Goal: Task Accomplishment & Management: Use online tool/utility

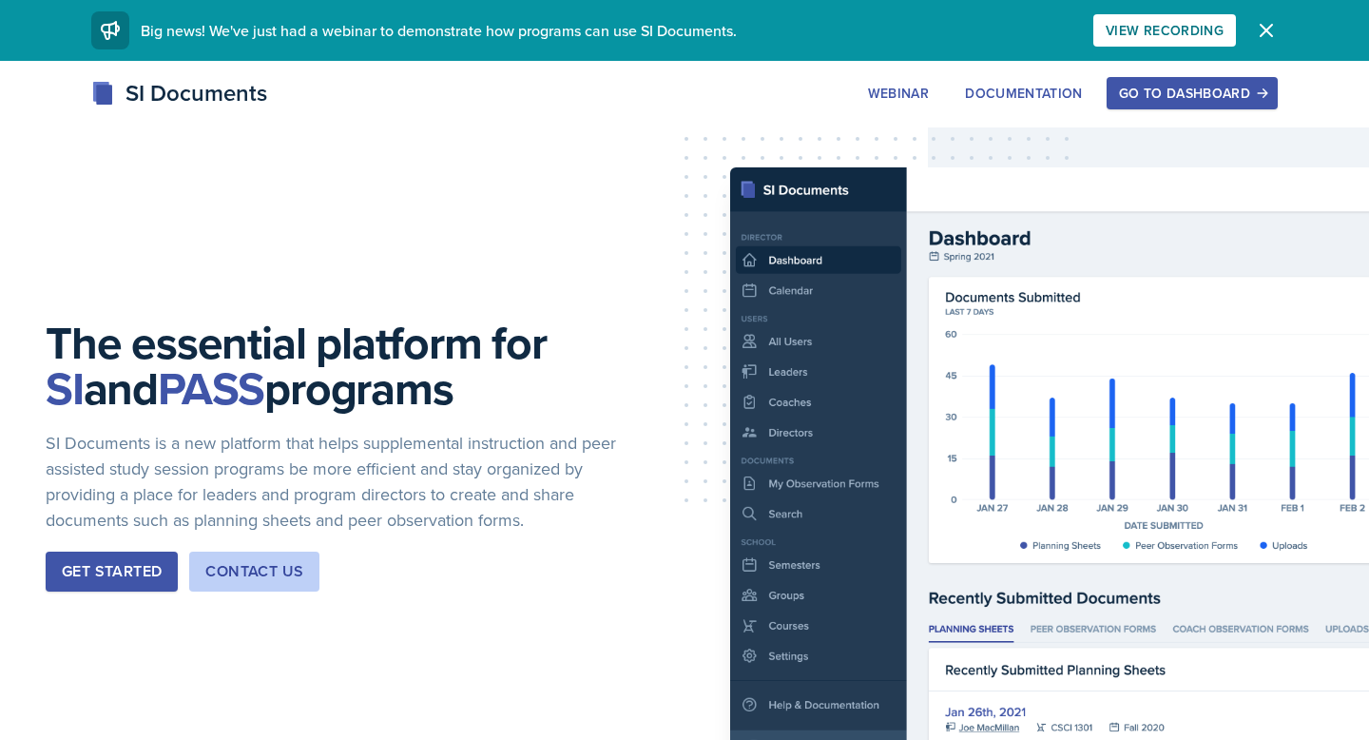
click at [1184, 95] on div "Go to Dashboard" at bounding box center [1192, 93] width 146 height 15
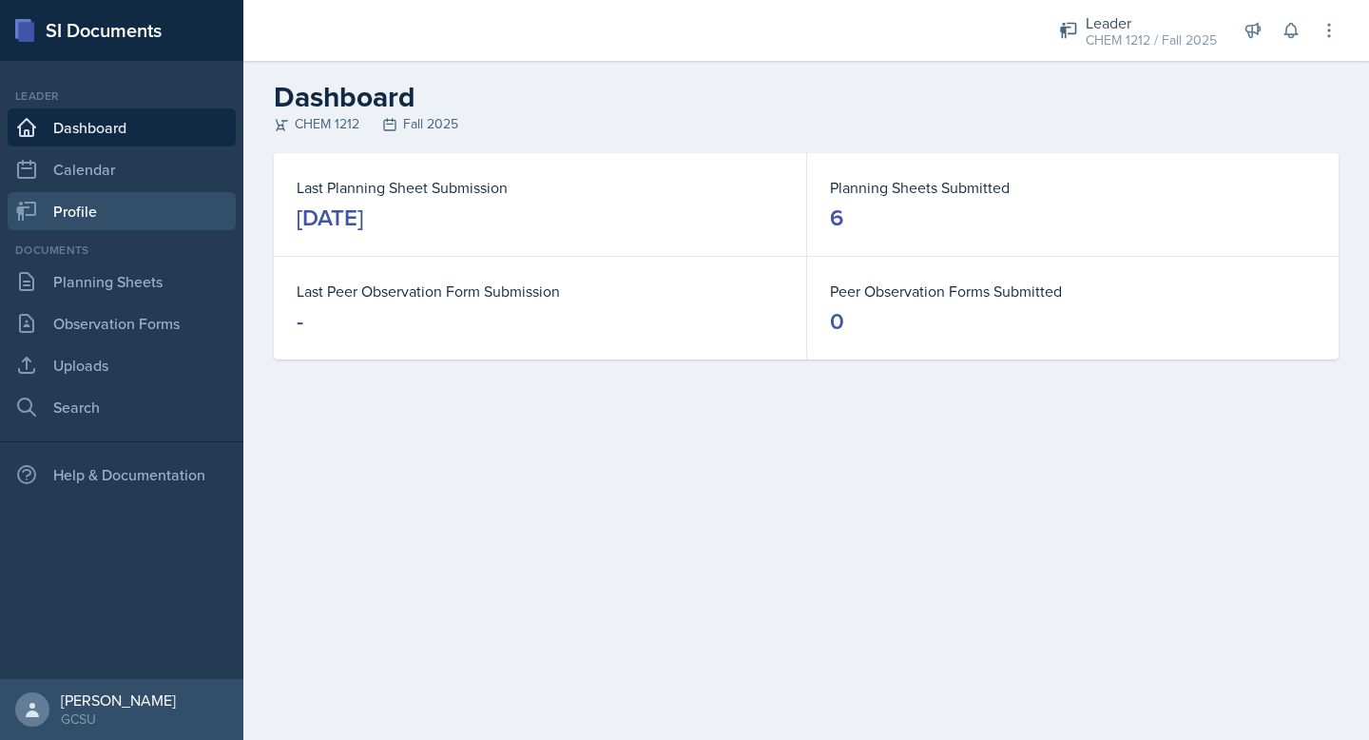
click at [111, 208] on link "Profile" at bounding box center [122, 211] width 228 height 38
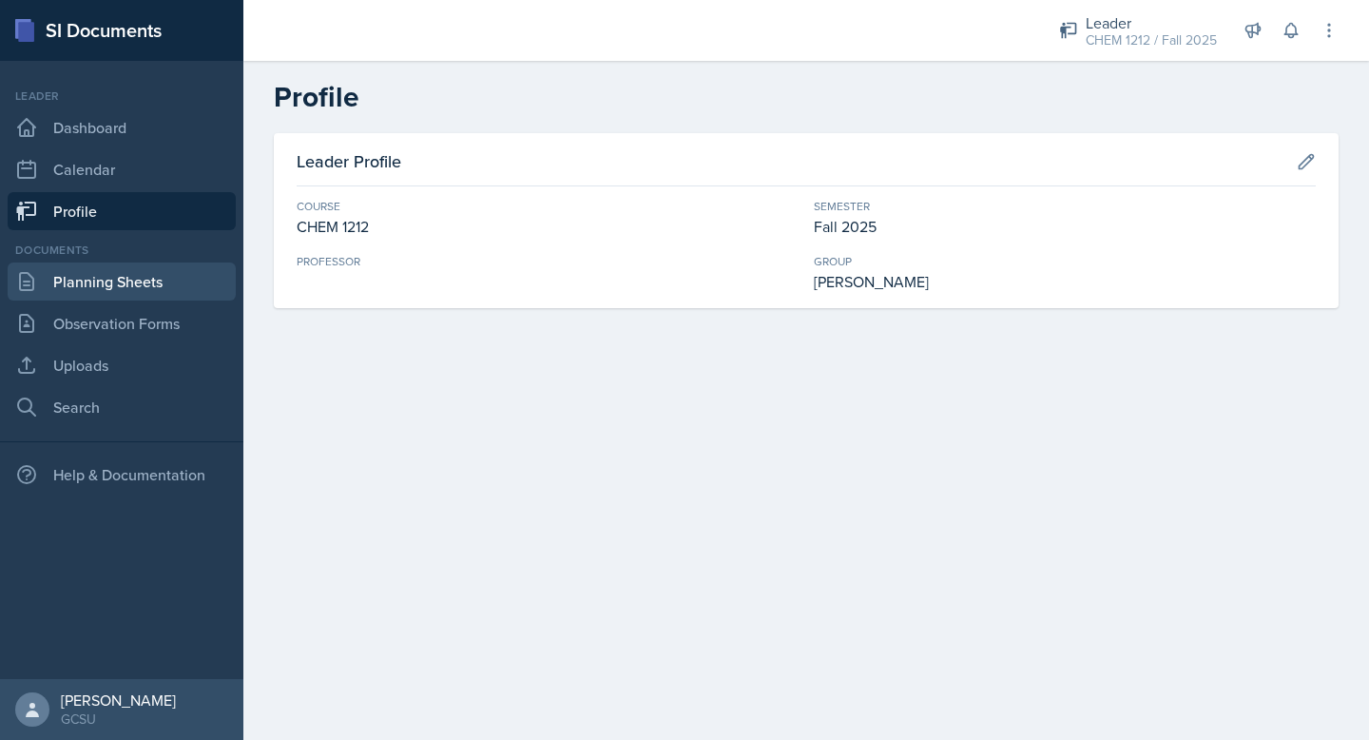
click at [134, 281] on link "Planning Sheets" at bounding box center [122, 281] width 228 height 38
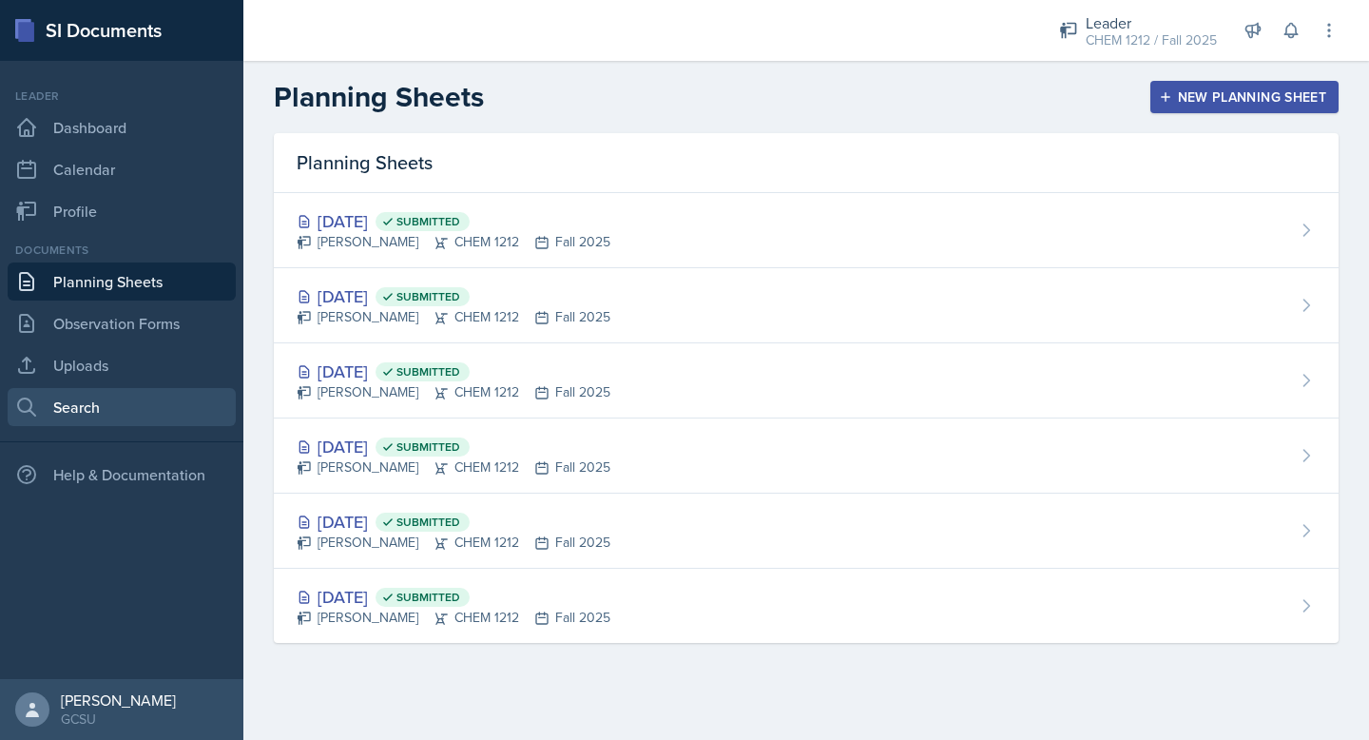
click at [91, 417] on link "Search" at bounding box center [122, 407] width 228 height 38
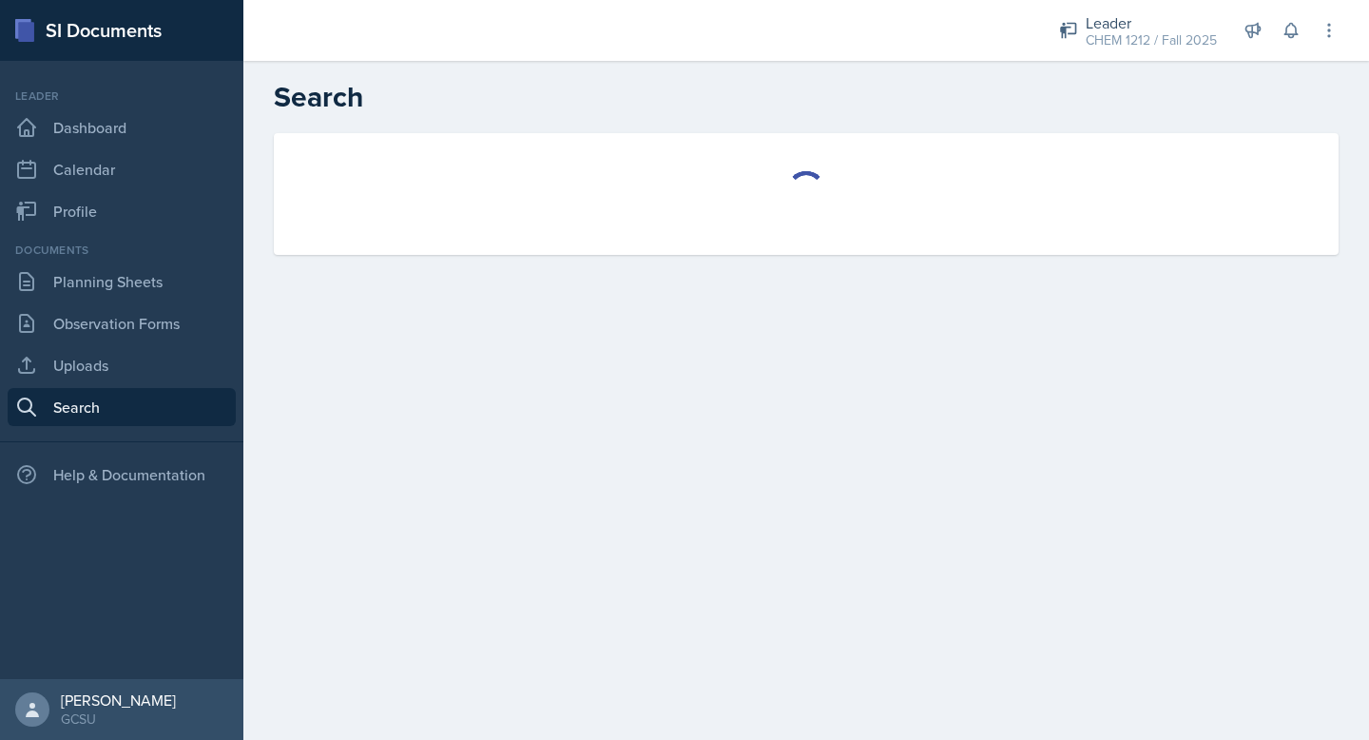
select select "all"
select select "1"
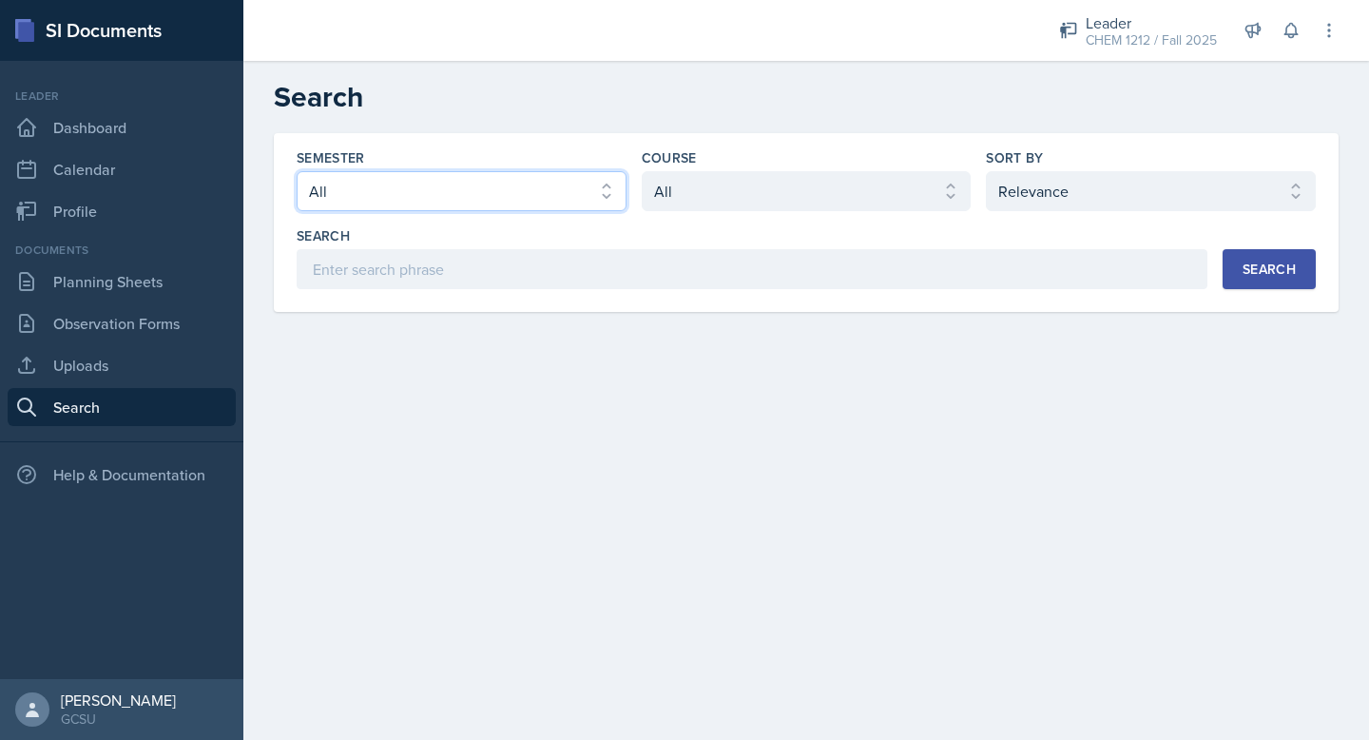
click at [544, 184] on select "Select semester All Fall 2025 Spring 2025 Fall 2024 Spring 2024 Fall 2023 Sprin…" at bounding box center [462, 191] width 330 height 40
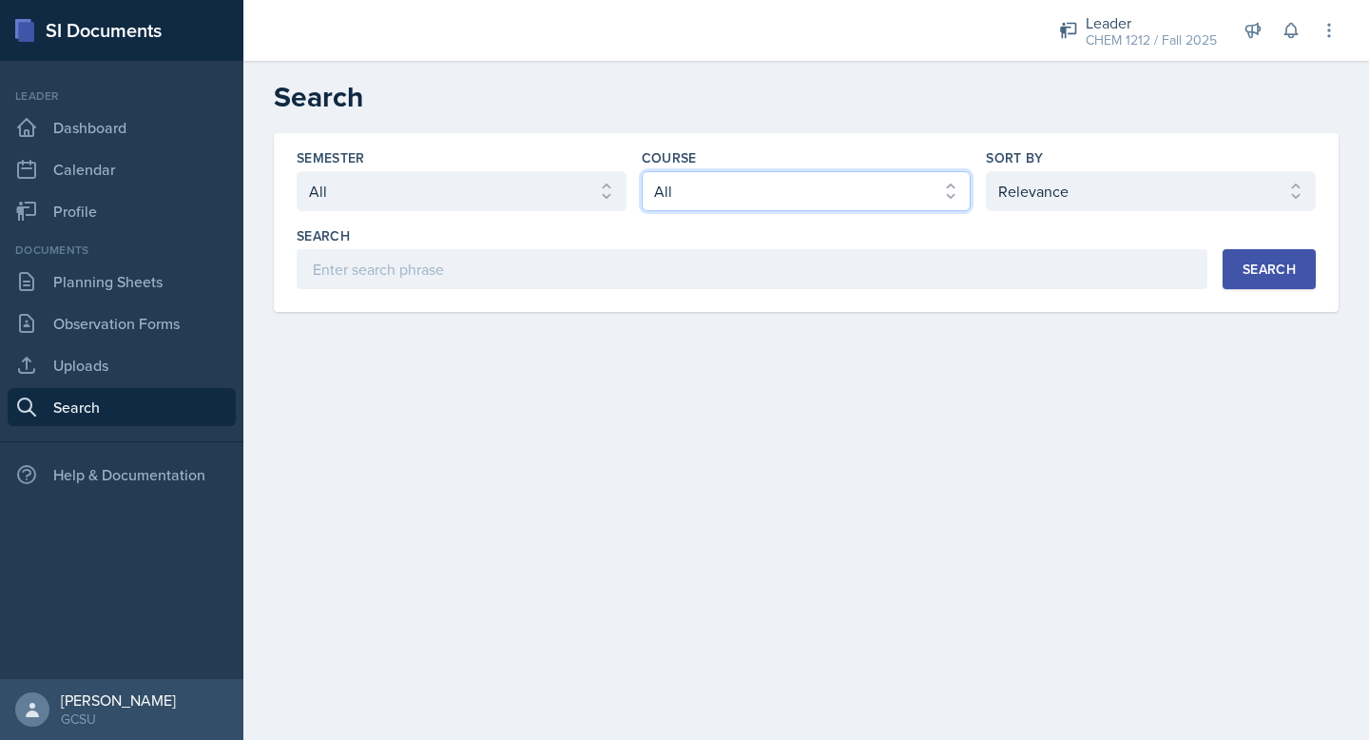
click at [787, 188] on select "Select course All ACCT 3101 ACCT 3102 ASTR 1000 BIOL 1100 BIOL 1107 BIOL 1108 B…" at bounding box center [807, 191] width 330 height 40
select select "840ce5bb-29bd-4780-9b51-cd9a06060640"
click at [642, 171] on select "Select course All ACCT 3101 ACCT 3102 ASTR 1000 BIOL 1100 BIOL 1107 BIOL 1108 B…" at bounding box center [807, 191] width 330 height 40
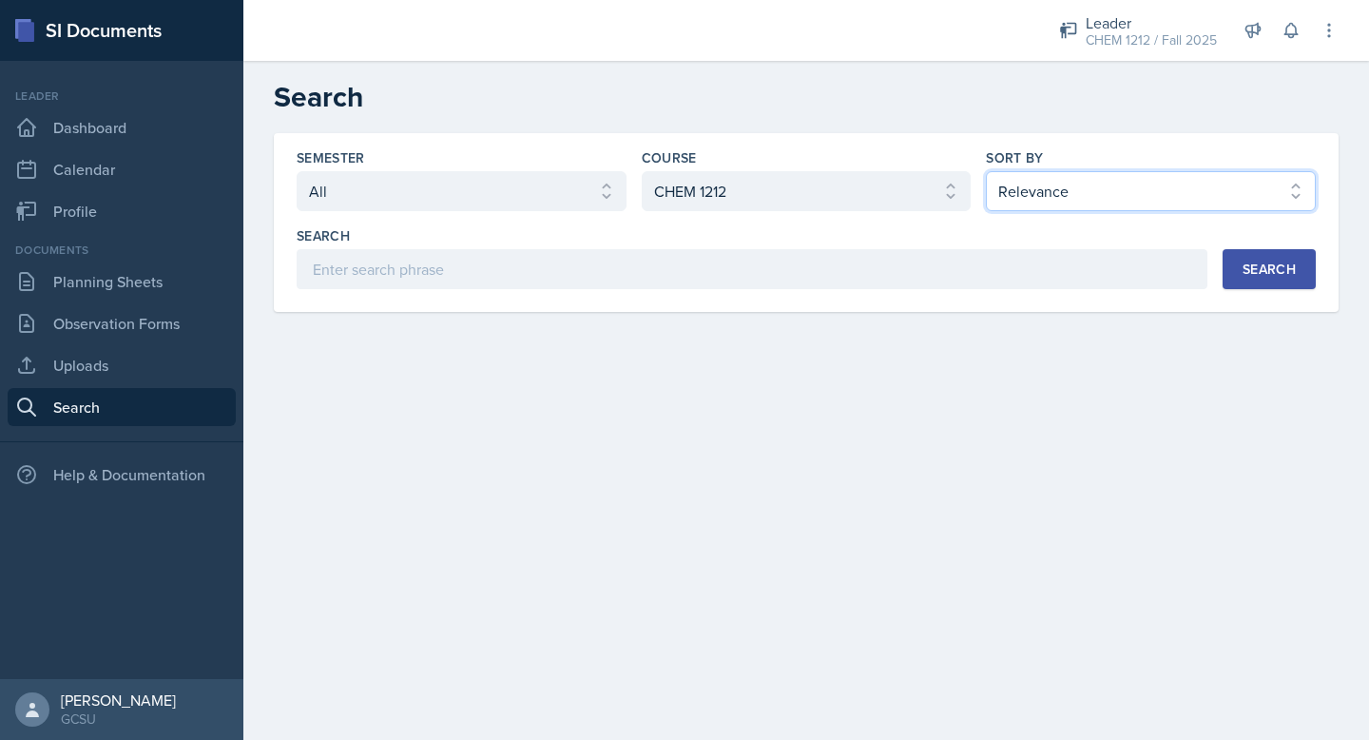
click at [1067, 179] on select "Select sort by Relevance Document Date (Asc) Document Date (Desc)" at bounding box center [1151, 191] width 330 height 40
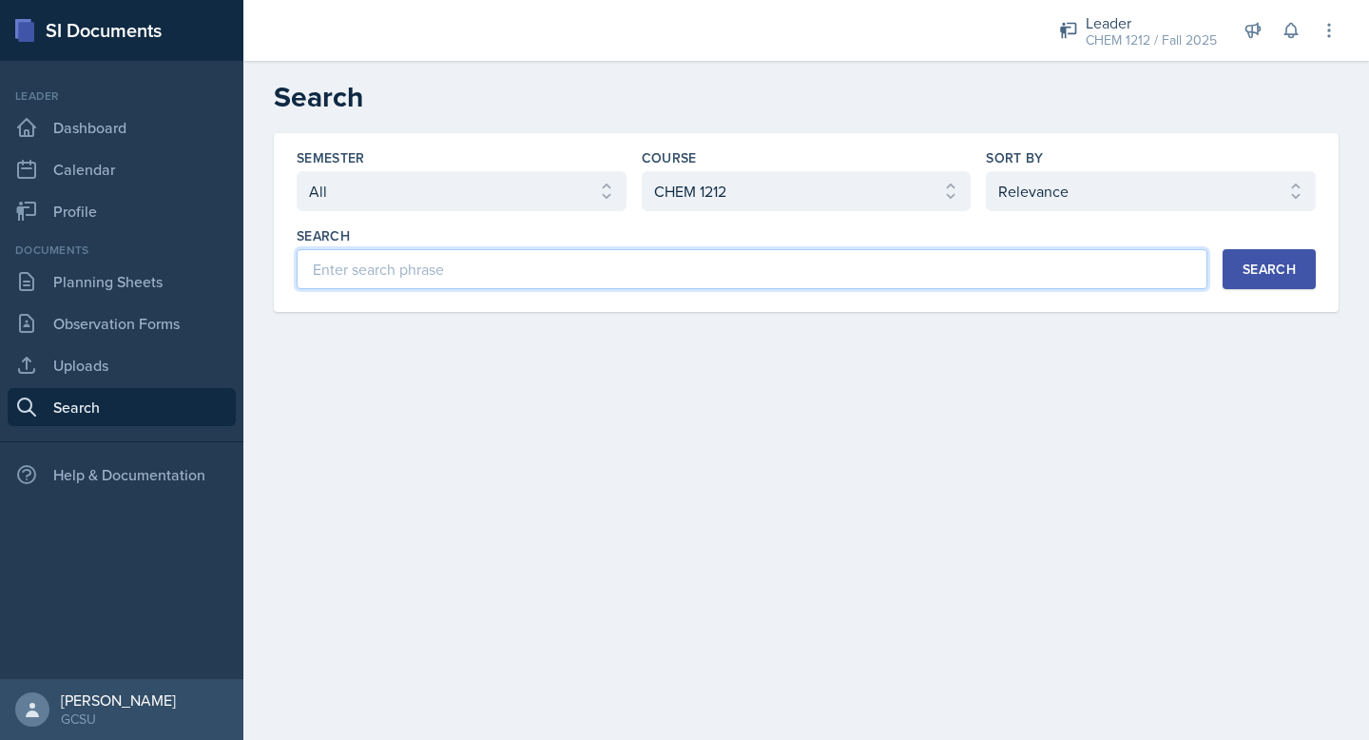
click at [850, 255] on input at bounding box center [752, 269] width 911 height 40
type input "unit 1 exam"
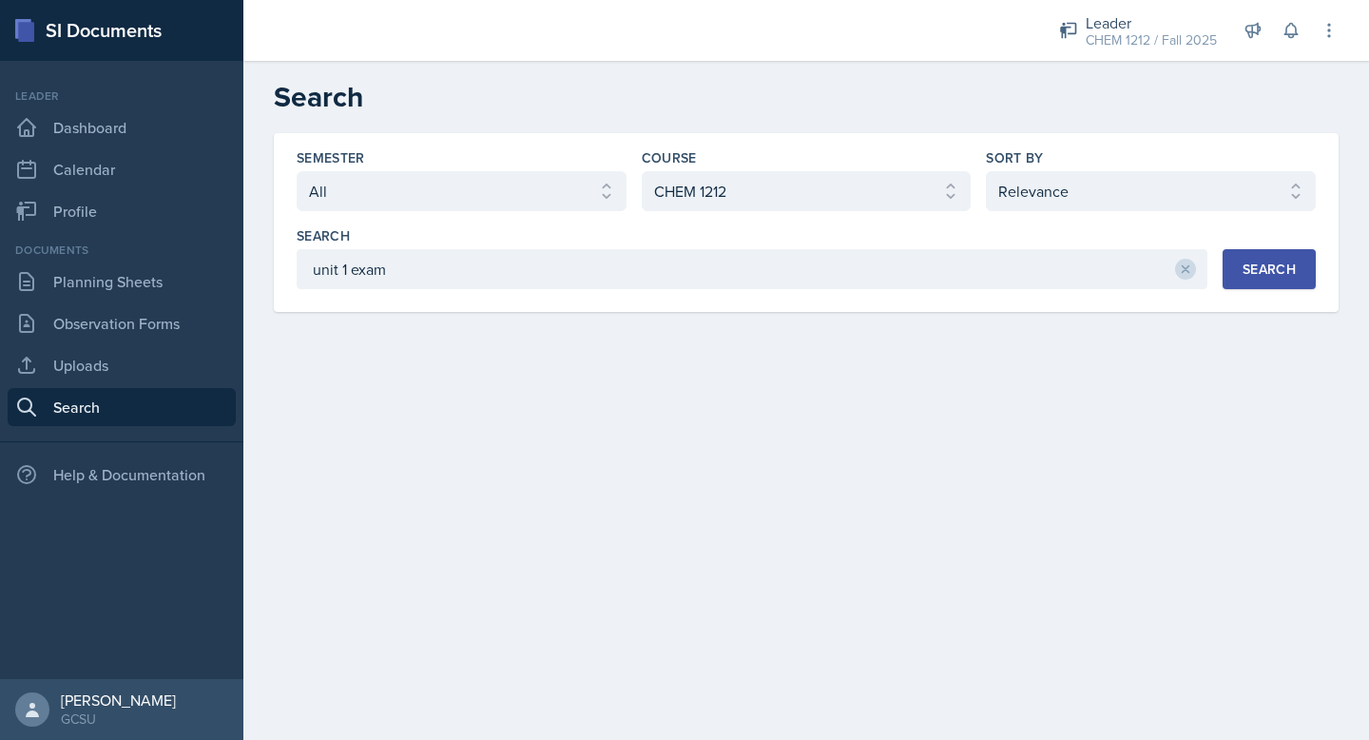
click at [1285, 279] on button "Search" at bounding box center [1269, 269] width 93 height 40
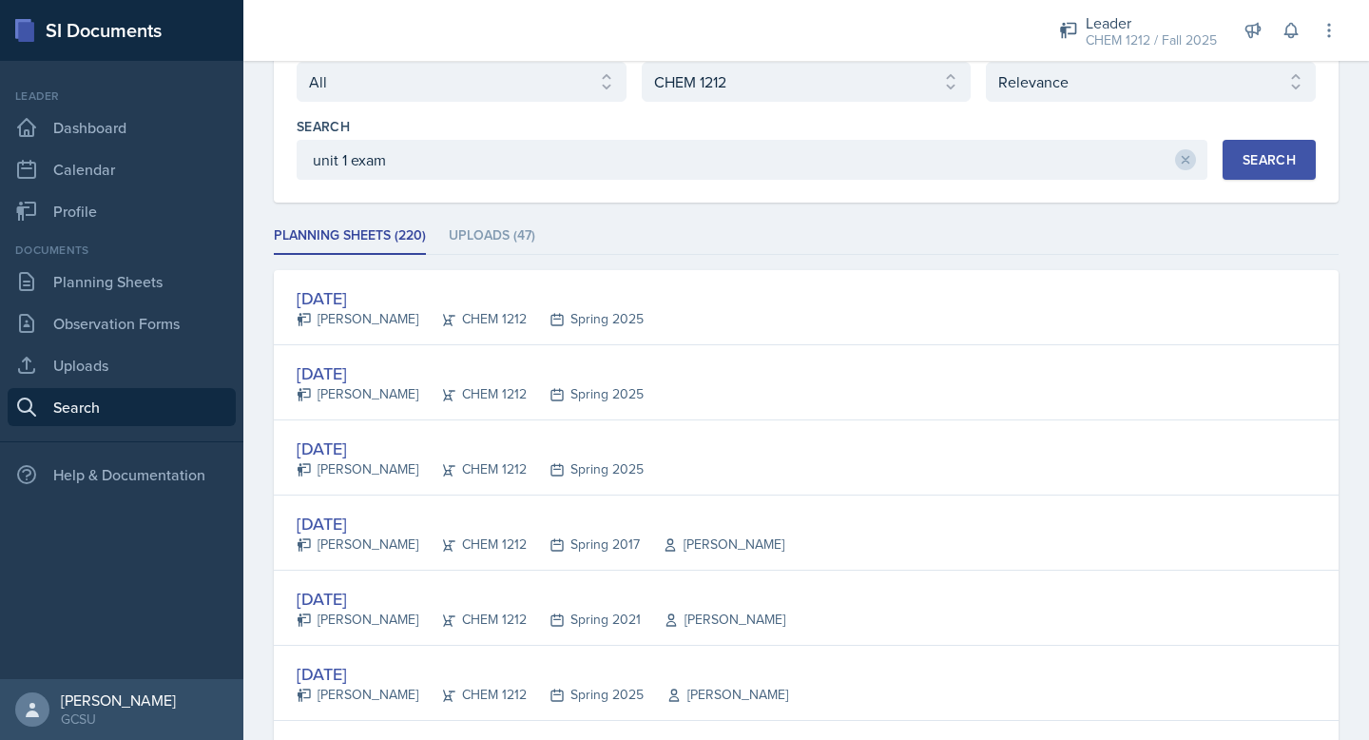
scroll to position [147, 0]
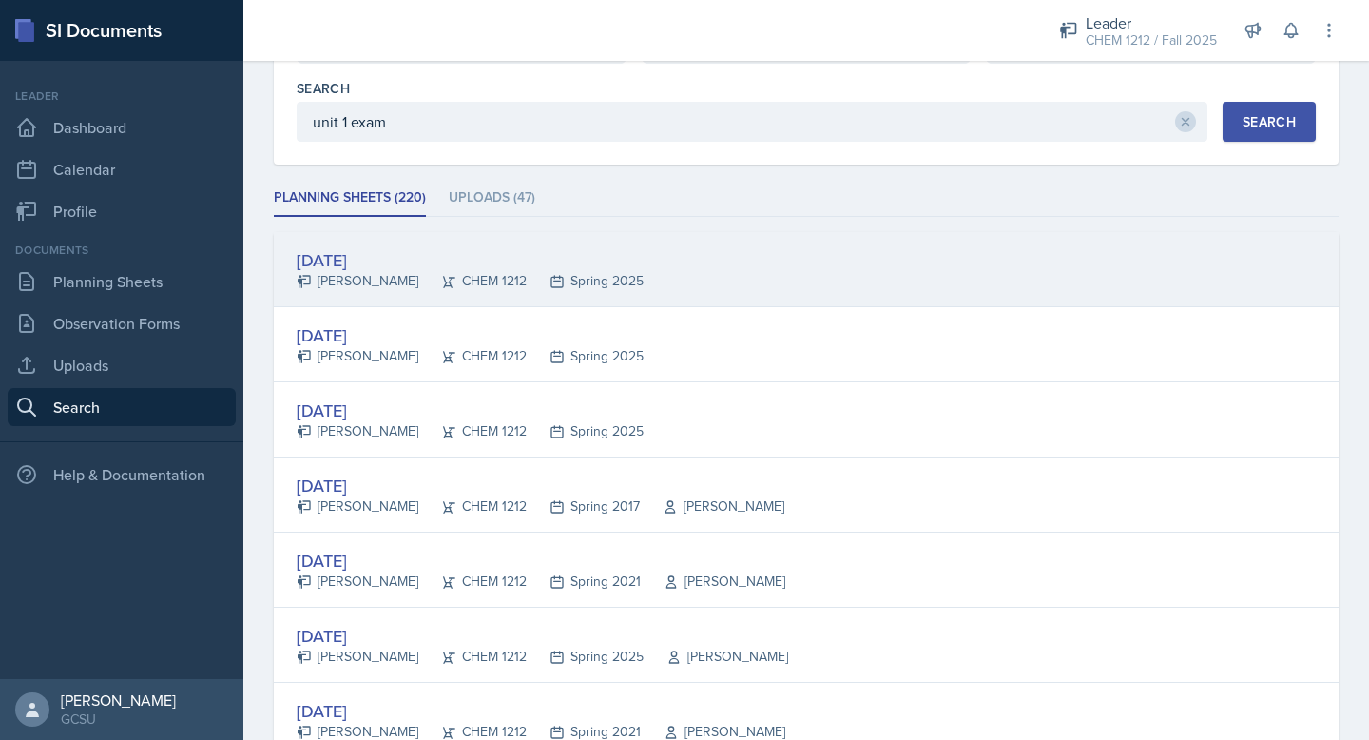
click at [745, 262] on div "[DATE][STREET_ADDRESS][PERSON_NAME] CHEM 1212 Spring 2025" at bounding box center [806, 269] width 1065 height 75
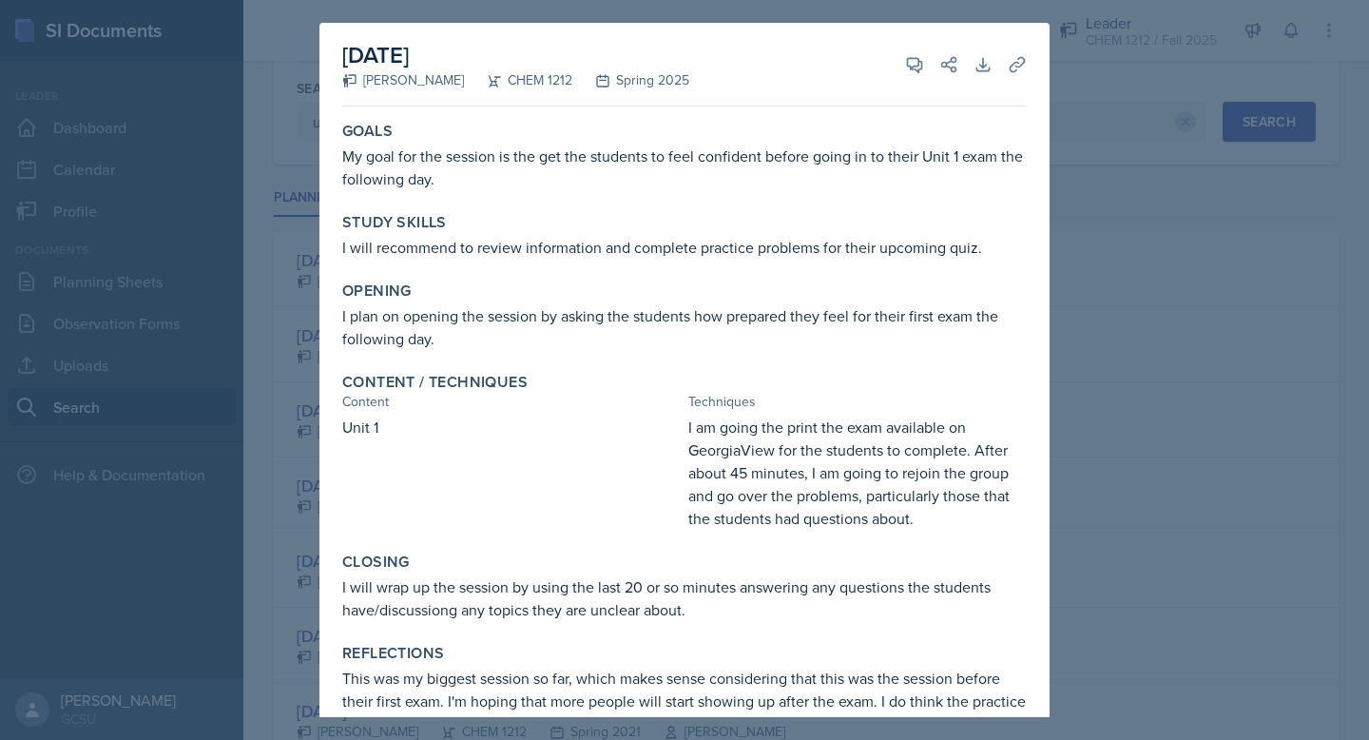
click at [1142, 144] on div at bounding box center [684, 370] width 1369 height 740
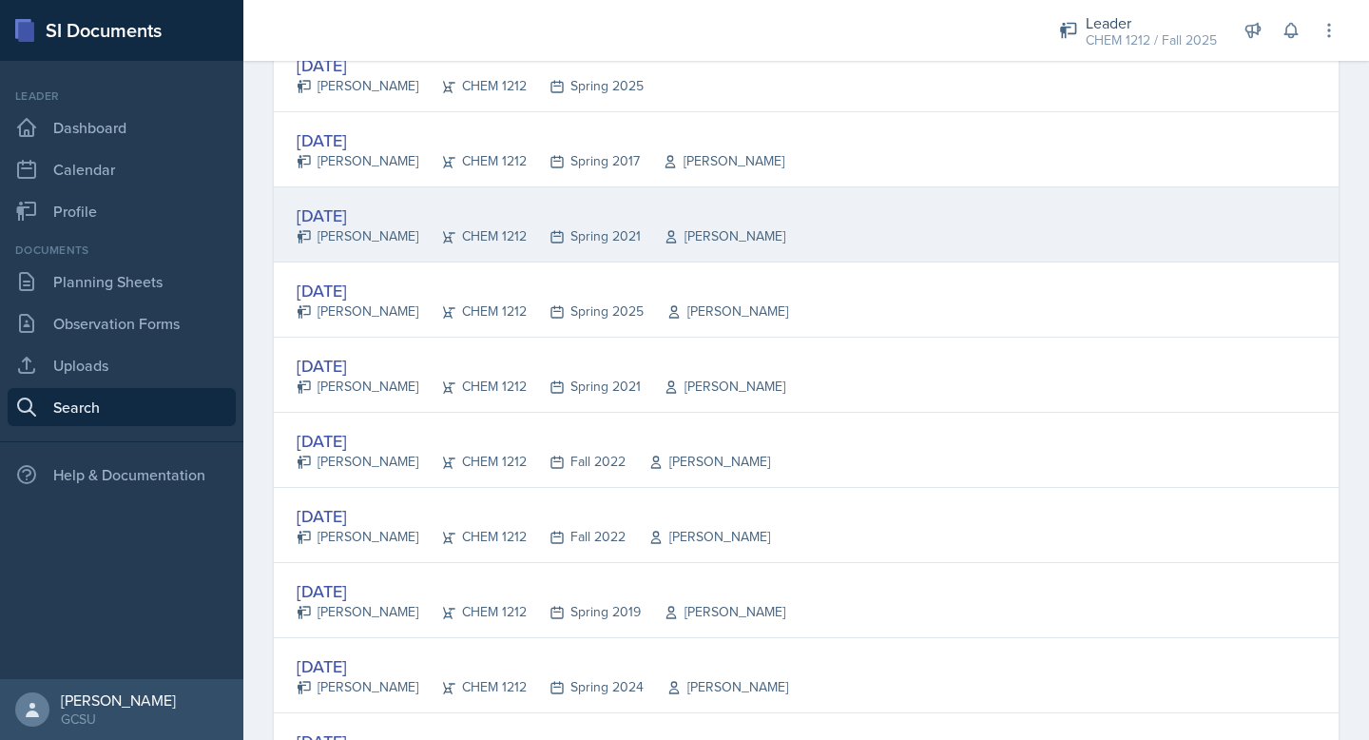
scroll to position [490, 0]
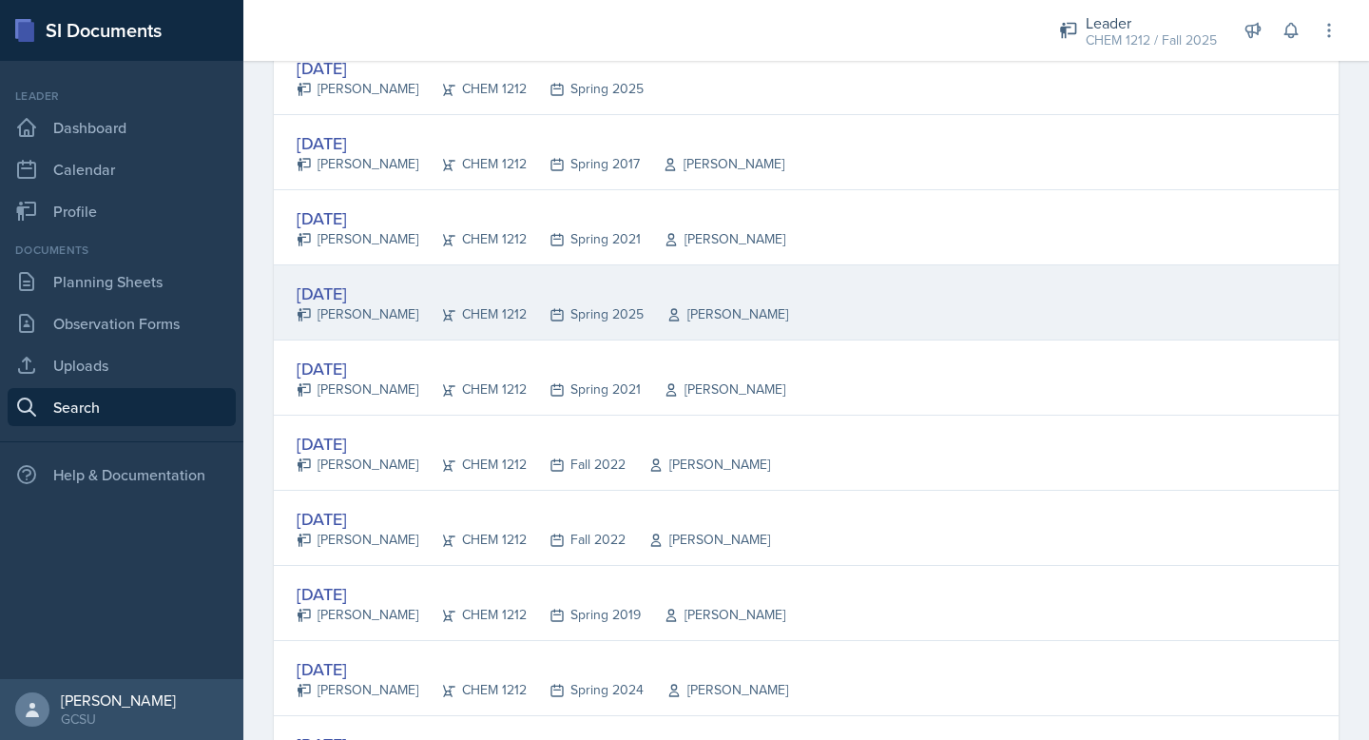
click at [364, 306] on div "[PERSON_NAME]" at bounding box center [358, 314] width 122 height 20
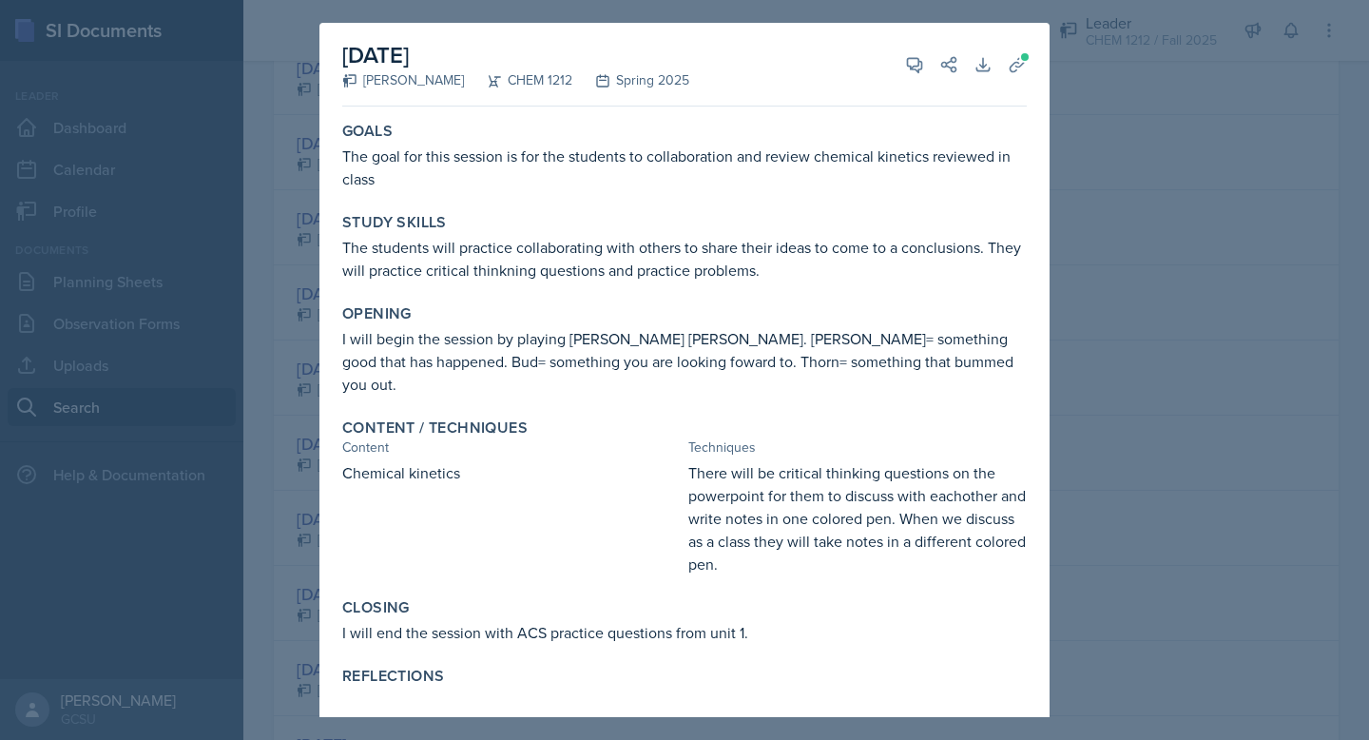
click at [262, 140] on div at bounding box center [684, 370] width 1369 height 740
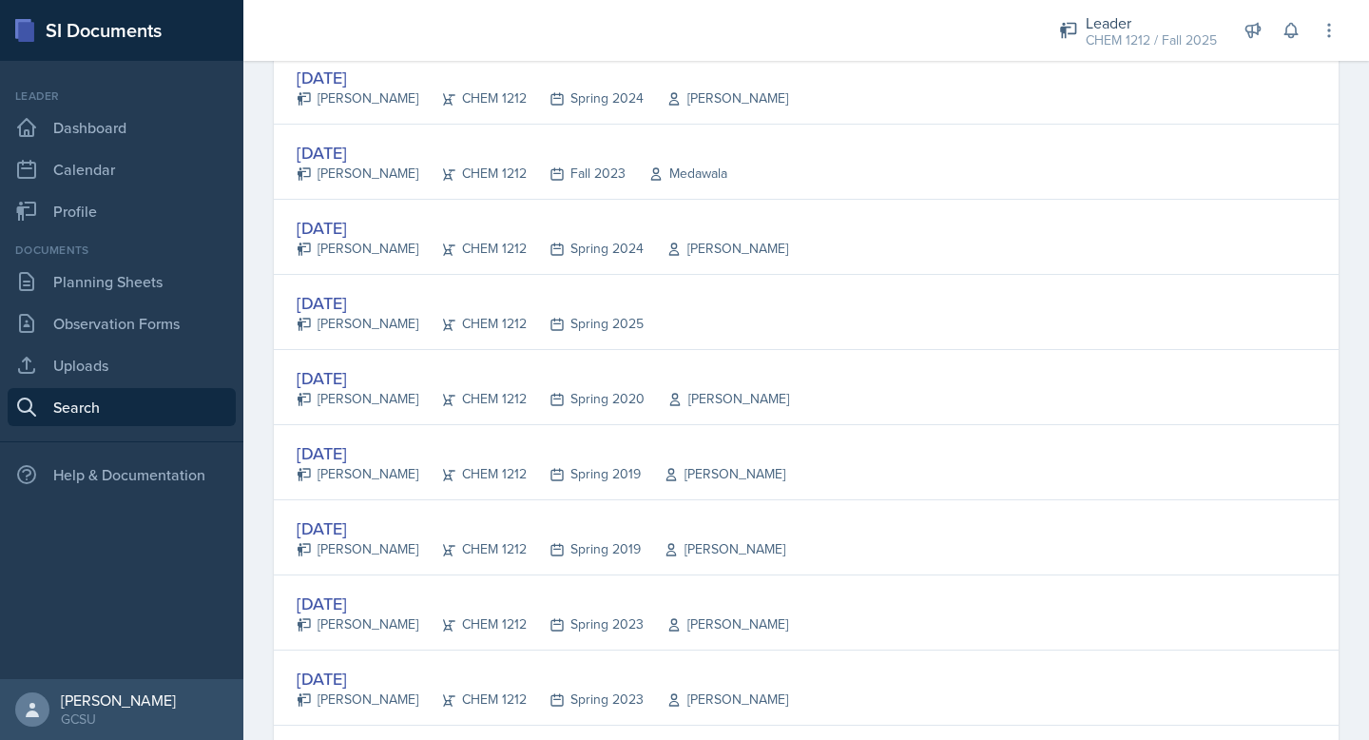
scroll to position [1082, 0]
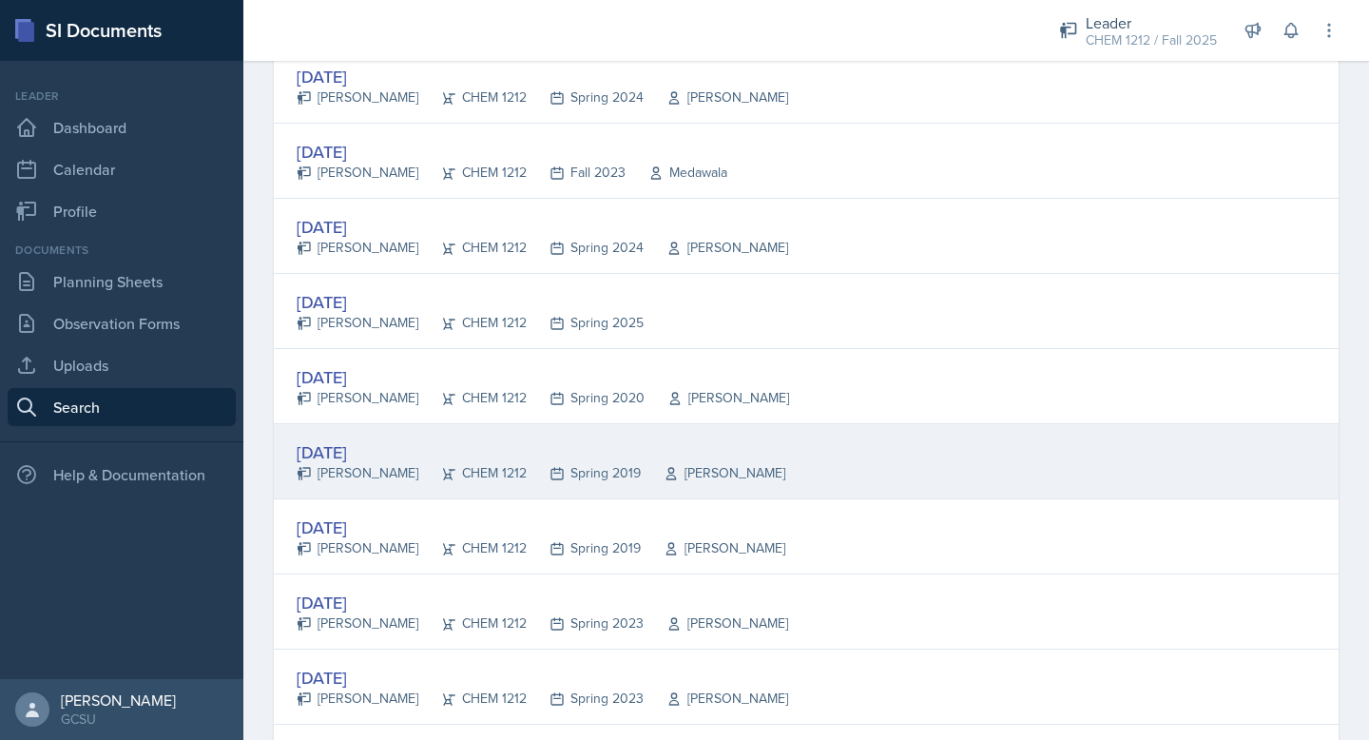
click at [378, 487] on div "[DATE] [PERSON_NAME] CHEM 1212 Spring 2019 [PERSON_NAME]" at bounding box center [806, 461] width 1065 height 75
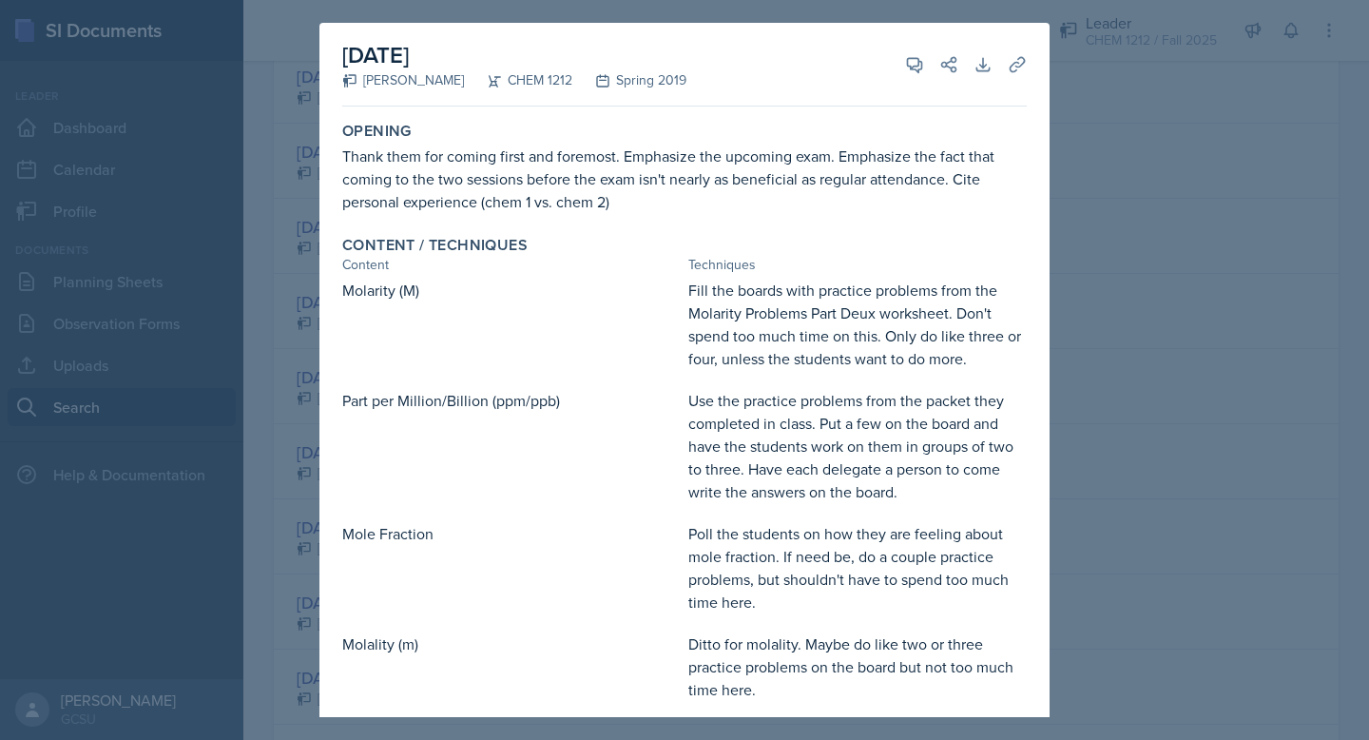
click at [1211, 229] on div at bounding box center [684, 370] width 1369 height 740
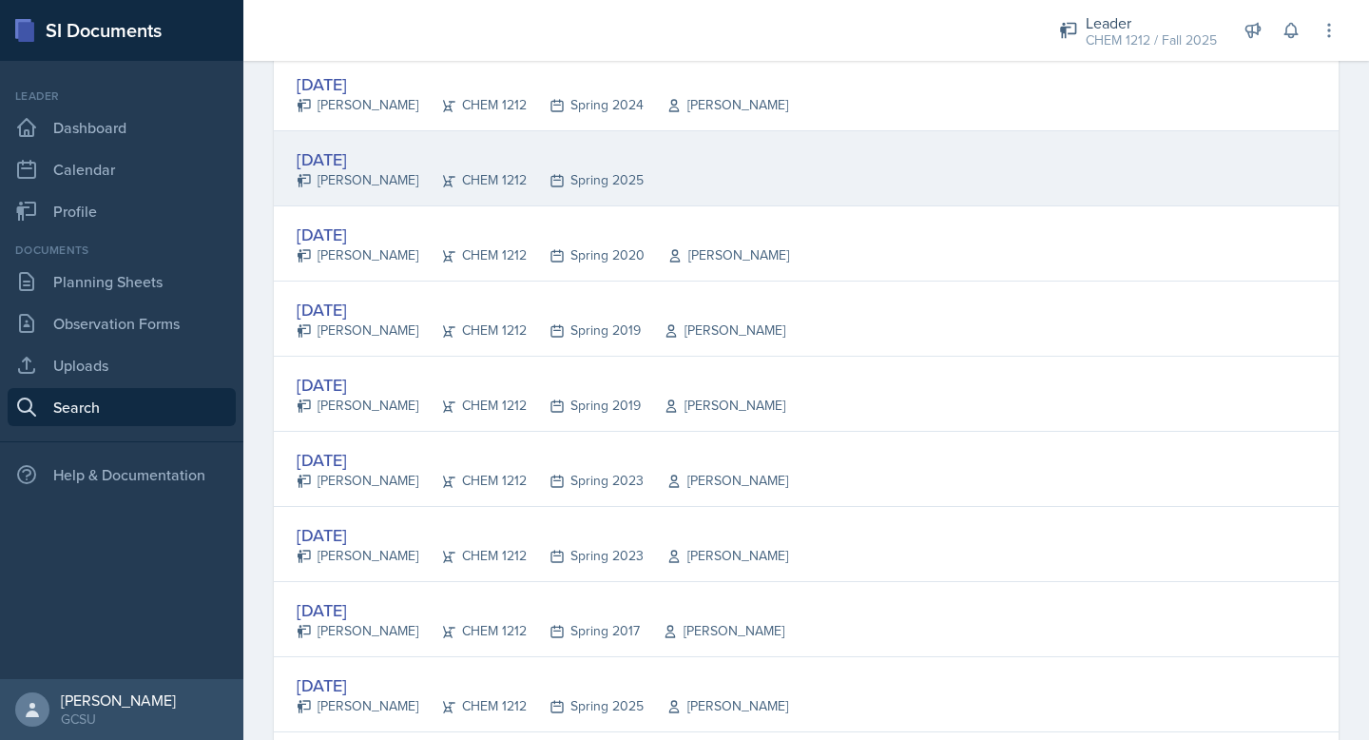
scroll to position [1332, 0]
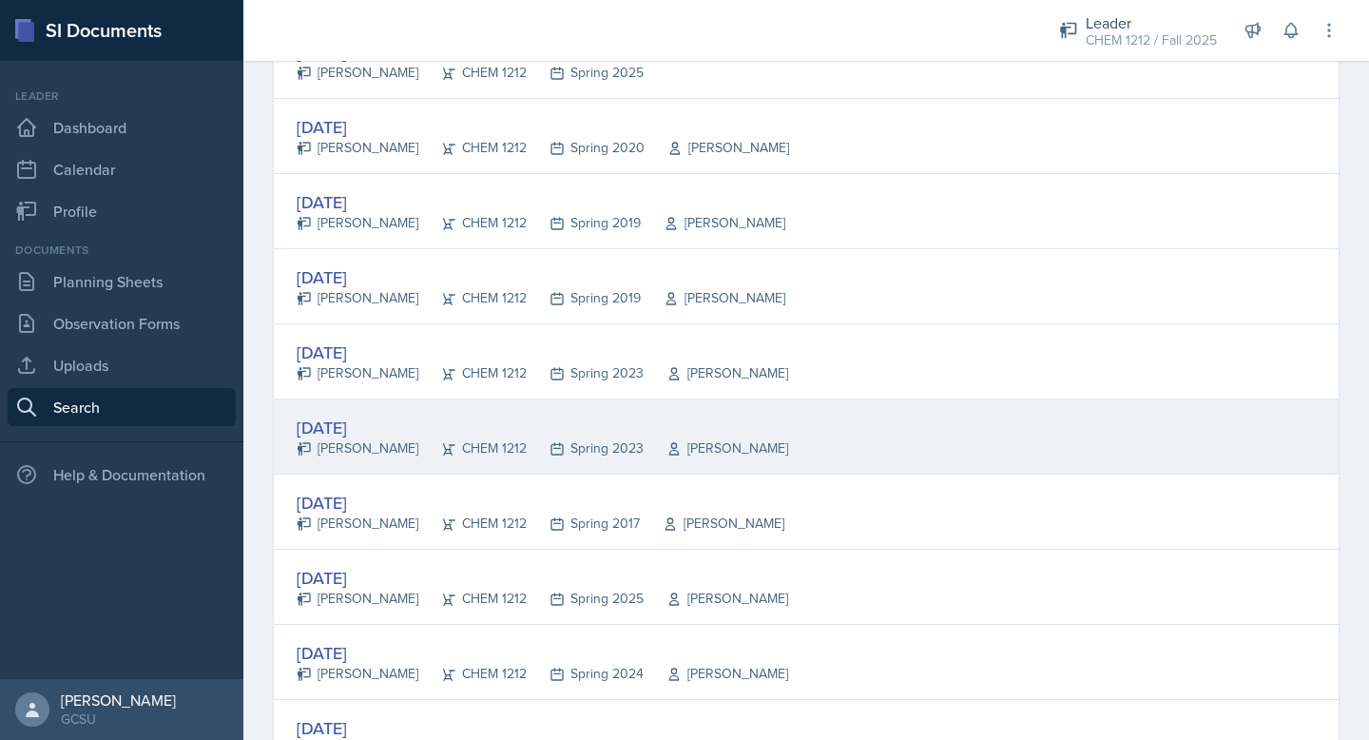
click at [369, 463] on div "[DATE] [PERSON_NAME] CHEM 1212 Spring 2023 [PERSON_NAME]" at bounding box center [806, 436] width 1065 height 75
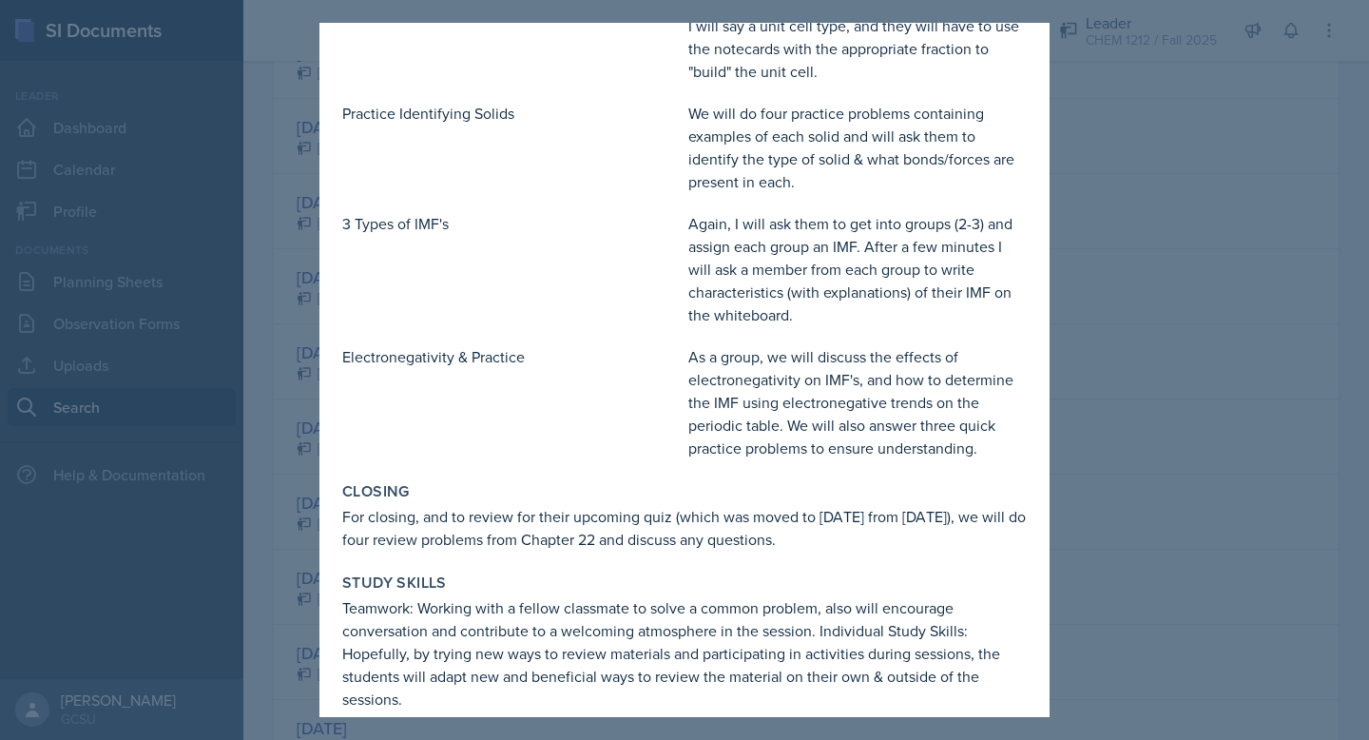
scroll to position [589, 0]
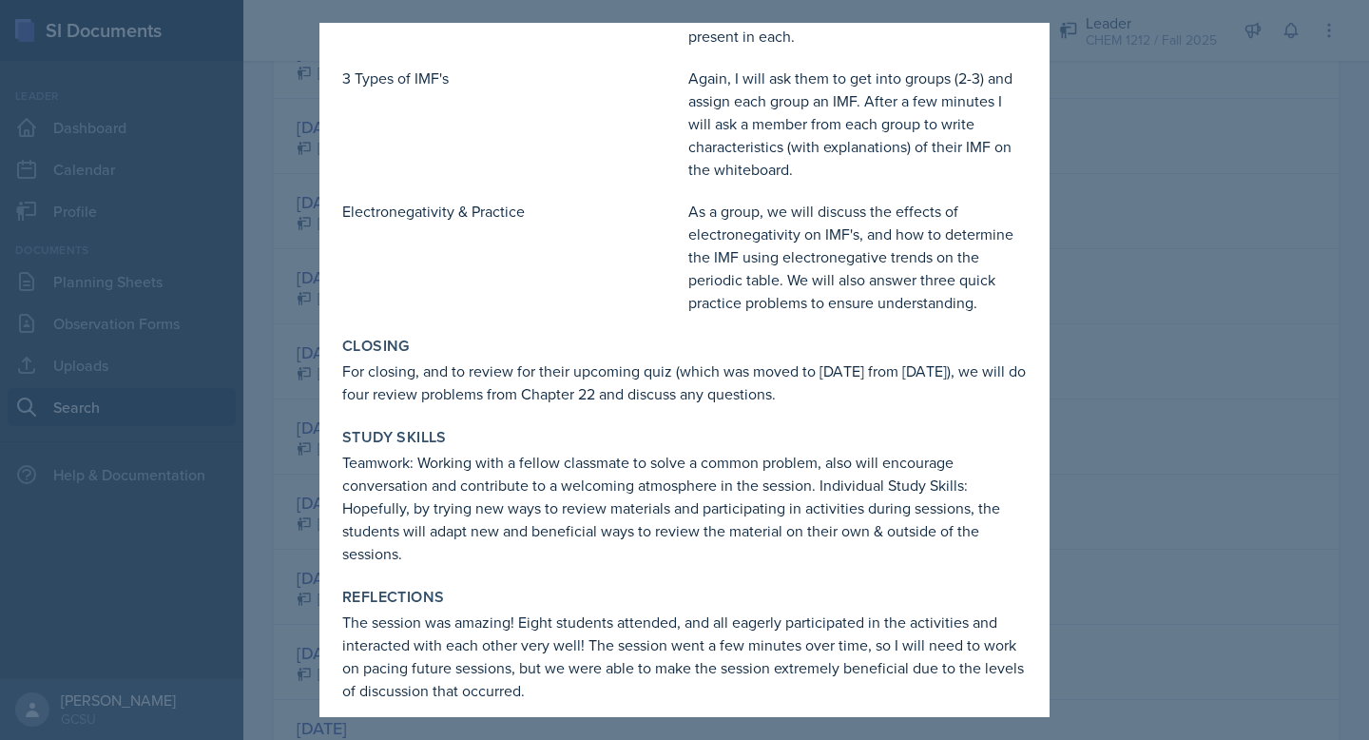
click at [1183, 343] on div at bounding box center [684, 370] width 1369 height 740
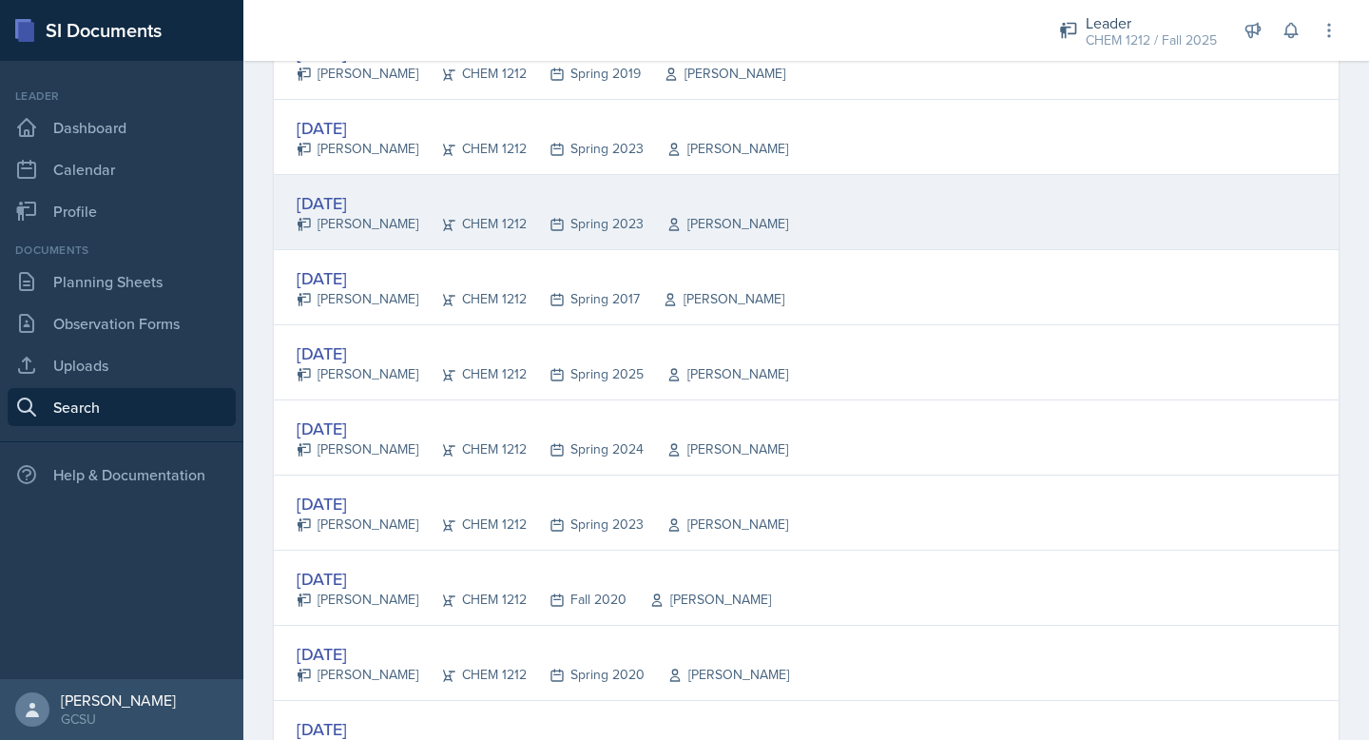
scroll to position [1665, 0]
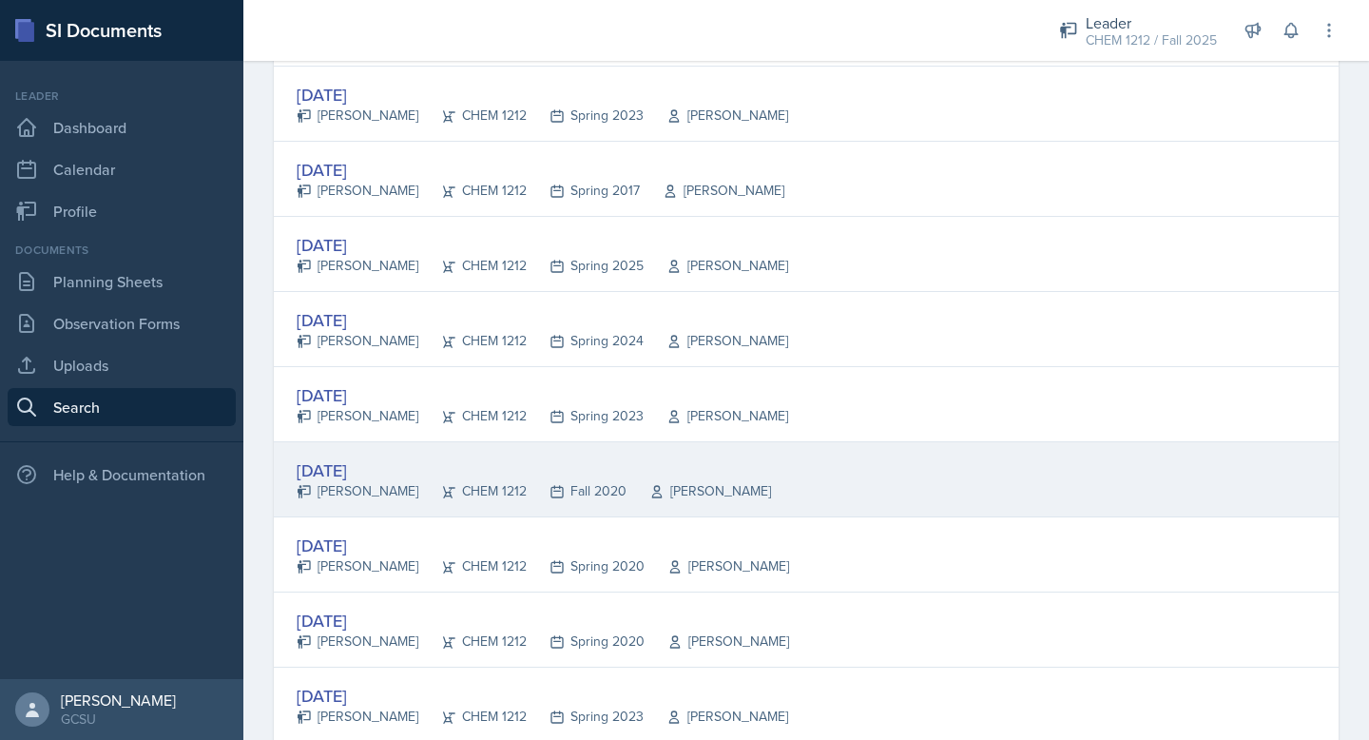
click at [383, 515] on div "[DATE] [PERSON_NAME] CHEM 1212 Fall 2020 [PERSON_NAME]" at bounding box center [806, 479] width 1065 height 75
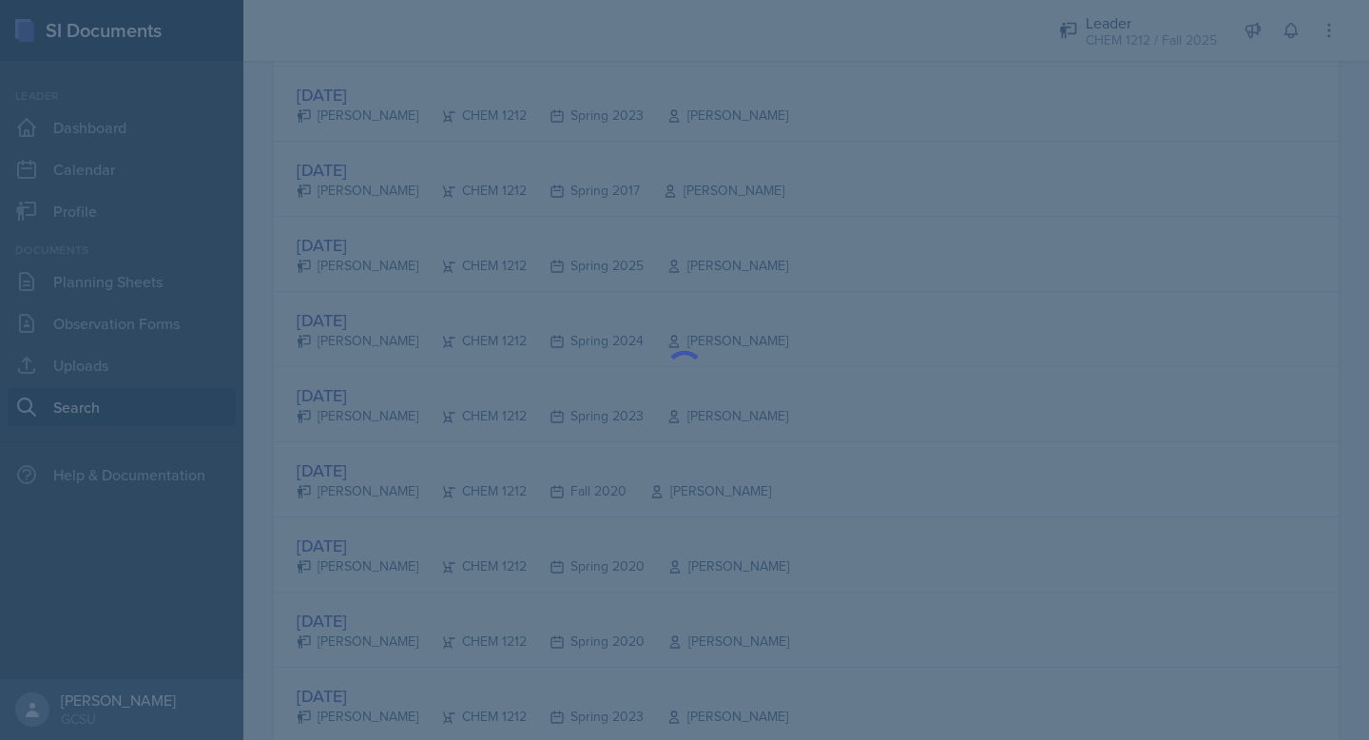
scroll to position [0, 0]
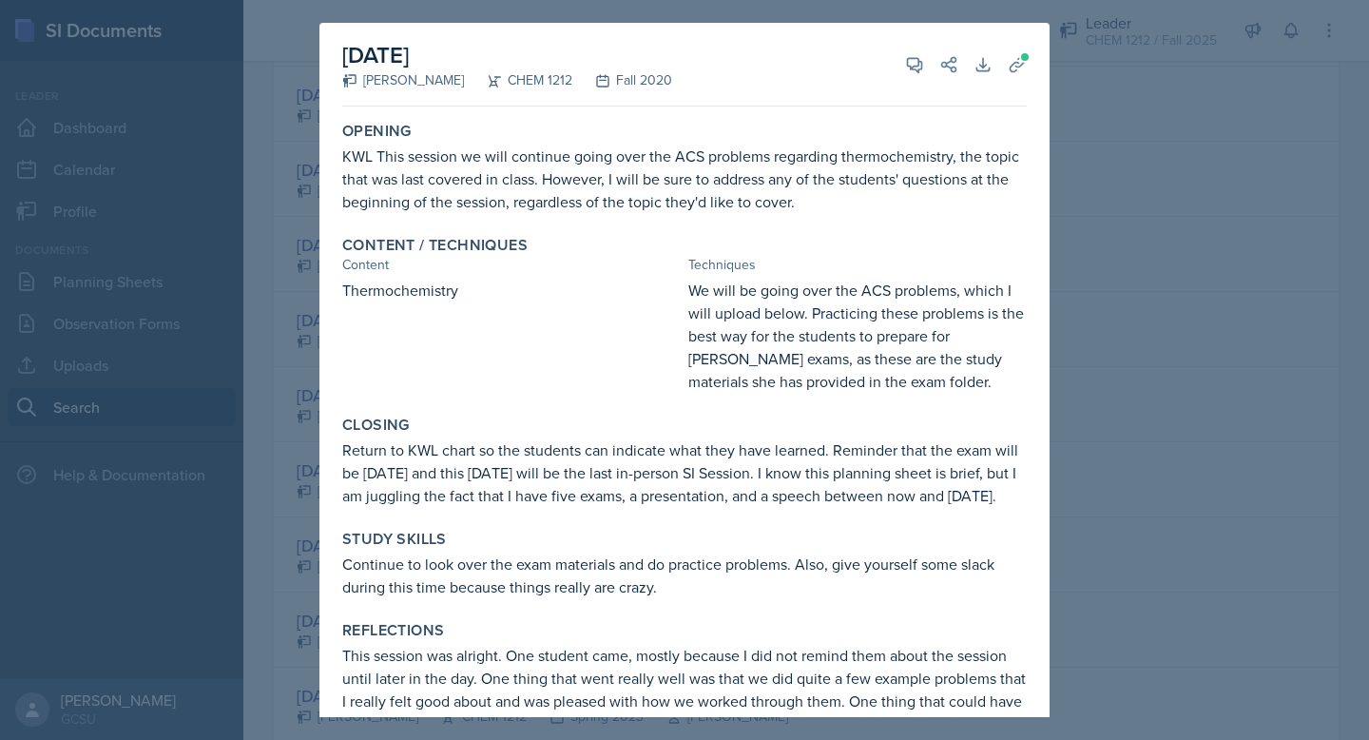
click at [1222, 428] on div at bounding box center [684, 370] width 1369 height 740
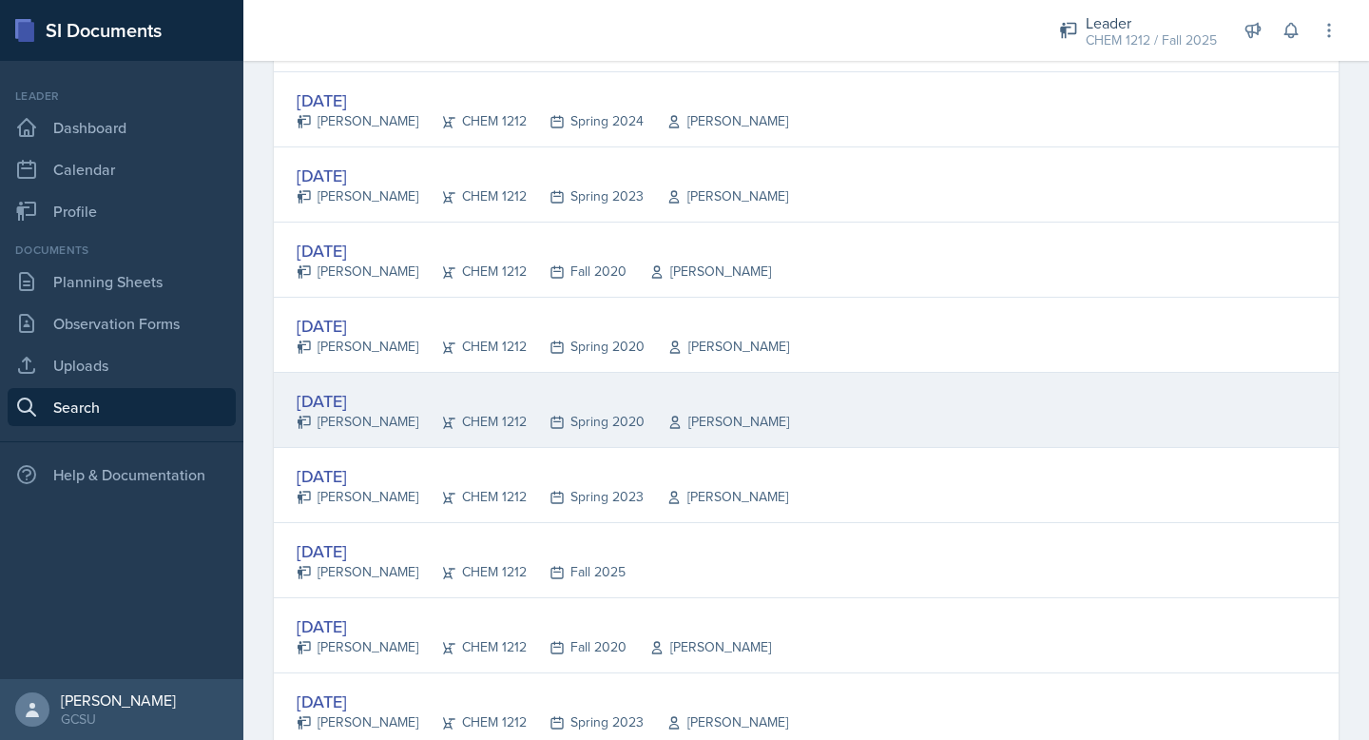
scroll to position [2000, 0]
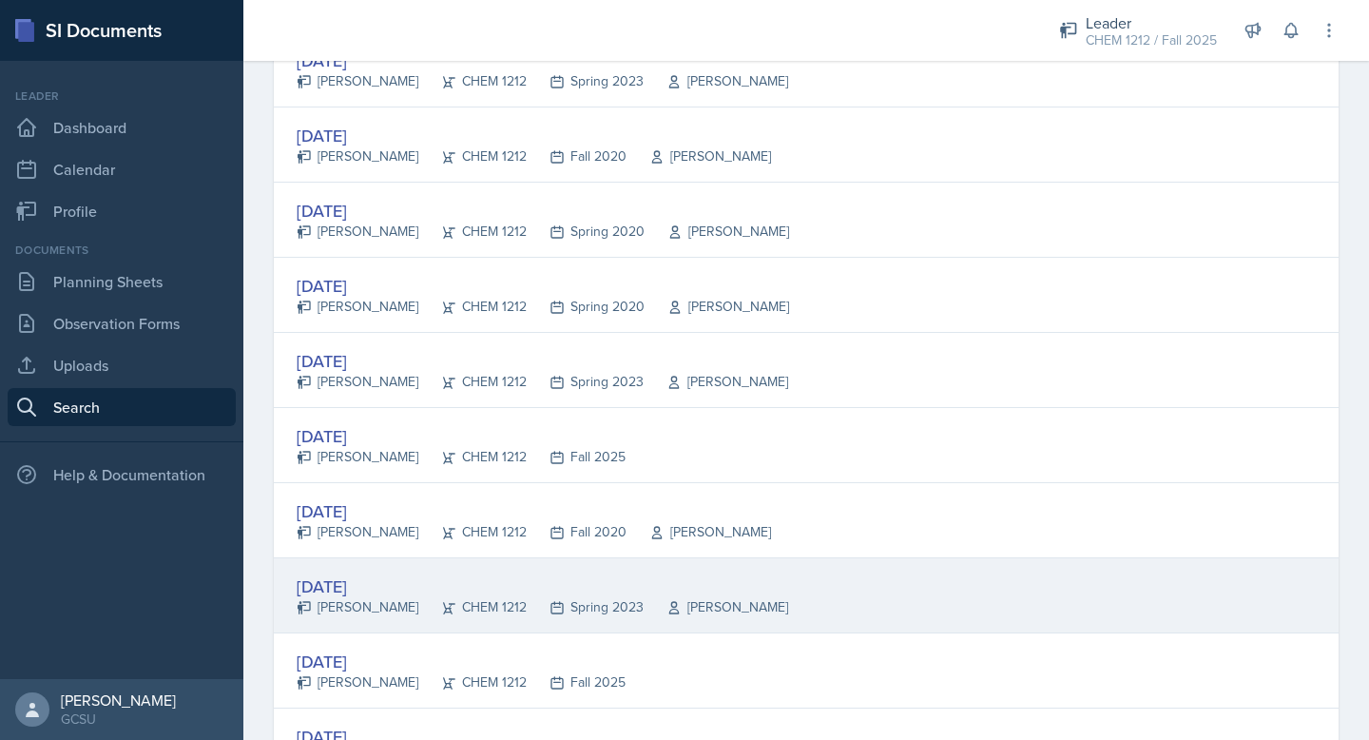
click at [371, 588] on div "[DATE]" at bounding box center [543, 586] width 492 height 26
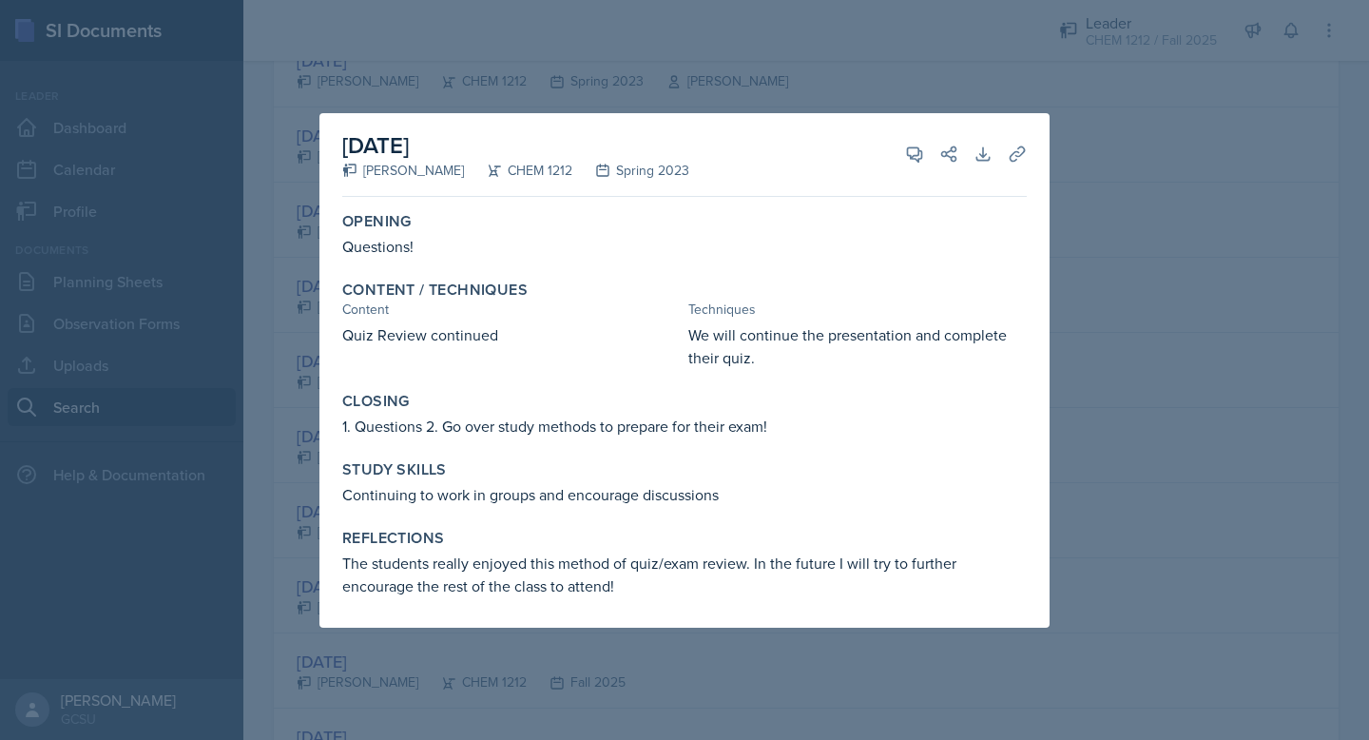
click at [1170, 357] on div at bounding box center [684, 370] width 1369 height 740
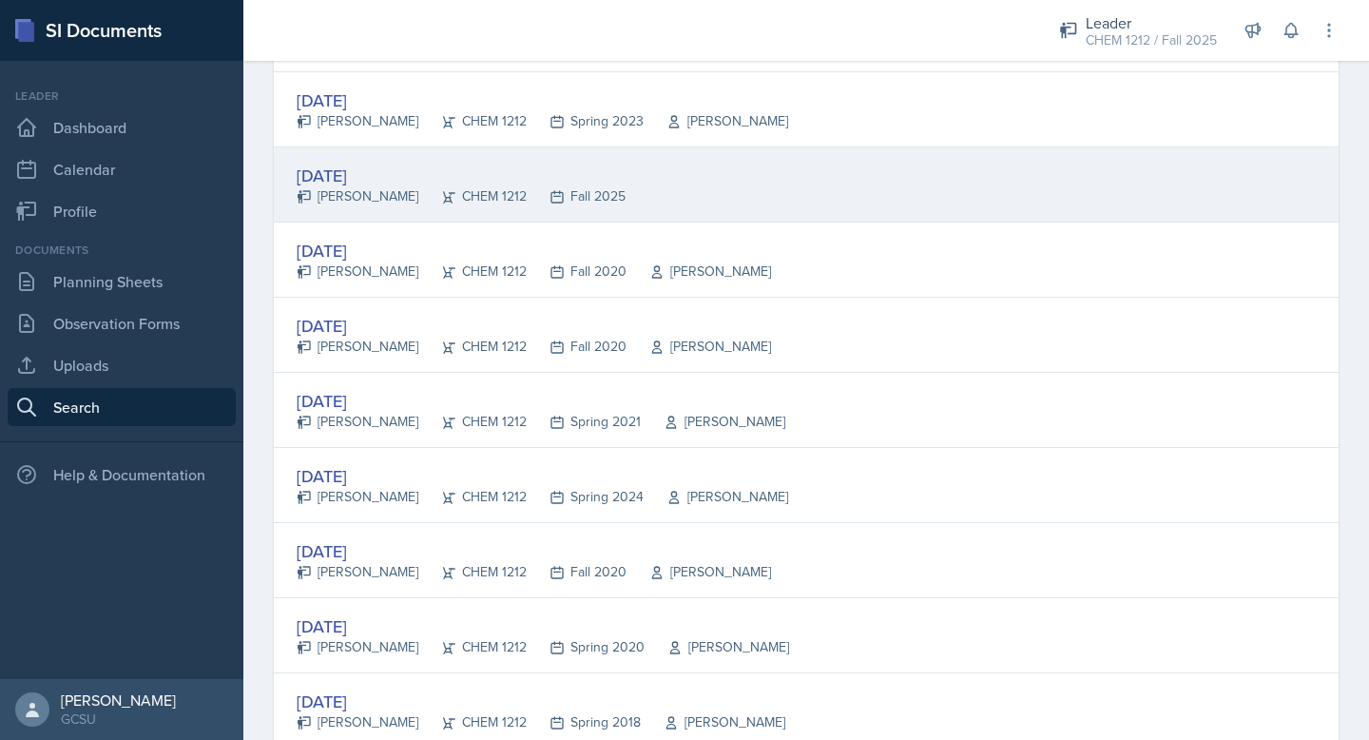
scroll to position [2509, 0]
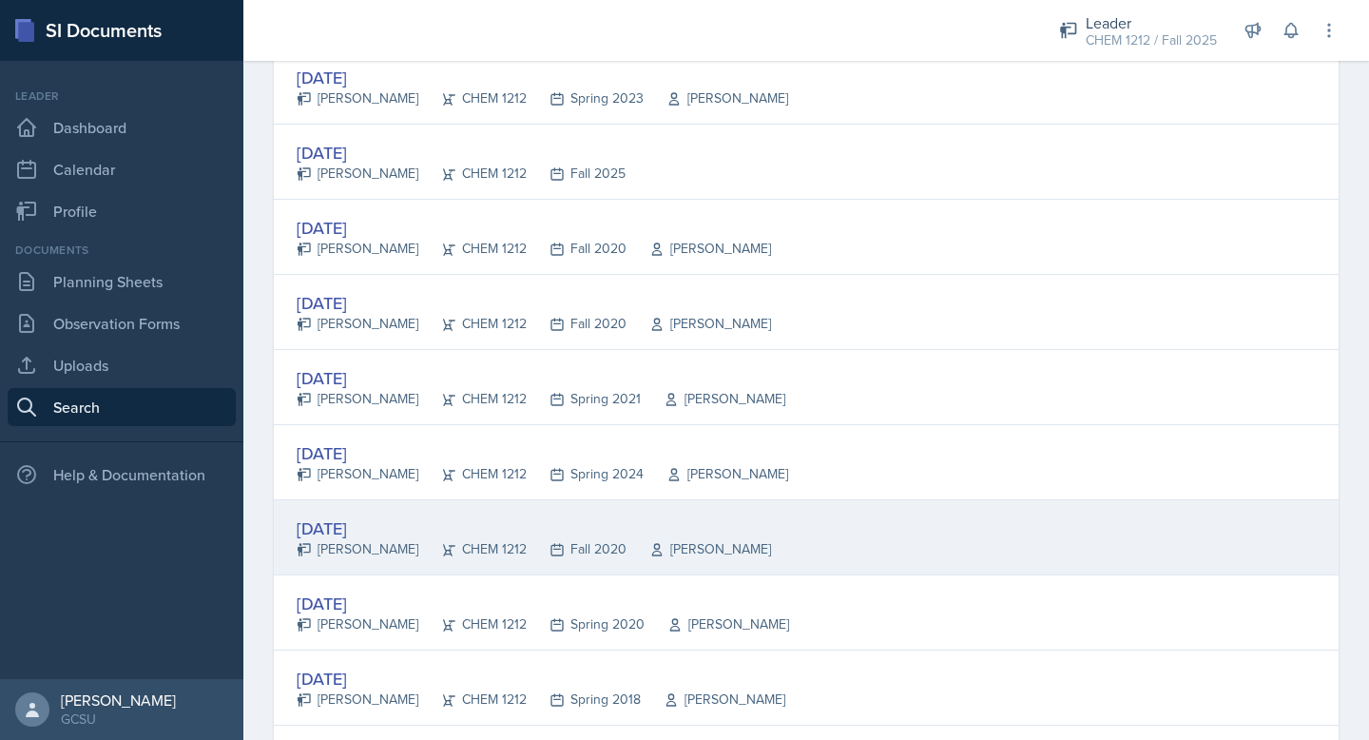
click at [373, 554] on div "[PERSON_NAME]" at bounding box center [358, 549] width 122 height 20
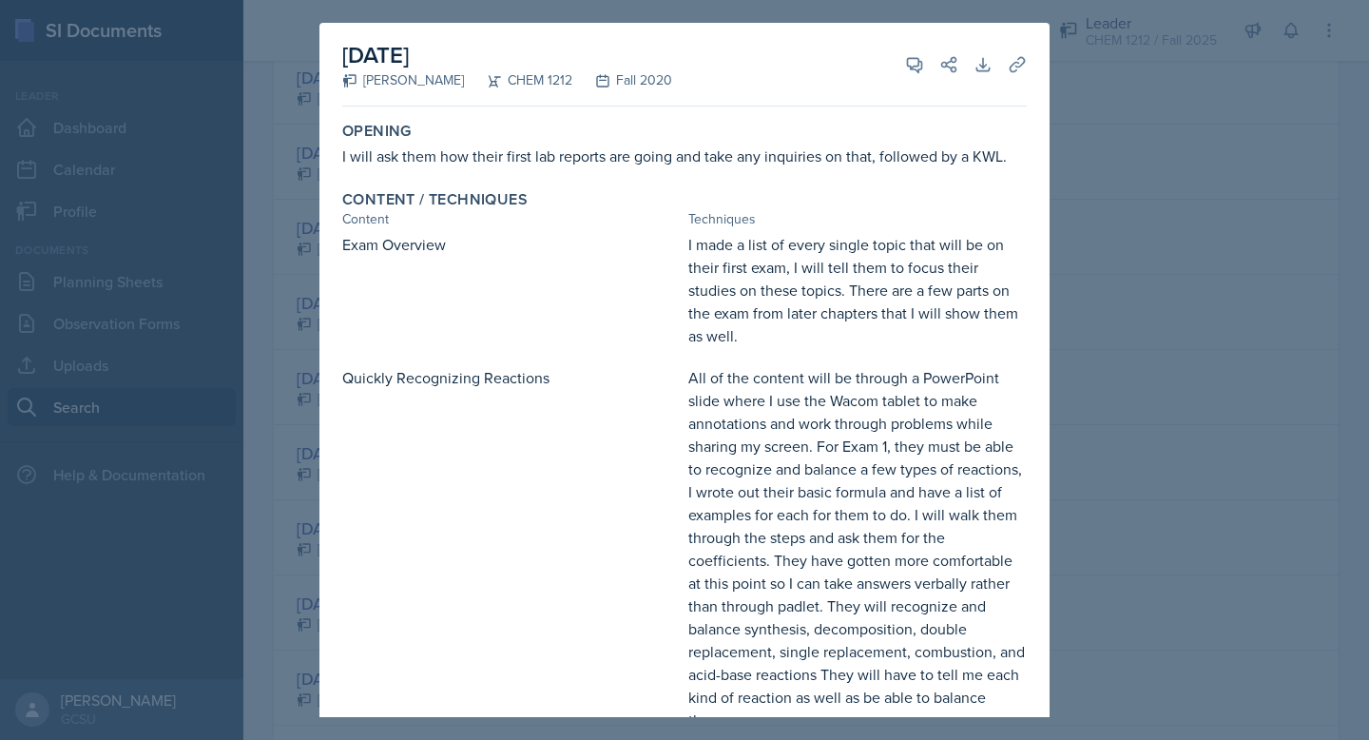
click at [279, 426] on div at bounding box center [684, 370] width 1369 height 740
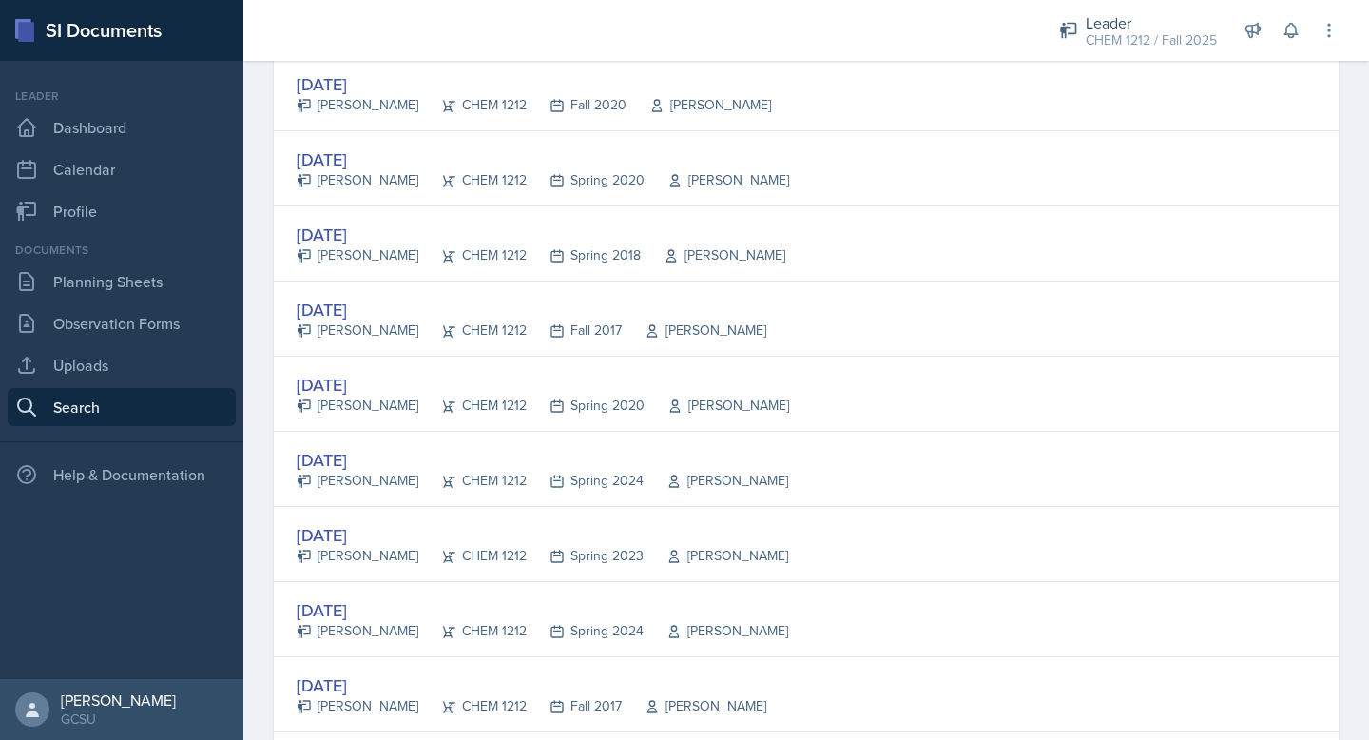
scroll to position [2961, 0]
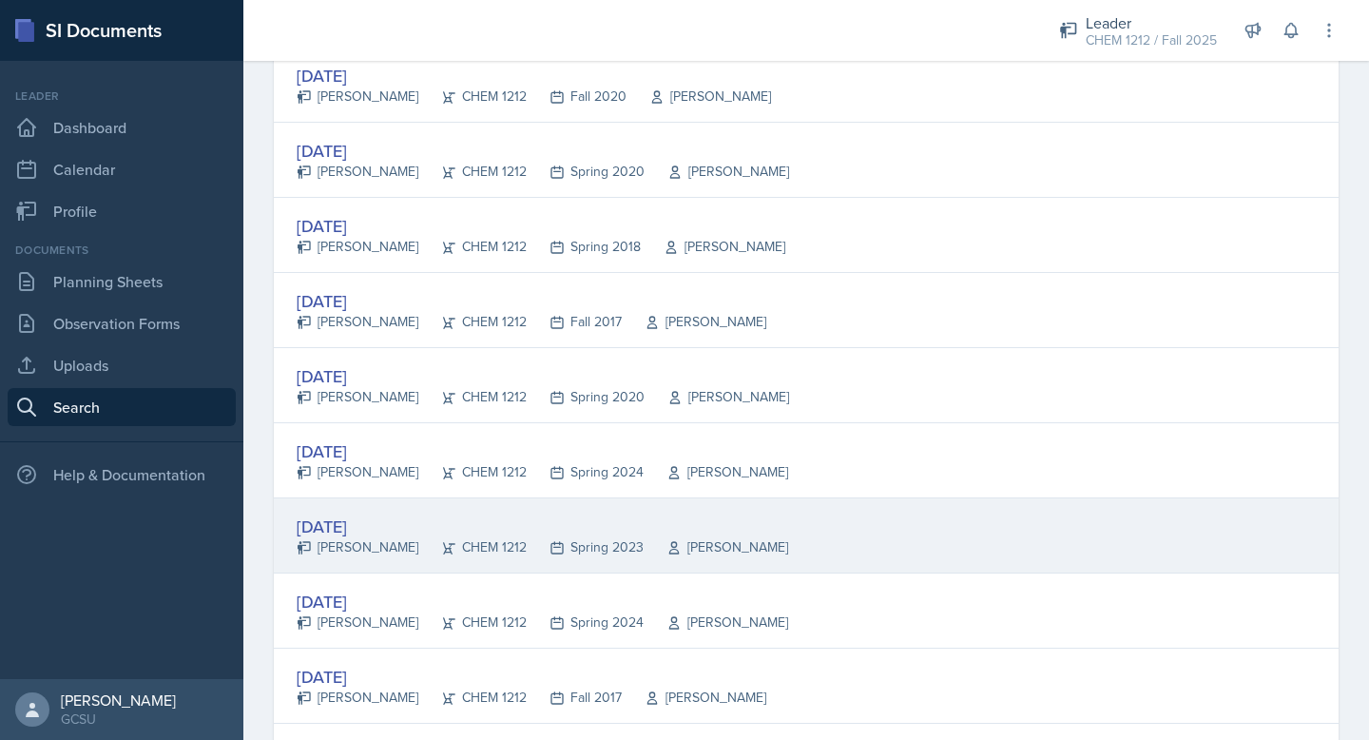
click at [339, 512] on div "[DATE] [PERSON_NAME] CHEM 1212 Spring 2023 [PERSON_NAME]" at bounding box center [806, 535] width 1065 height 75
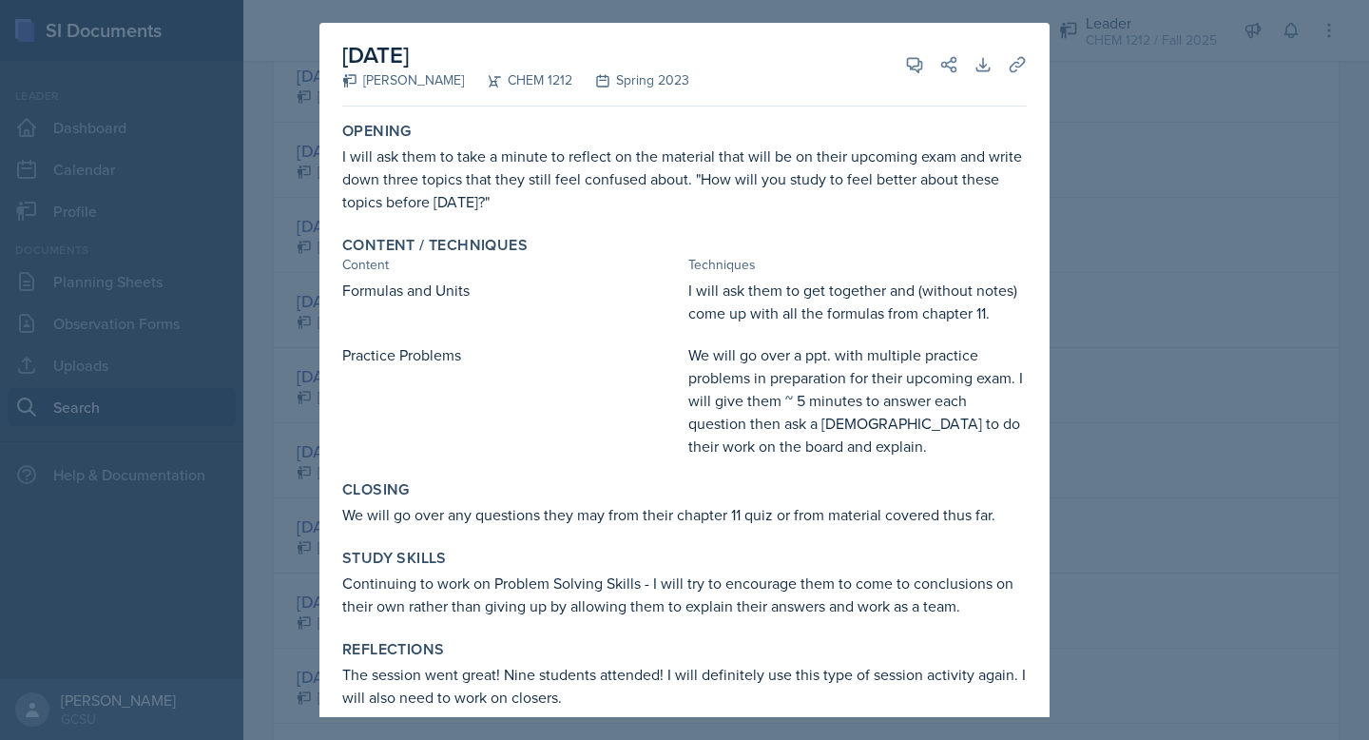
click at [1200, 223] on div at bounding box center [684, 370] width 1369 height 740
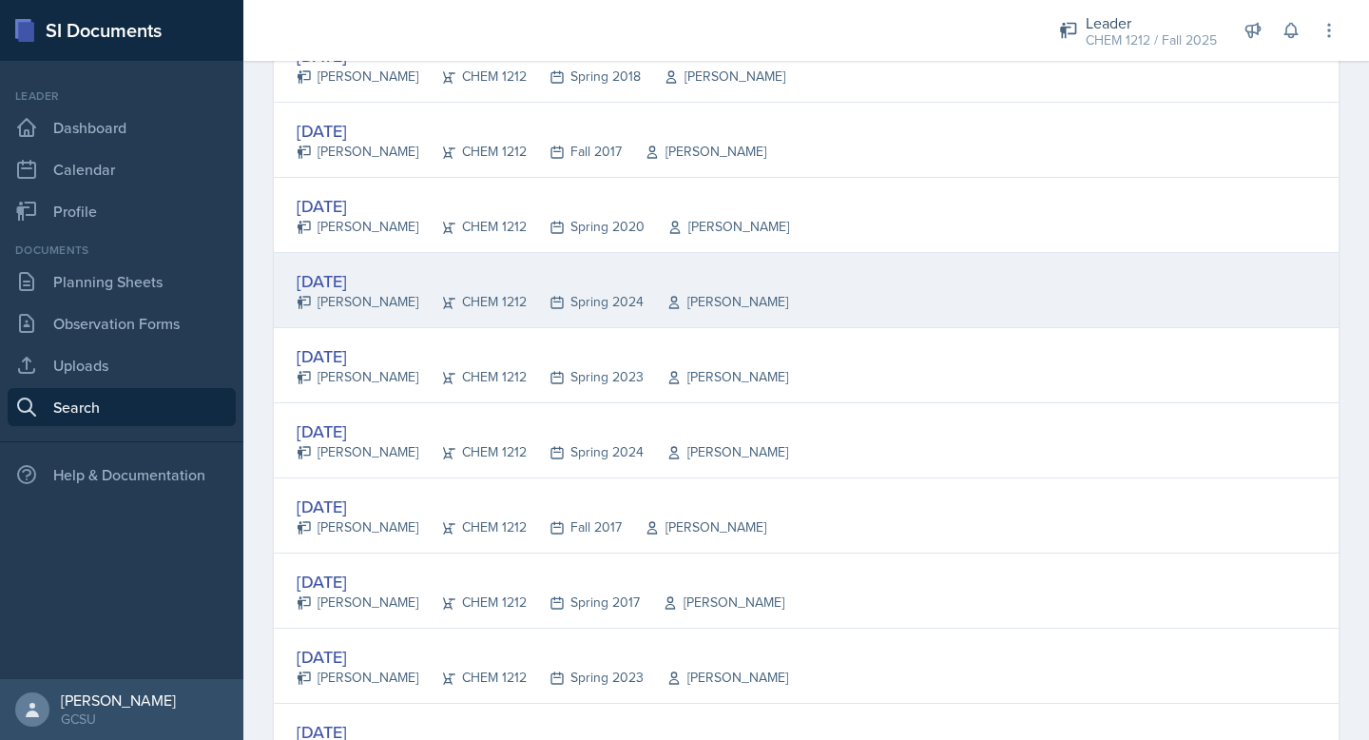
scroll to position [3296, 0]
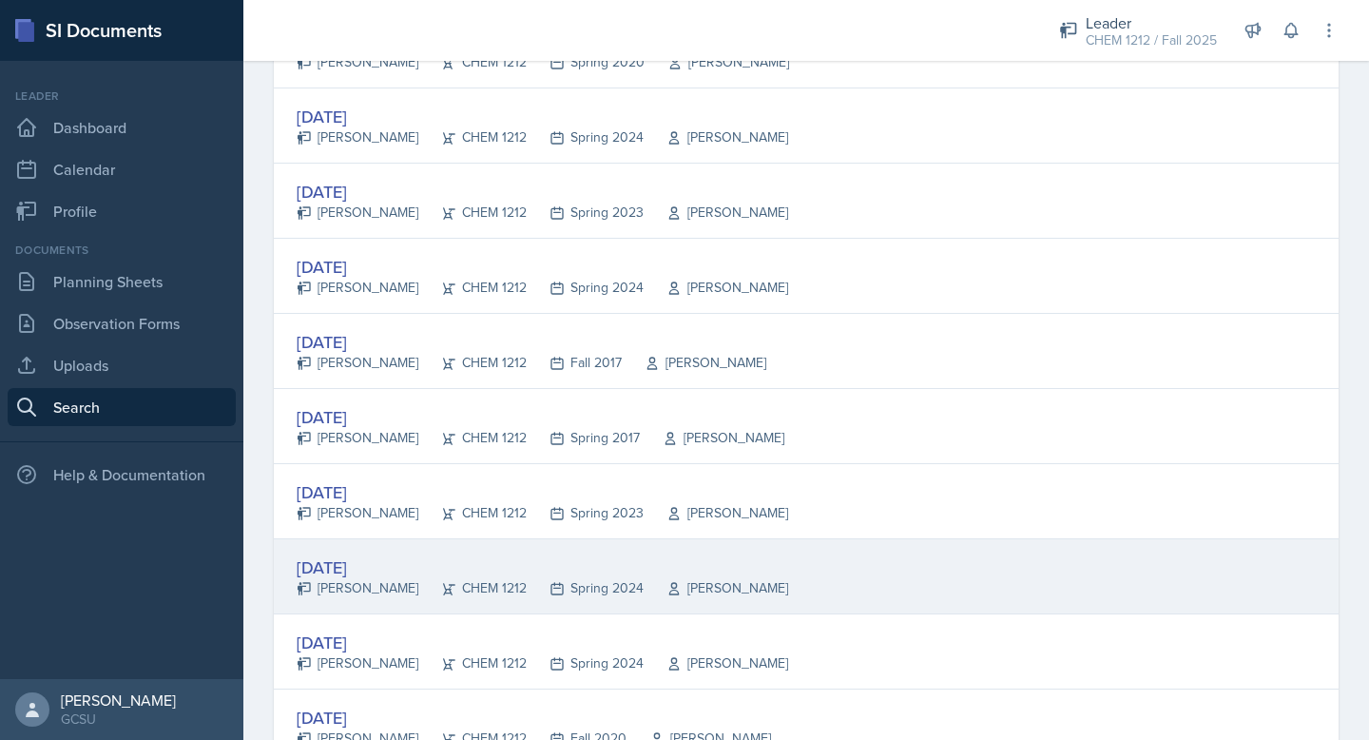
click at [365, 576] on div "[DATE]" at bounding box center [543, 567] width 492 height 26
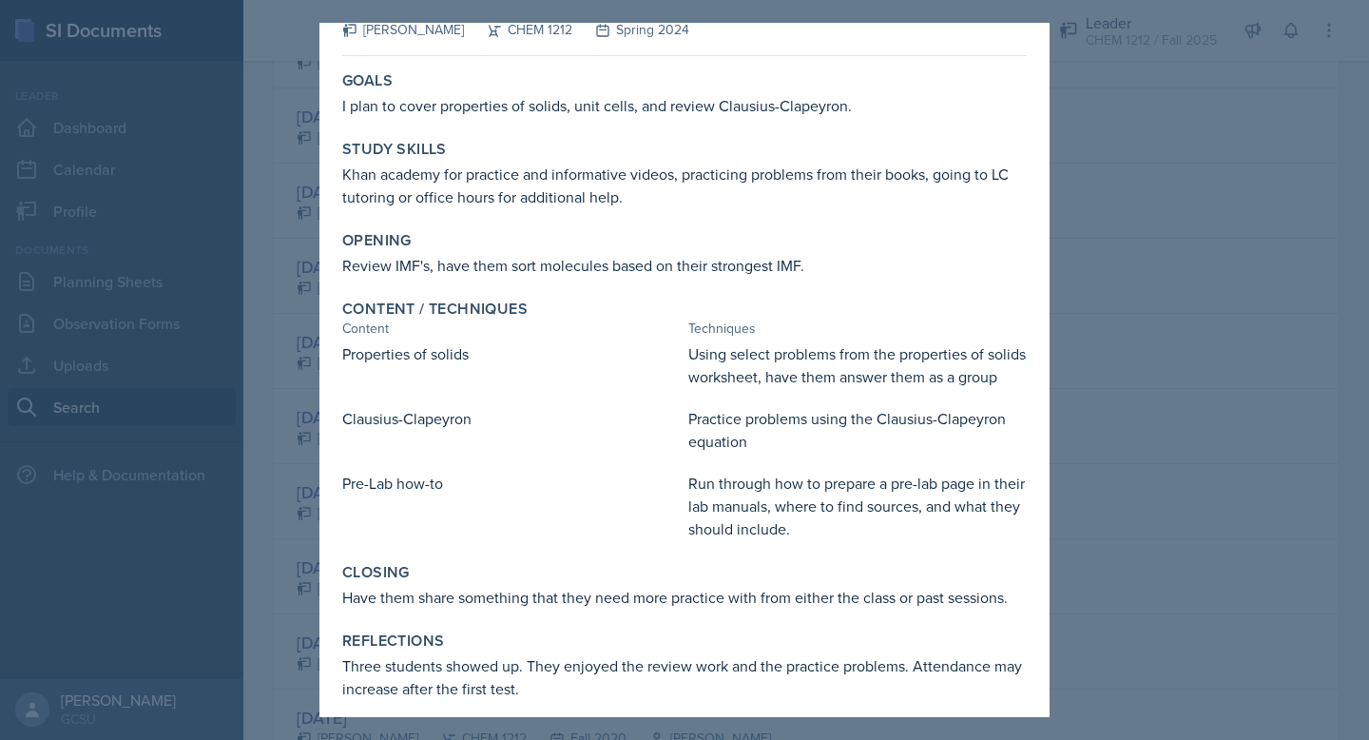
scroll to position [87, 0]
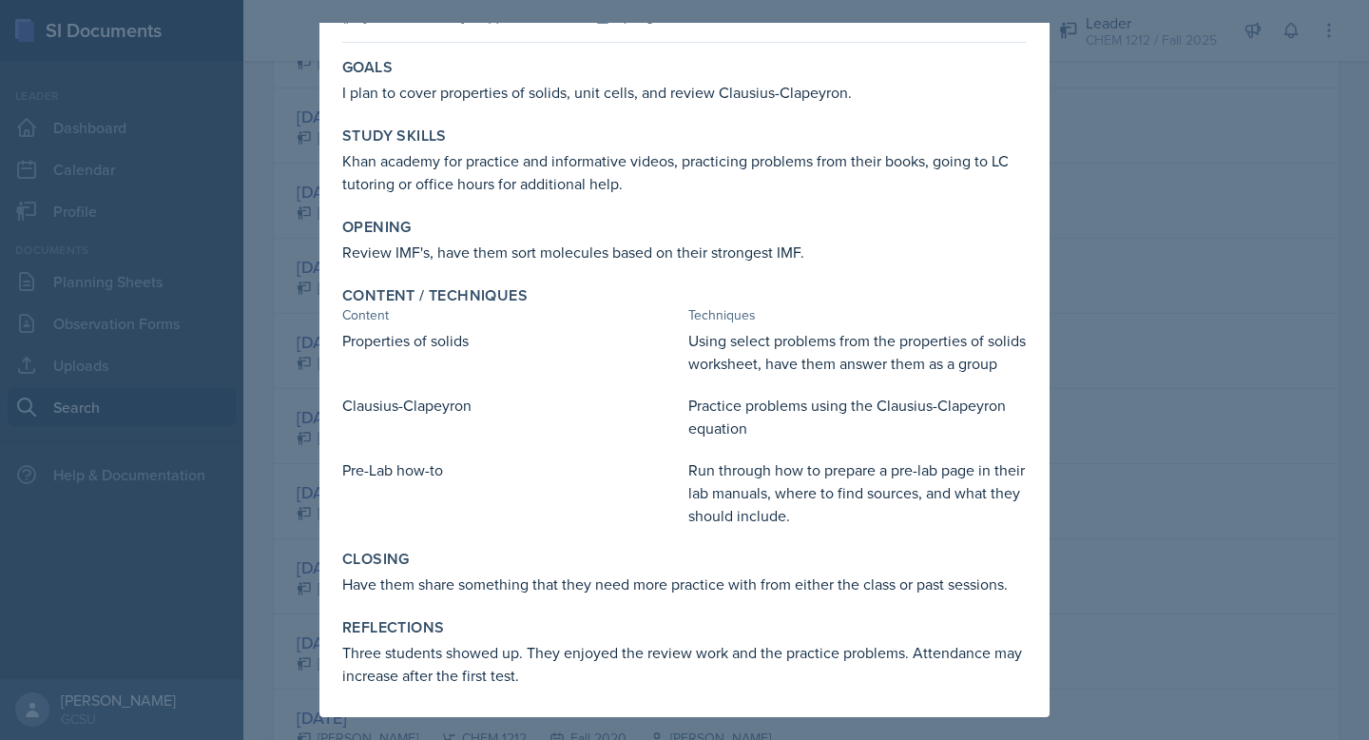
click at [1226, 343] on div at bounding box center [684, 370] width 1369 height 740
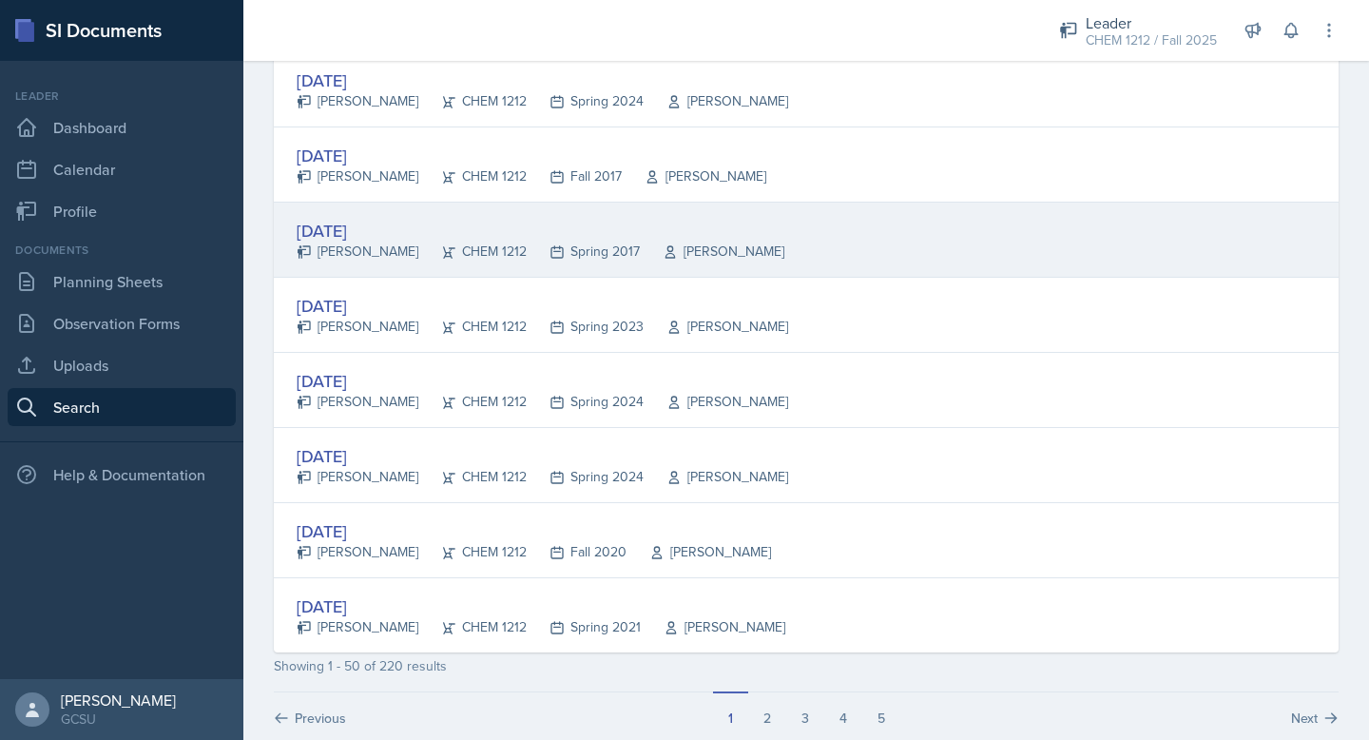
scroll to position [3516, 0]
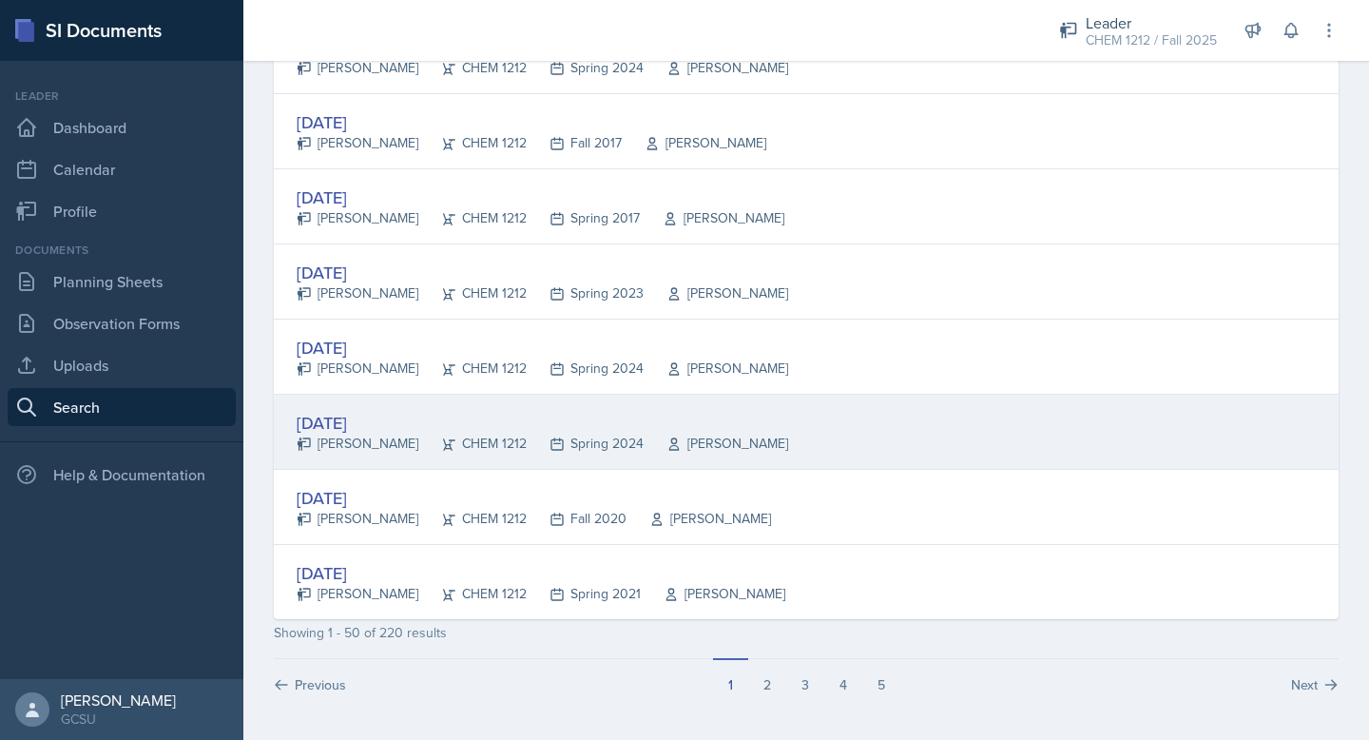
click at [383, 425] on div "[DATE]" at bounding box center [543, 423] width 492 height 26
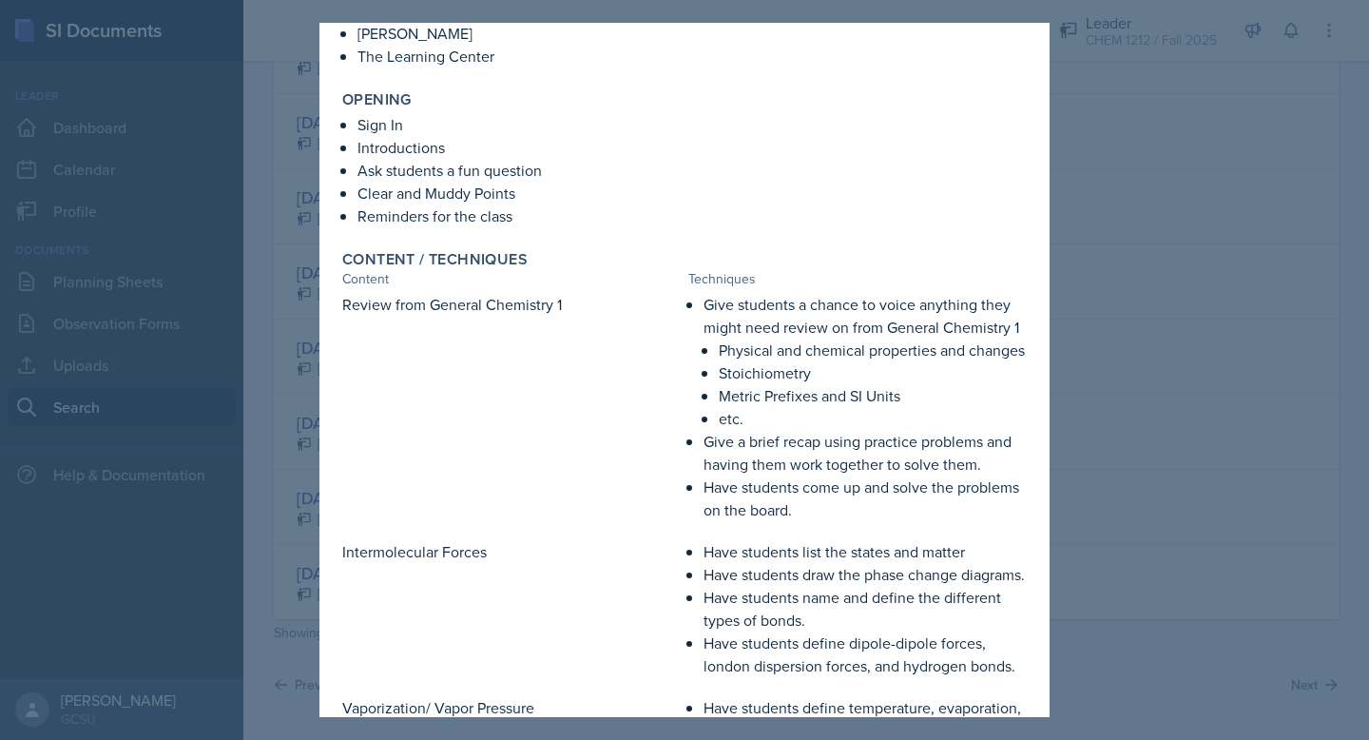
scroll to position [0, 0]
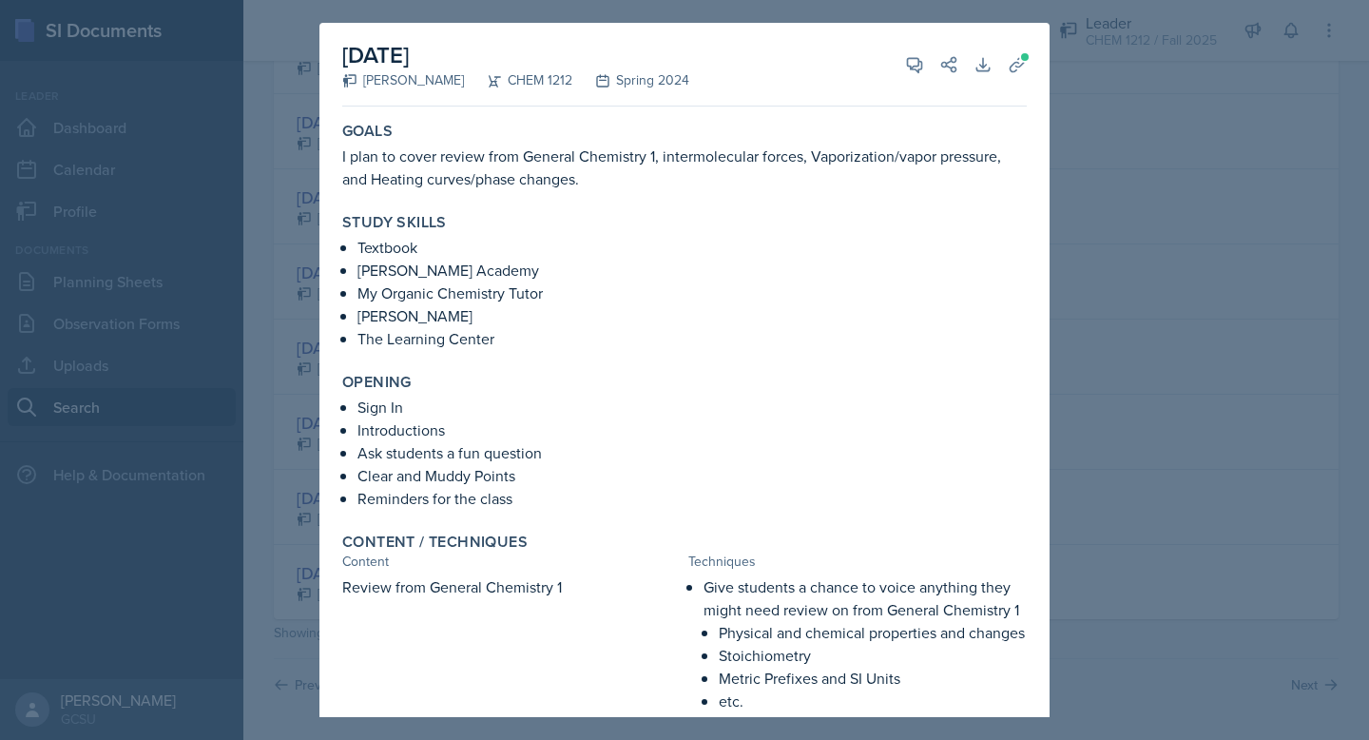
click at [1204, 195] on div at bounding box center [684, 370] width 1369 height 740
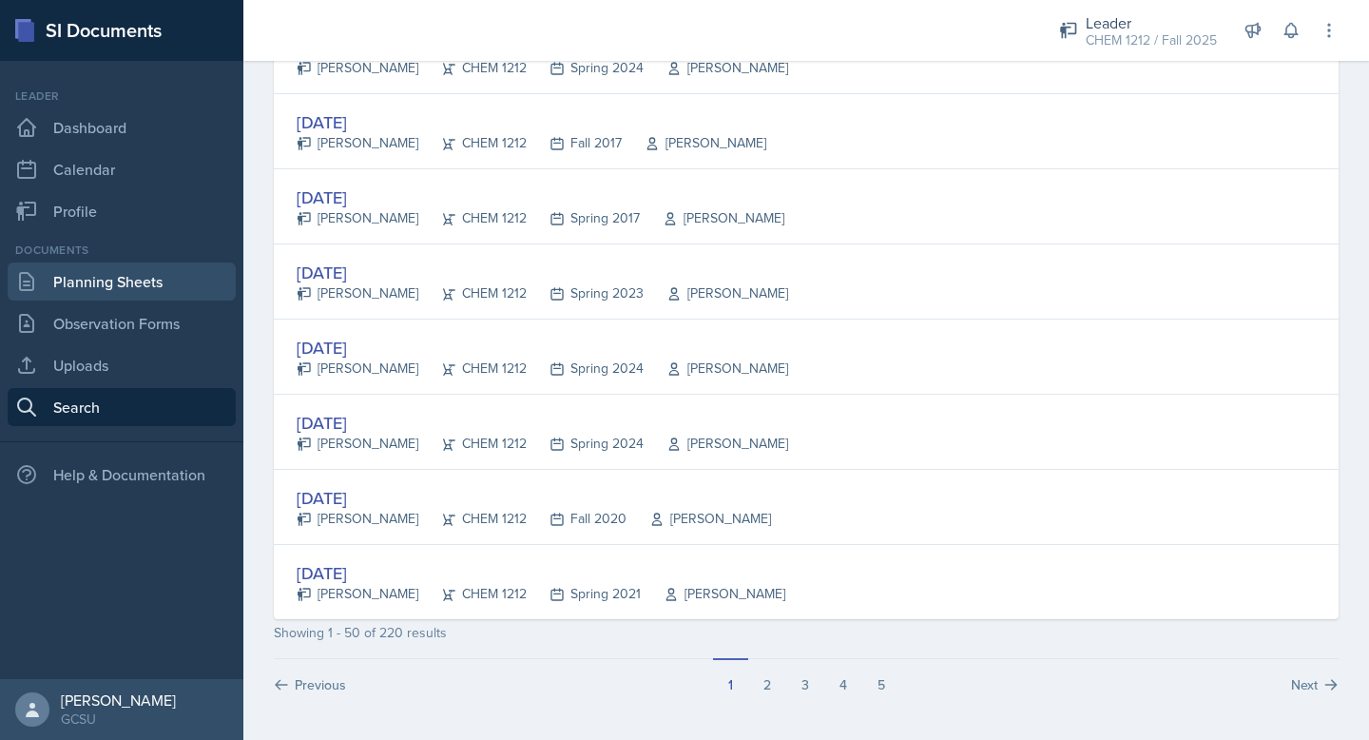
click at [115, 269] on link "Planning Sheets" at bounding box center [122, 281] width 228 height 38
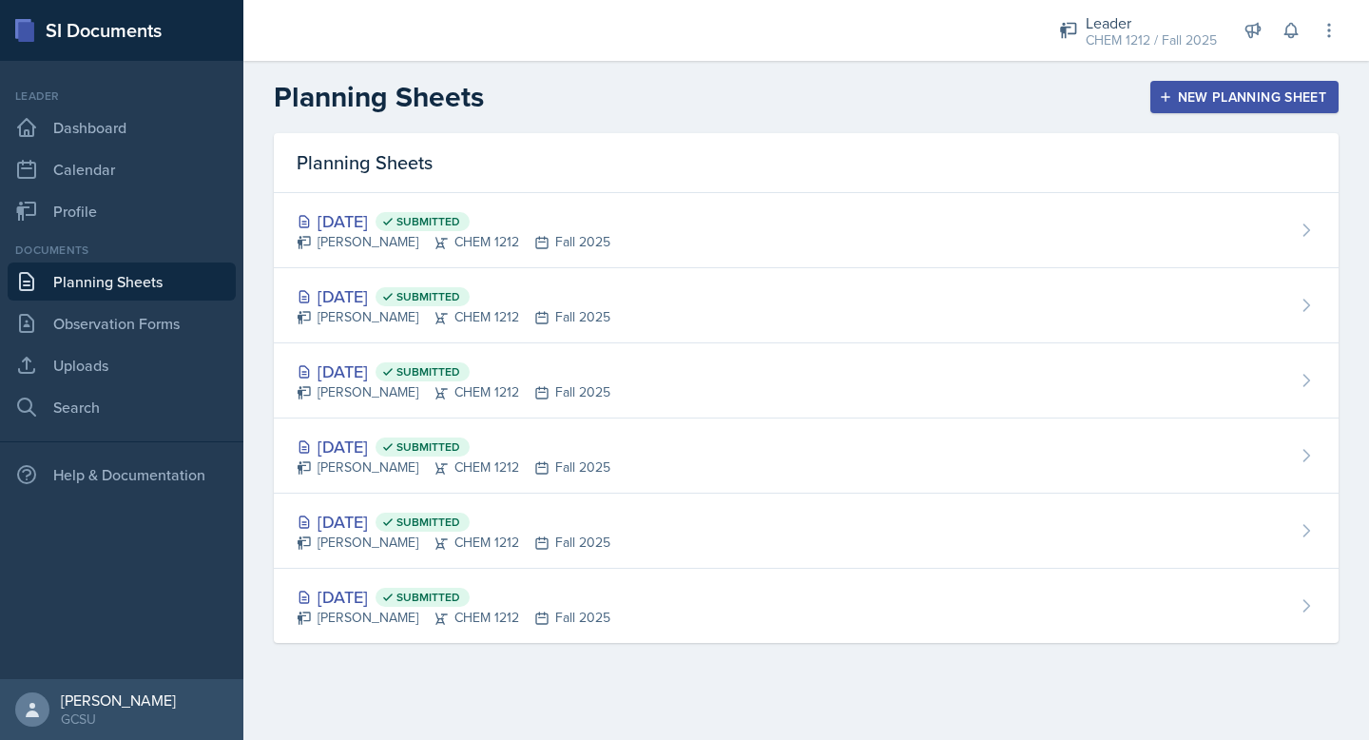
click at [1210, 92] on div "New Planning Sheet" at bounding box center [1245, 96] width 164 height 15
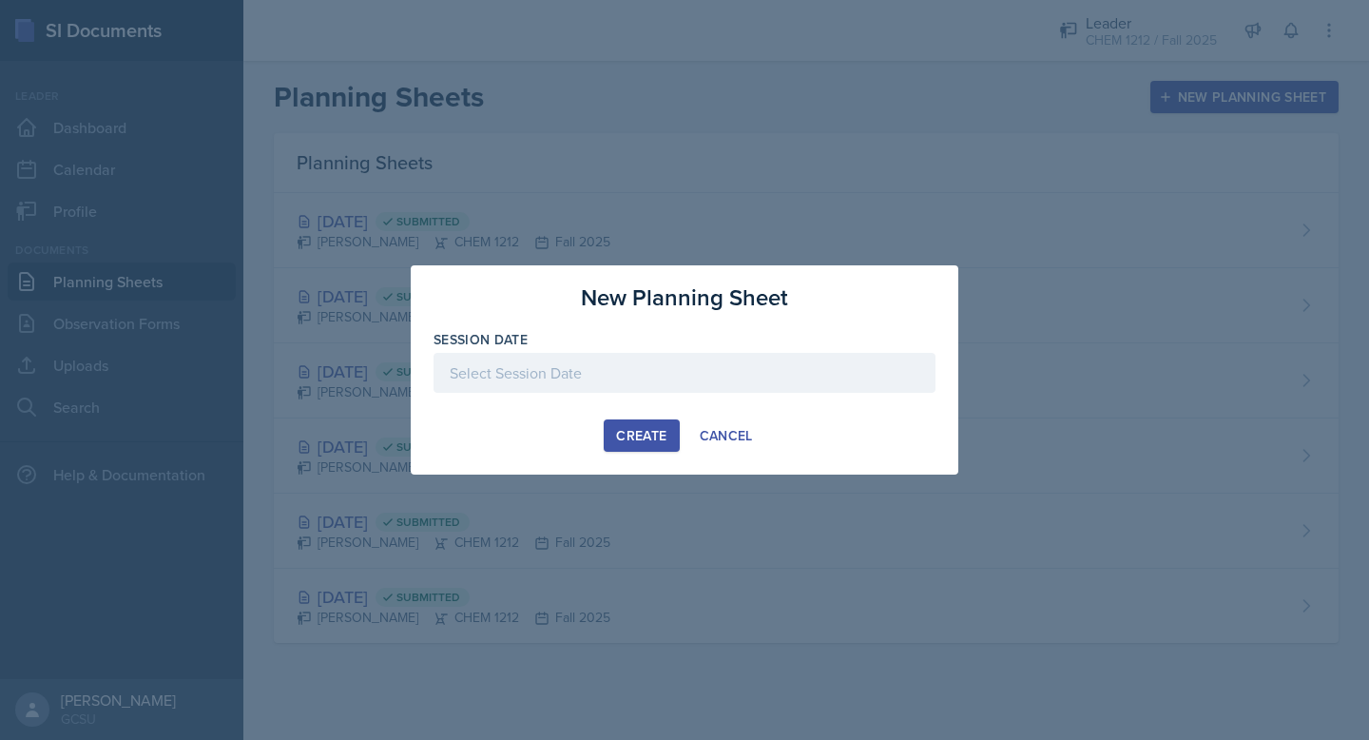
click at [525, 373] on div at bounding box center [685, 373] width 502 height 40
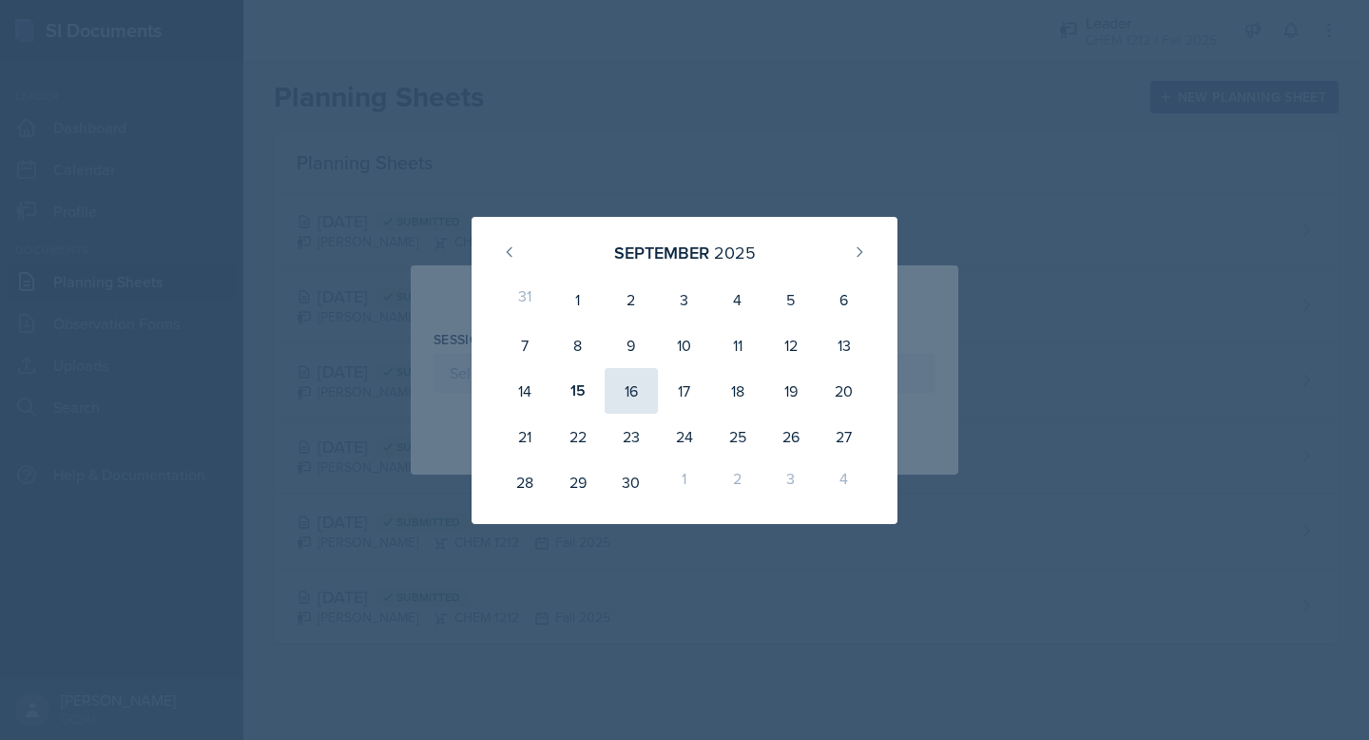
click at [618, 394] on div "16" at bounding box center [631, 391] width 53 height 46
type input "[DATE]"
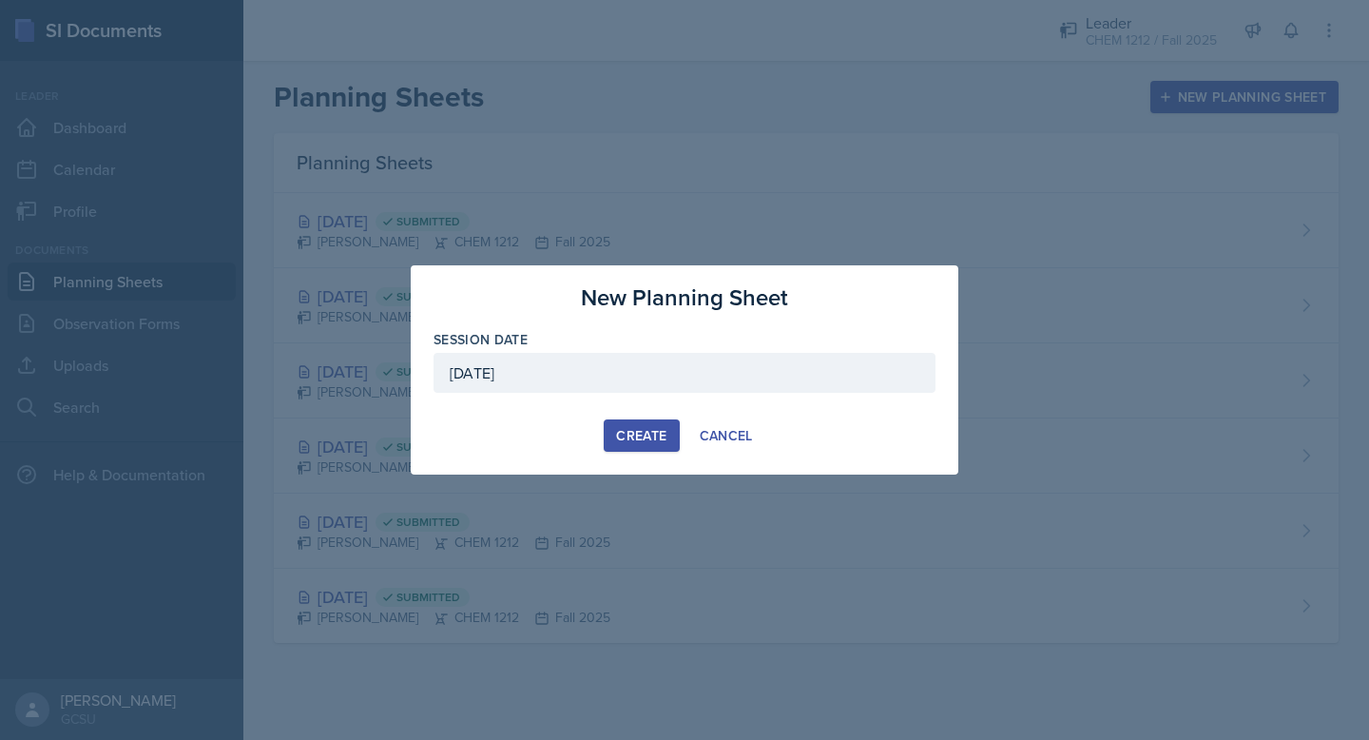
click at [636, 430] on div "Create" at bounding box center [641, 435] width 50 height 15
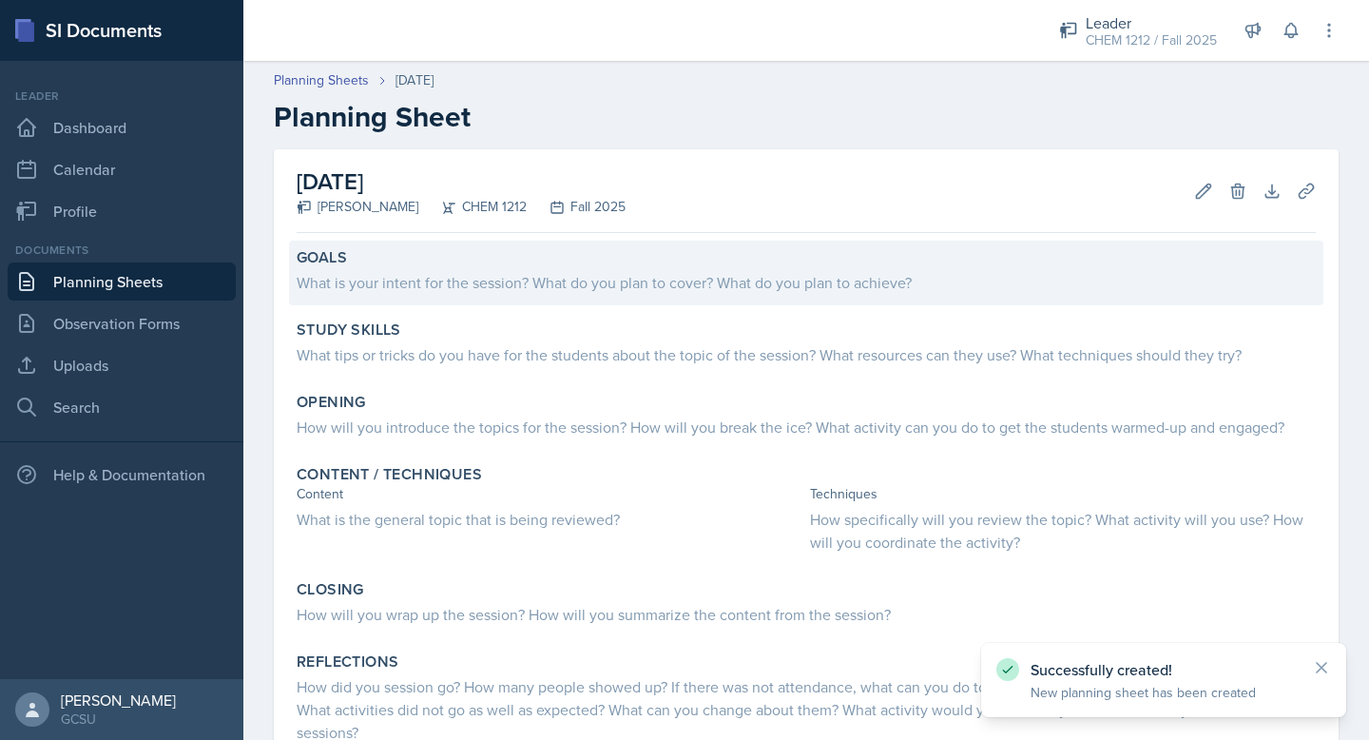
click at [525, 257] on div "Goals" at bounding box center [806, 257] width 1019 height 19
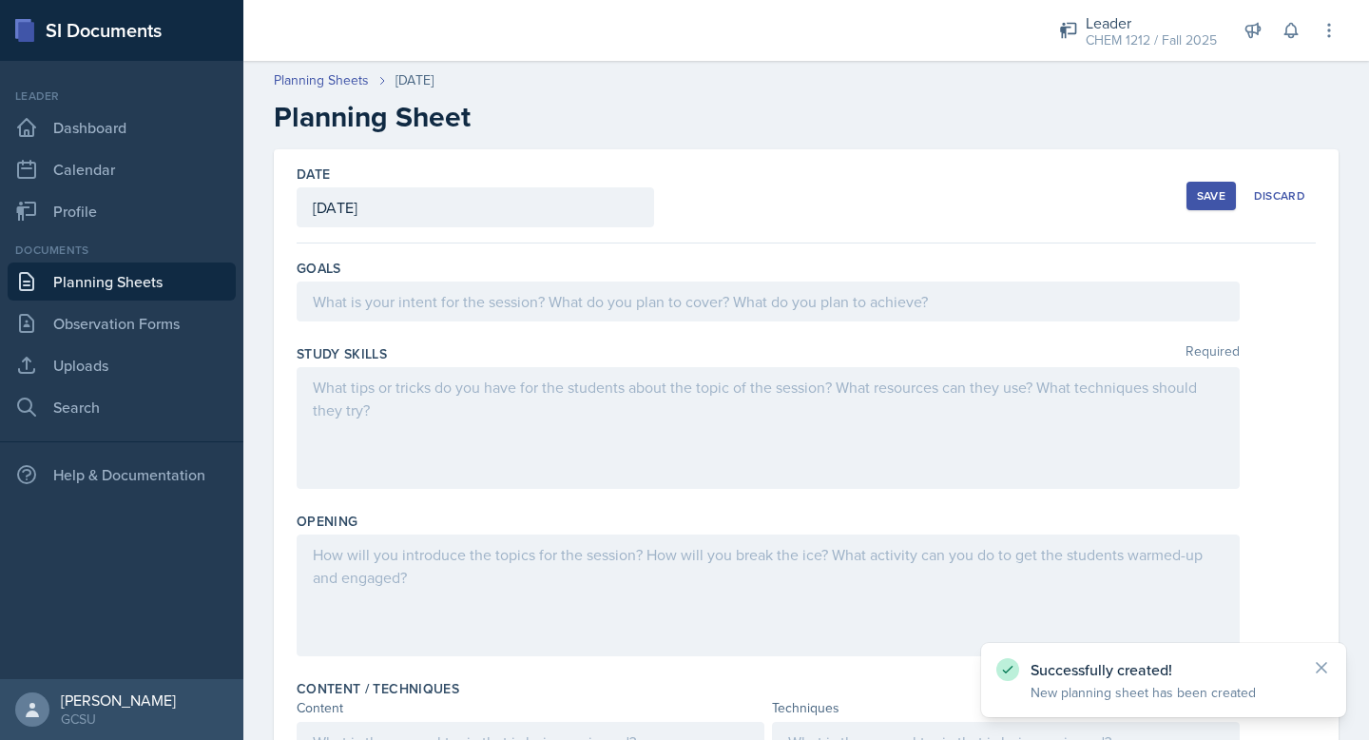
click at [524, 299] on div at bounding box center [768, 301] width 943 height 40
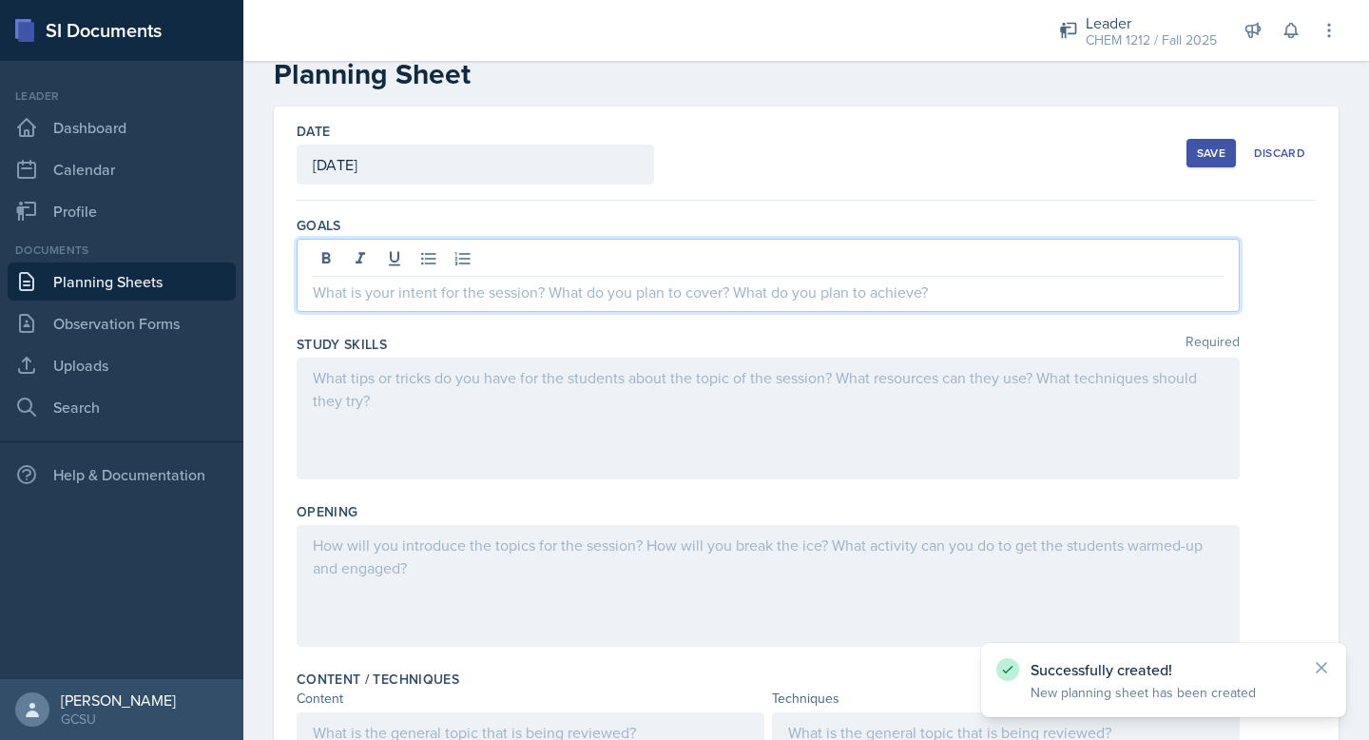
scroll to position [55, 0]
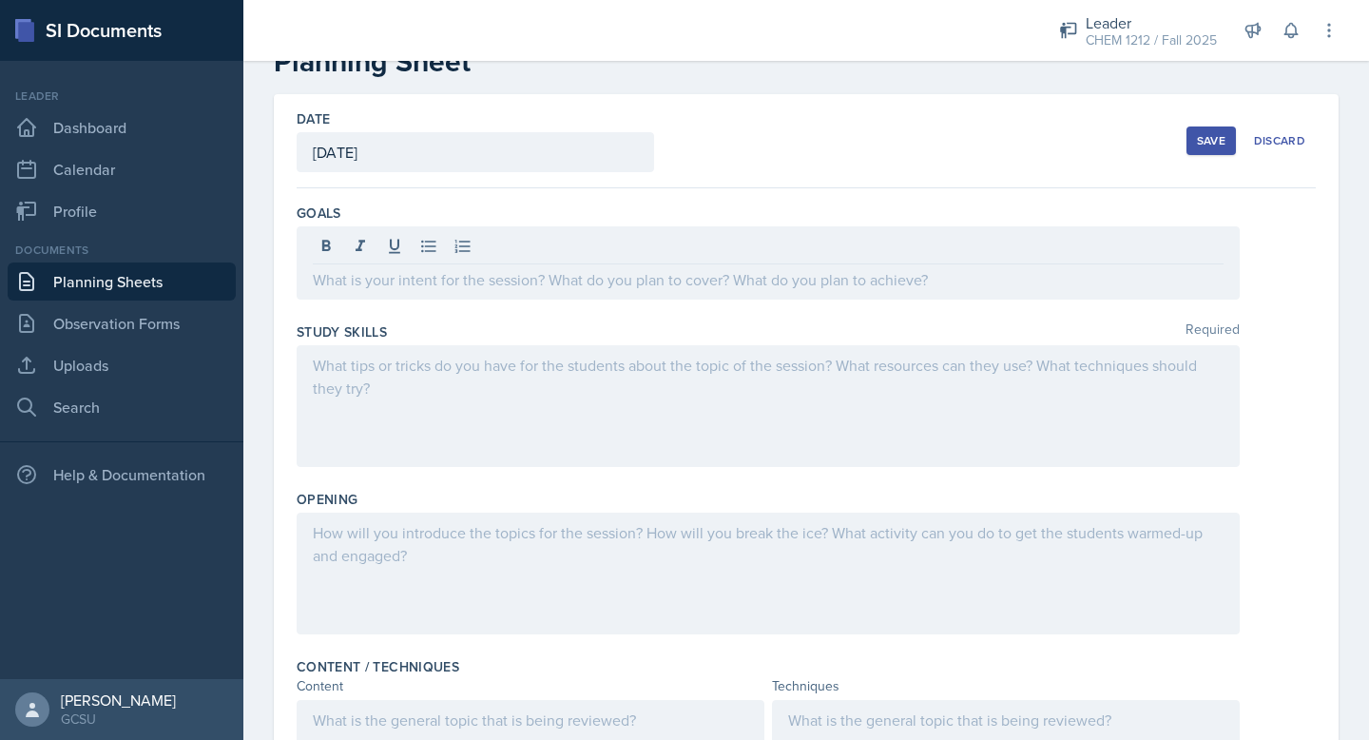
click at [1320, 663] on icon at bounding box center [1321, 667] width 19 height 19
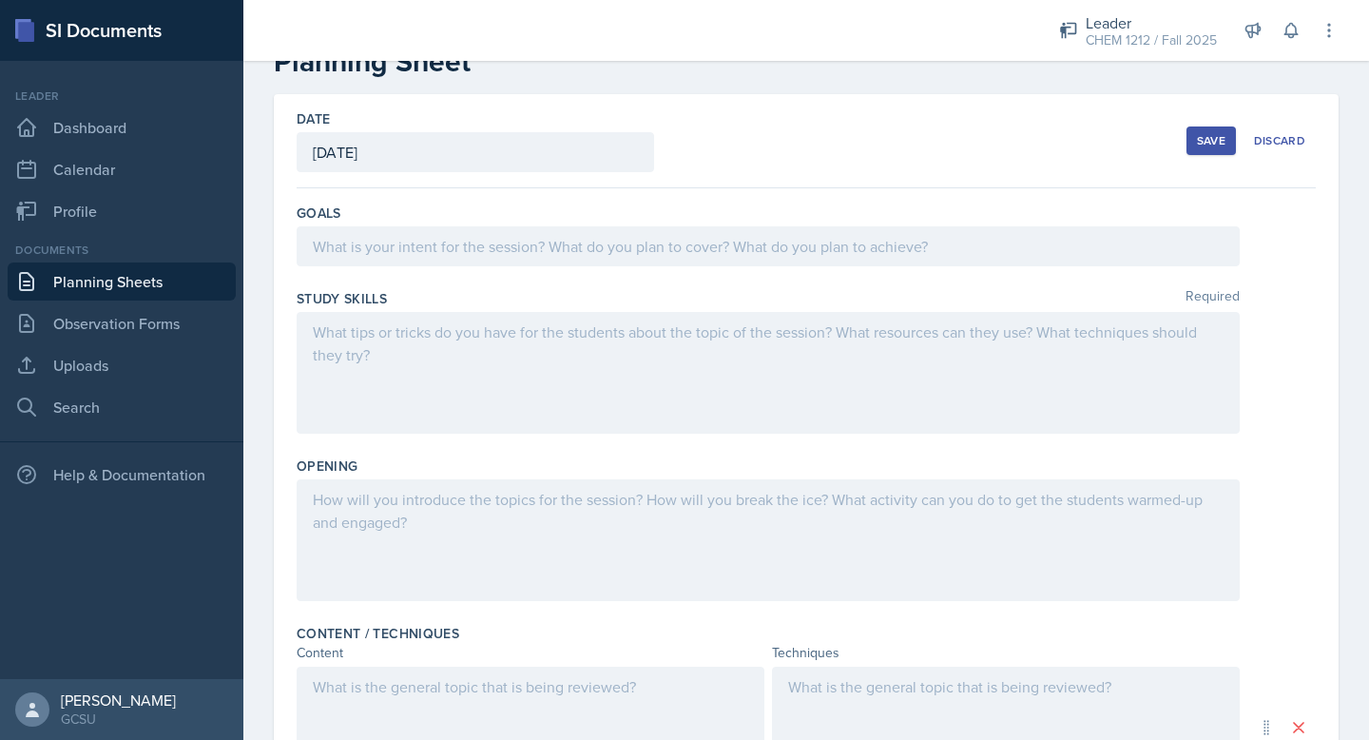
click at [673, 258] on div at bounding box center [768, 246] width 943 height 40
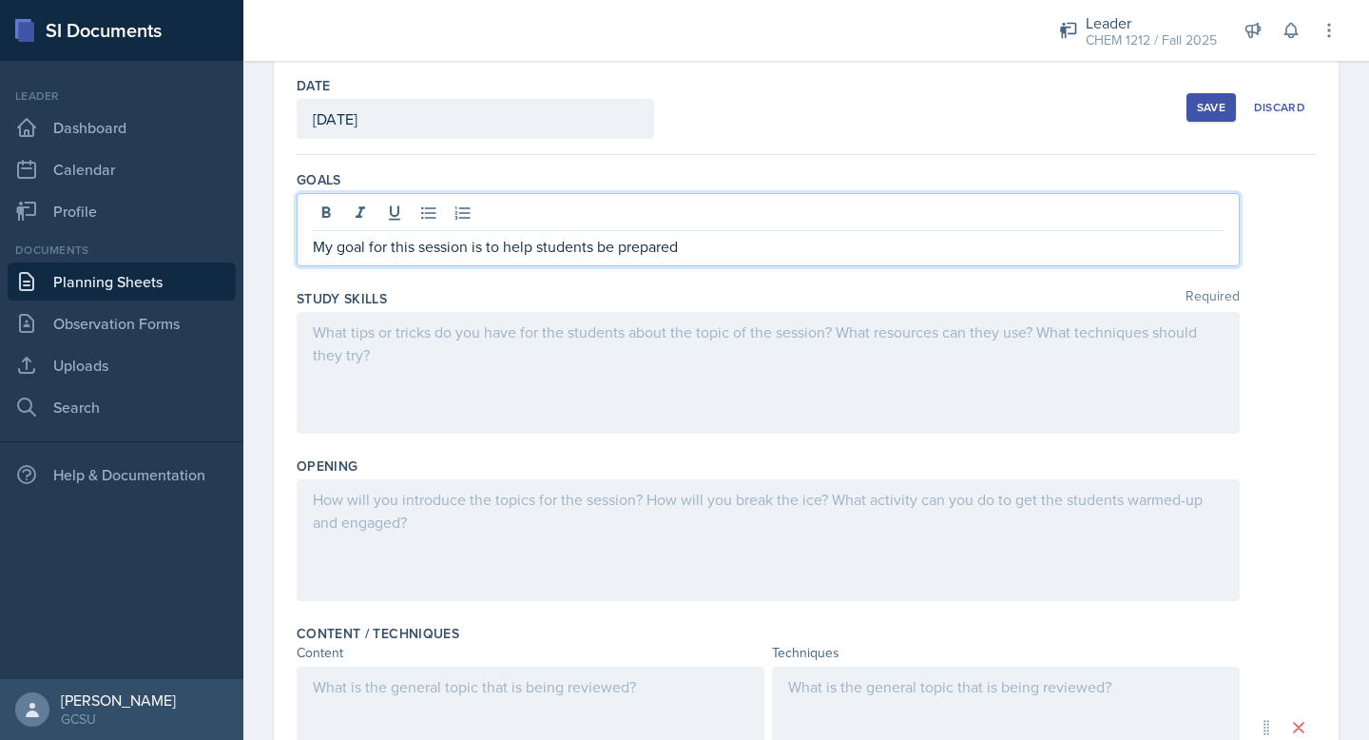
click at [611, 248] on p "My goal for this session is to help students be prepared" at bounding box center [768, 246] width 911 height 23
click at [611, 249] on p "My goal for this session is to help students be prepared" at bounding box center [768, 246] width 911 height 23
click at [607, 246] on p "My goal for this session is to help students be prepared" at bounding box center [768, 246] width 911 height 23
click at [716, 246] on p "My goal for this session is to help students feel prepared" at bounding box center [768, 246] width 911 height 23
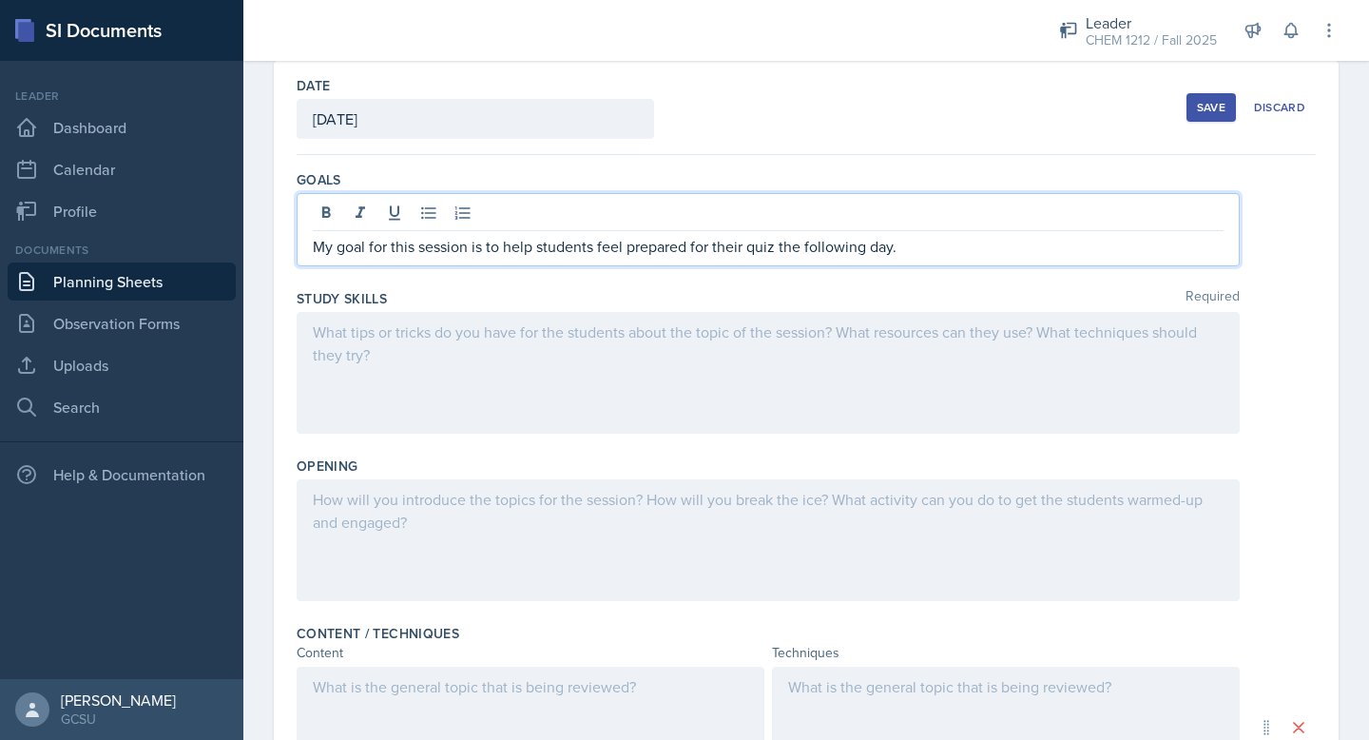
drag, startPoint x: 750, startPoint y: 247, endPoint x: 1042, endPoint y: 248, distance: 291.9
click at [1042, 248] on p "My goal for this session is to help students feel prepared for their quiz the f…" at bounding box center [768, 246] width 911 height 23
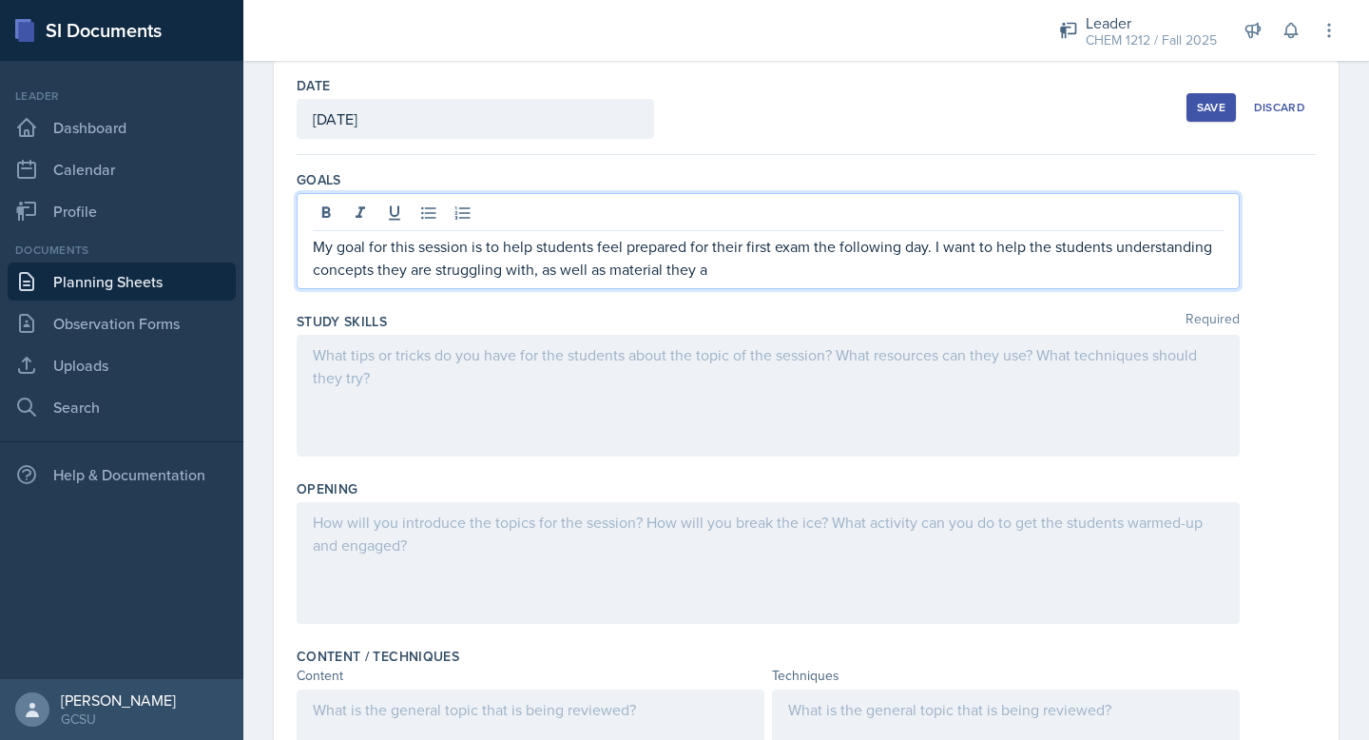
click at [608, 274] on p "My goal for this session is to help students feel prepared for their first exam…" at bounding box center [768, 258] width 911 height 46
click at [871, 275] on p "My goal for this session is to help students feel prepared for their first exam…" at bounding box center [768, 258] width 911 height 46
click at [789, 416] on div at bounding box center [768, 396] width 943 height 122
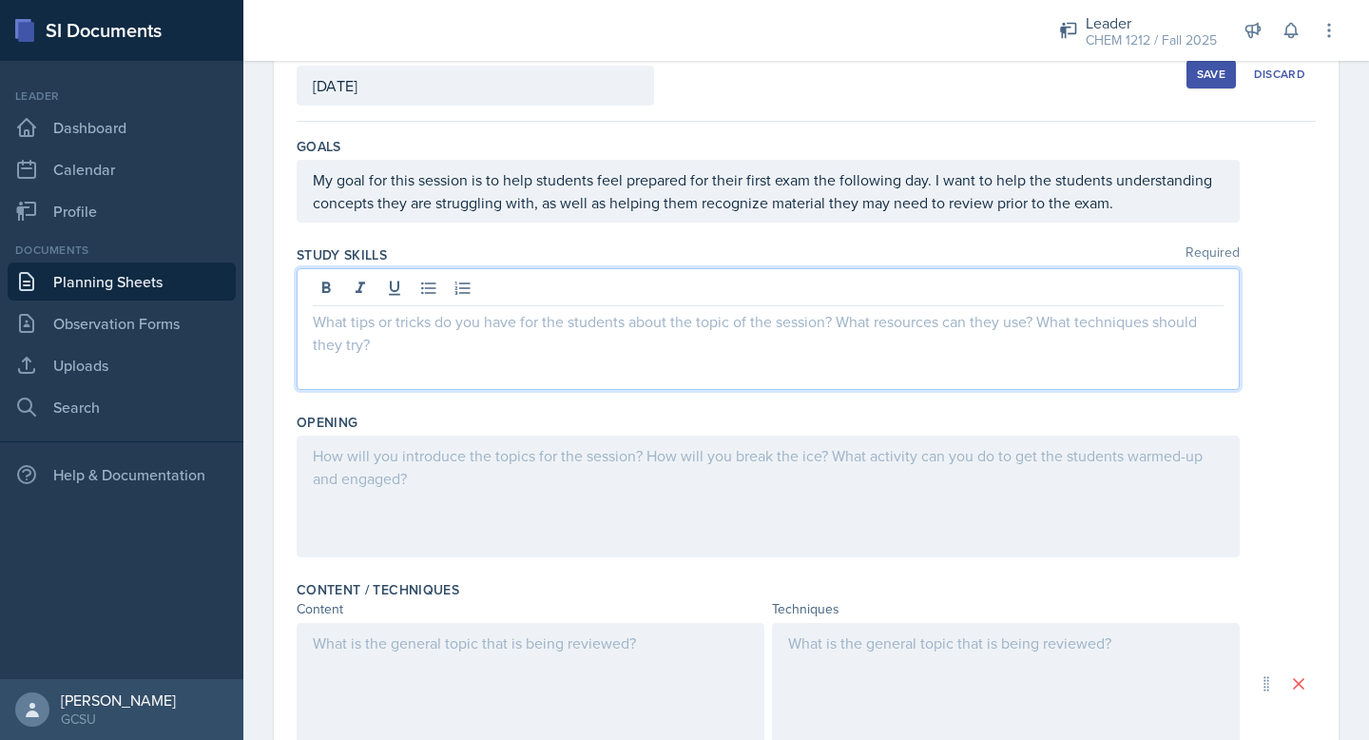
scroll to position [142, 0]
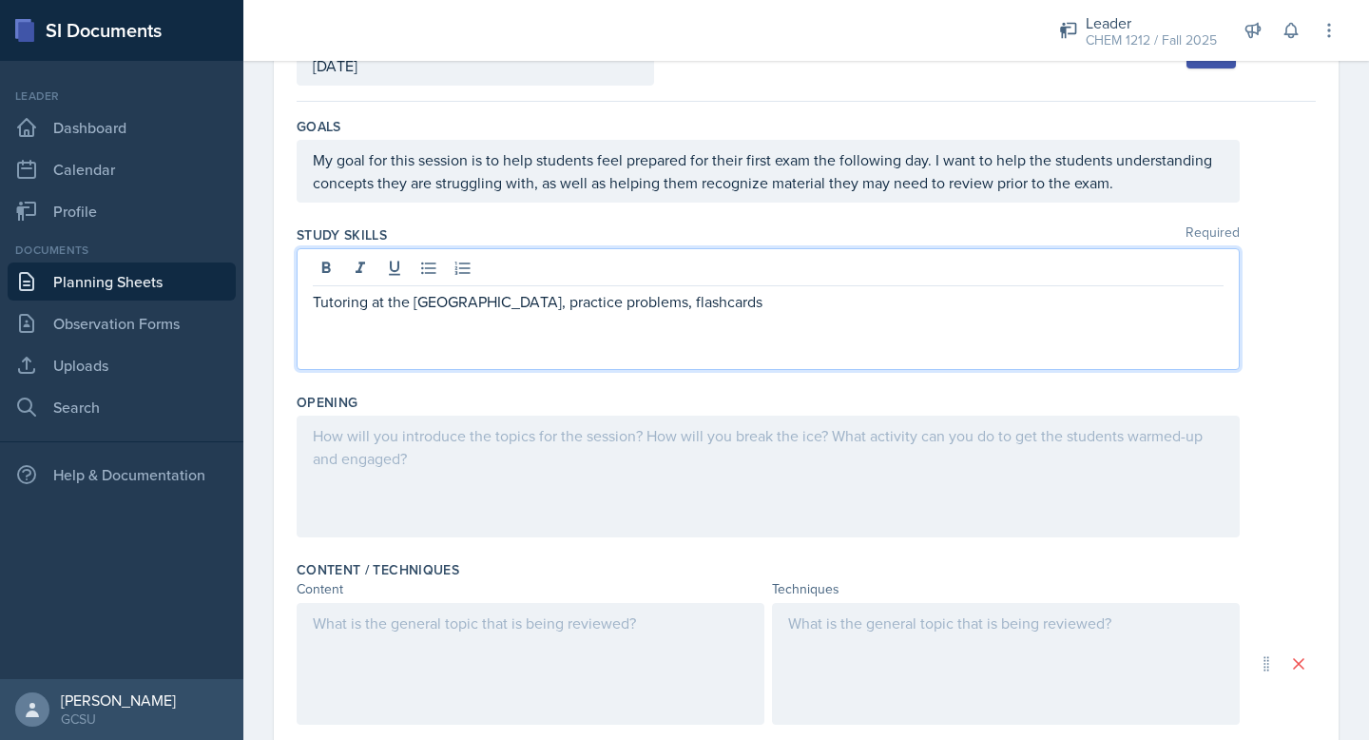
click at [708, 436] on div at bounding box center [768, 477] width 943 height 122
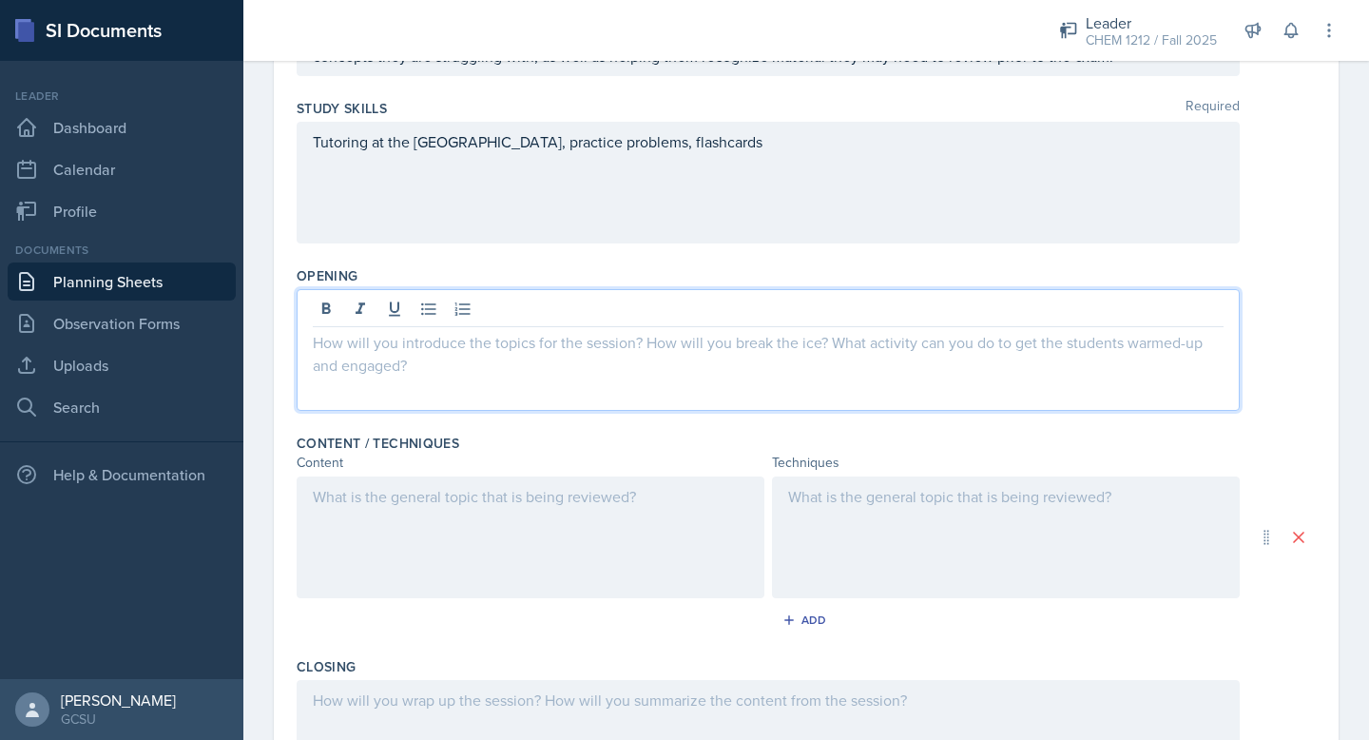
scroll to position [275, 0]
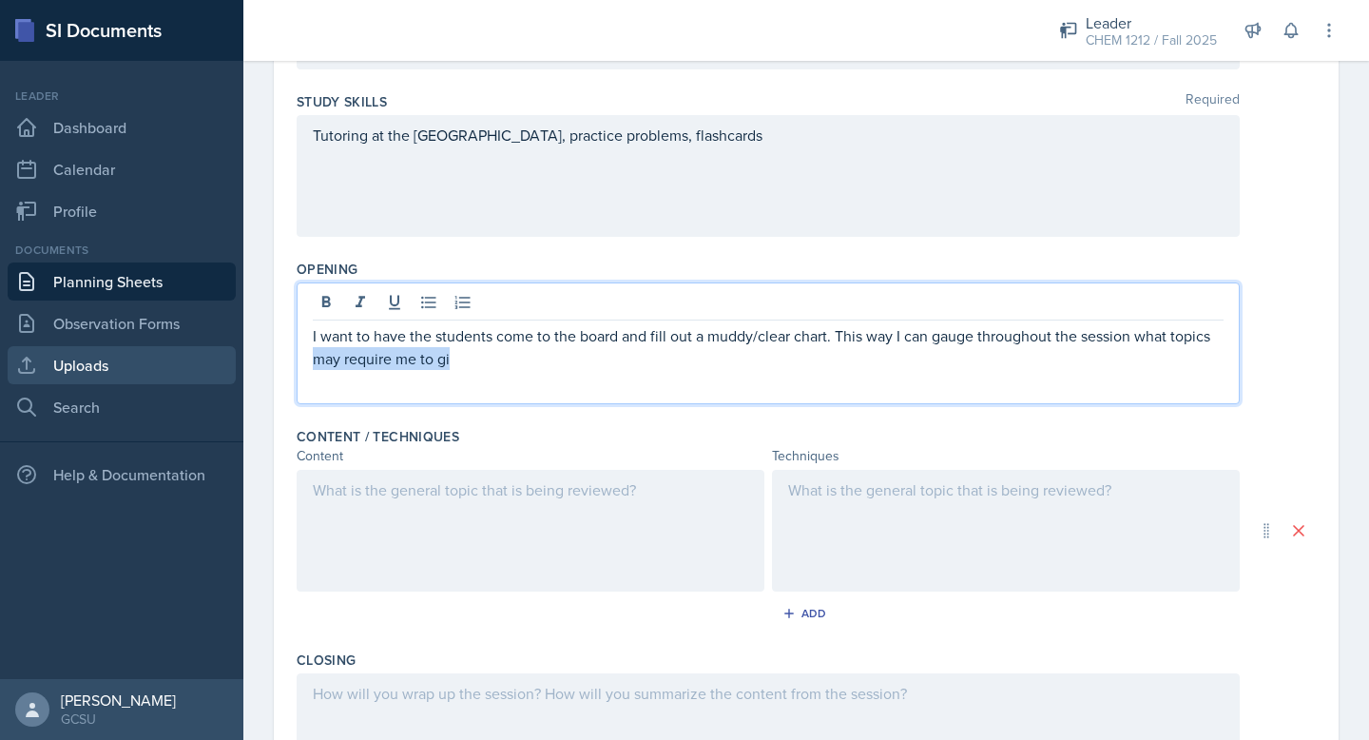
drag, startPoint x: 475, startPoint y: 368, endPoint x: 209, endPoint y: 363, distance: 265.4
click at [209, 364] on div "SI Documents Leader Dashboard Calendar Profile Documents Planning Sheets Observ…" at bounding box center [684, 370] width 1369 height 740
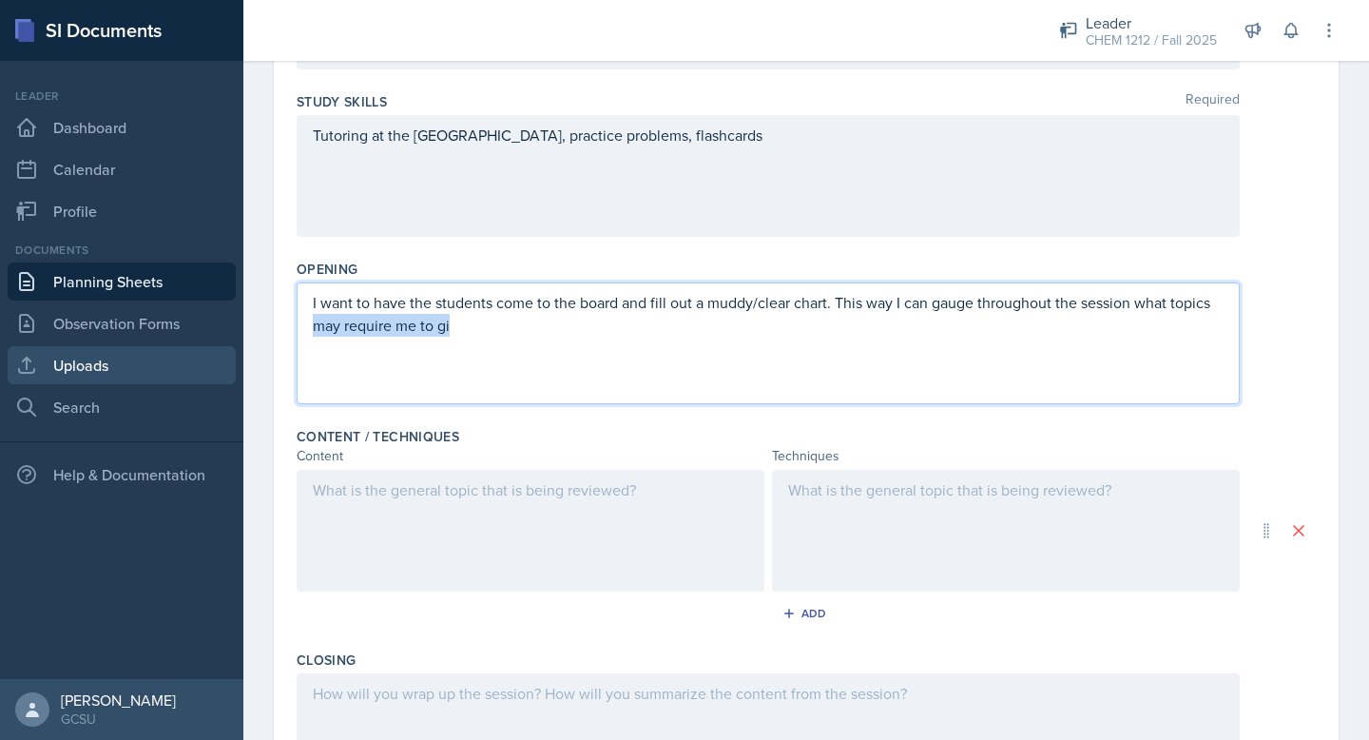
scroll to position [242, 0]
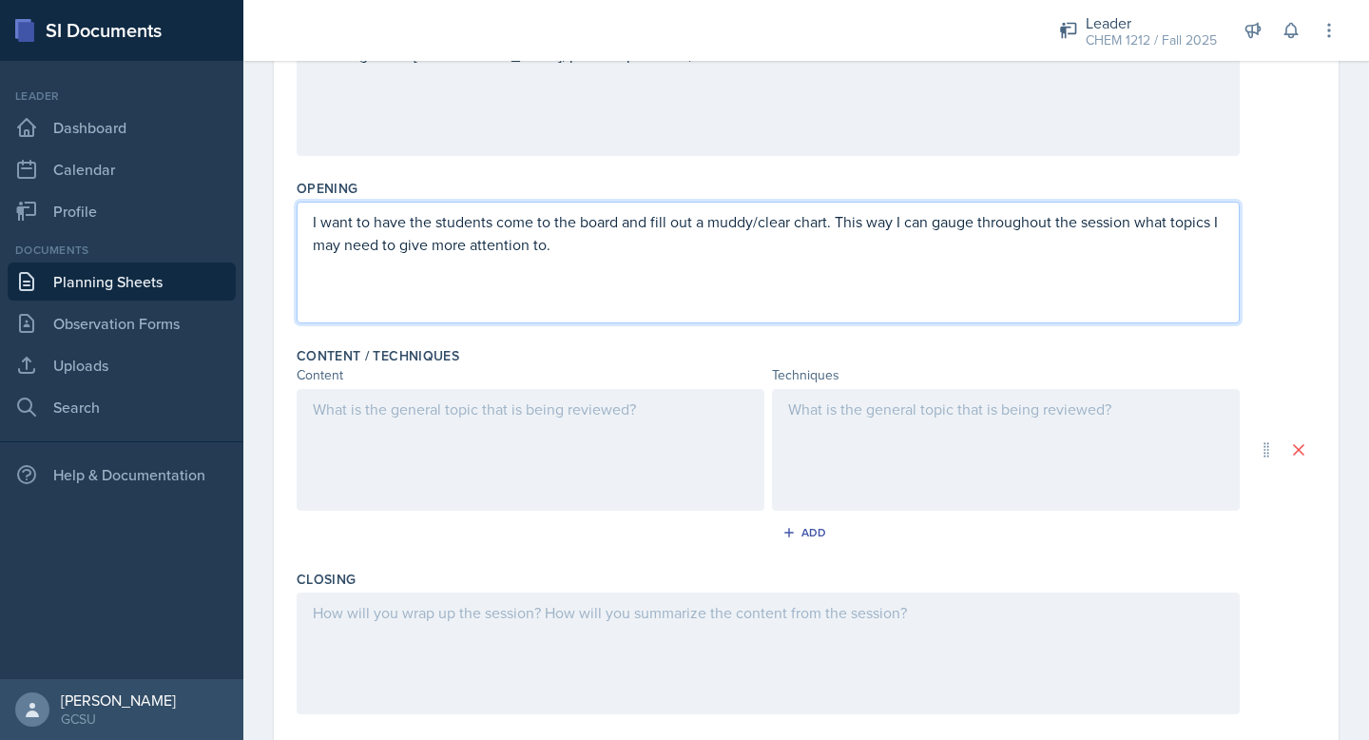
click at [399, 441] on div at bounding box center [531, 450] width 468 height 122
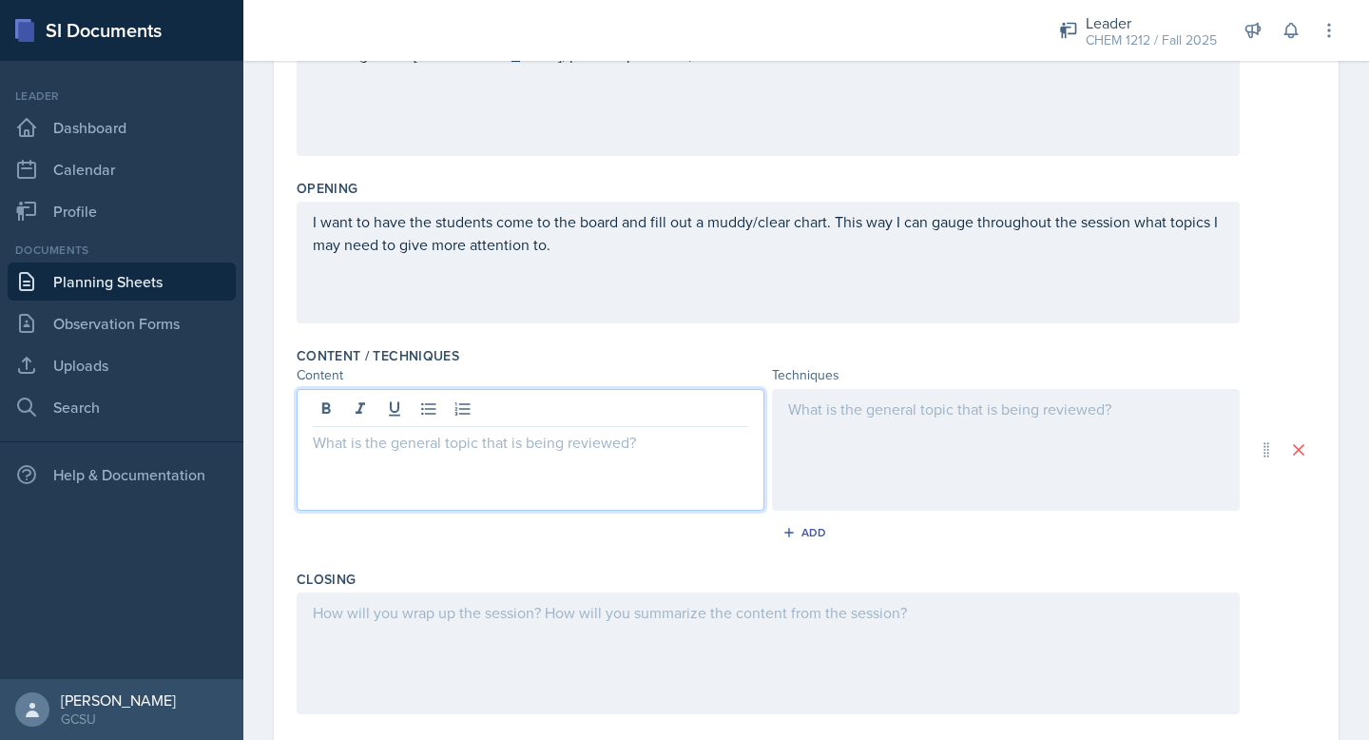
scroll to position [389, 0]
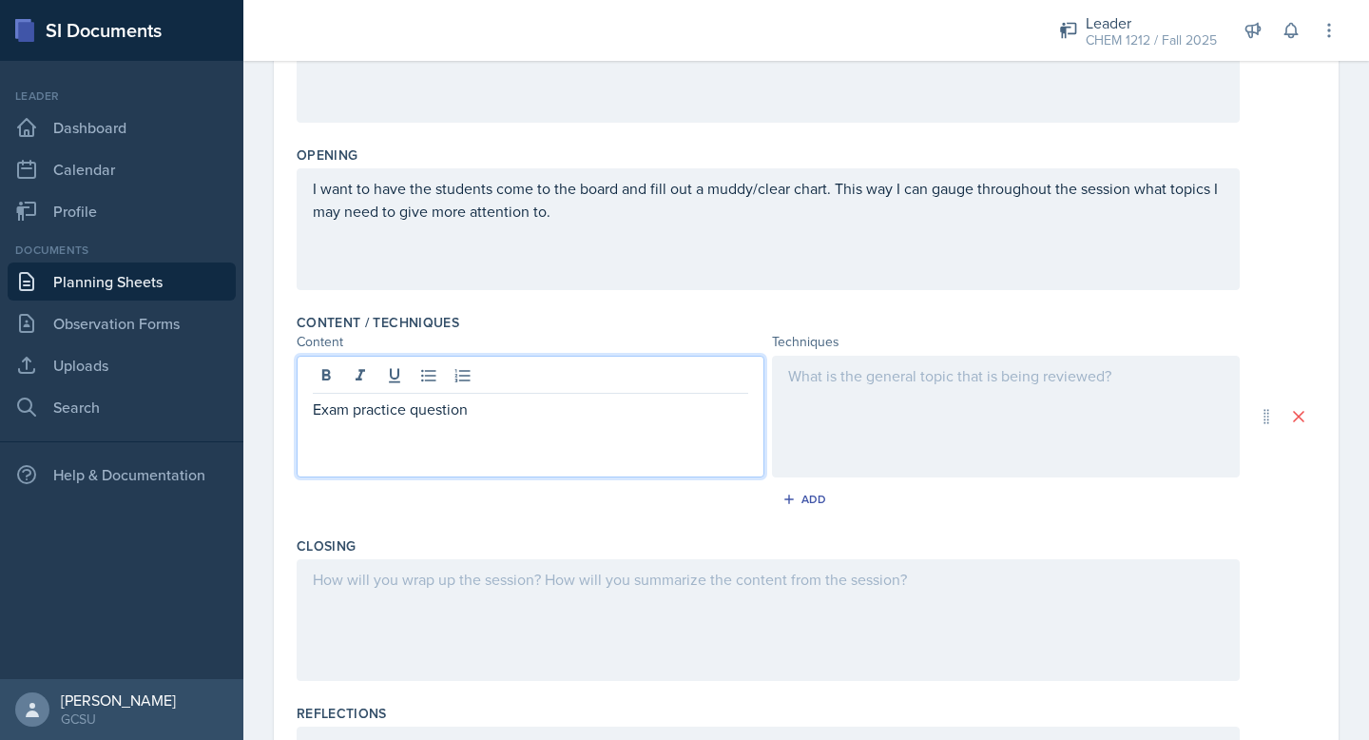
click at [899, 373] on div at bounding box center [1006, 417] width 468 height 122
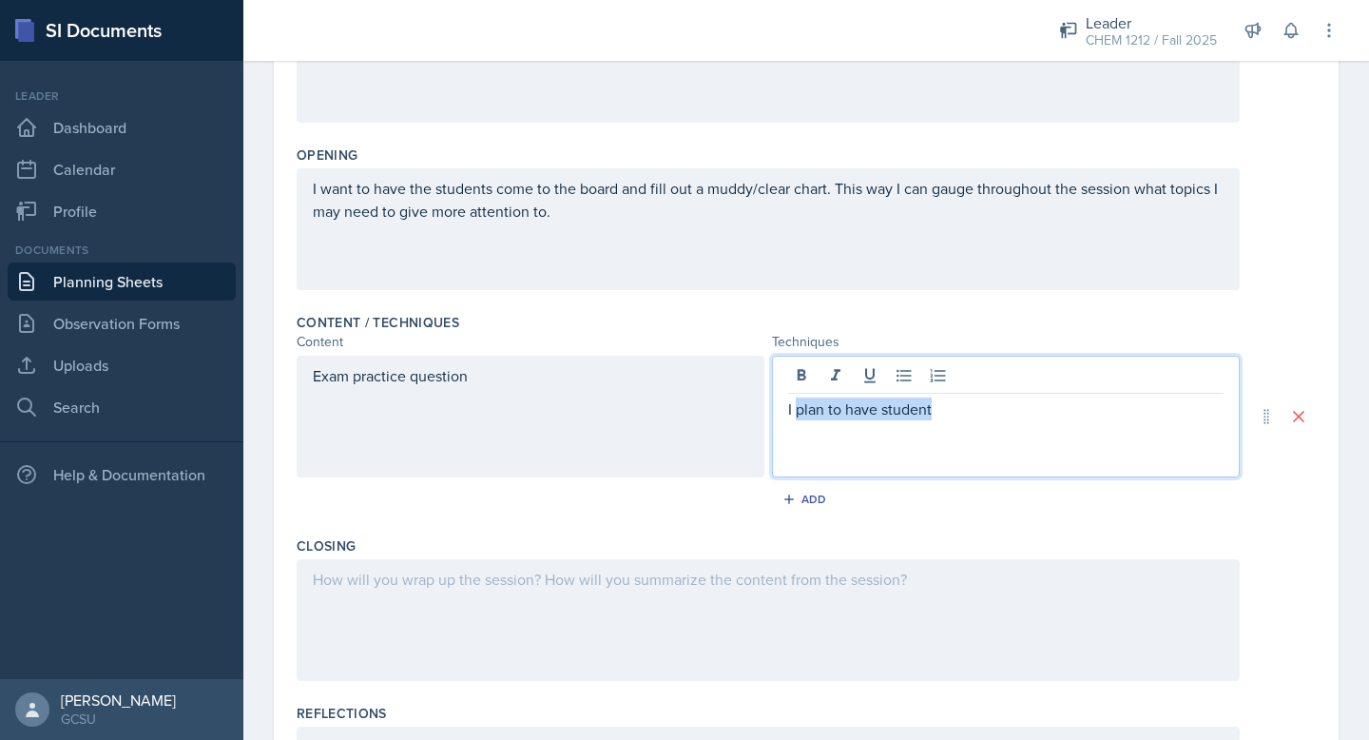
drag, startPoint x: 798, startPoint y: 410, endPoint x: 1088, endPoint y: 411, distance: 290.0
click at [1088, 411] on p "I plan to have student" at bounding box center [1006, 409] width 436 height 23
click at [999, 499] on div "Add" at bounding box center [806, 503] width 1019 height 36
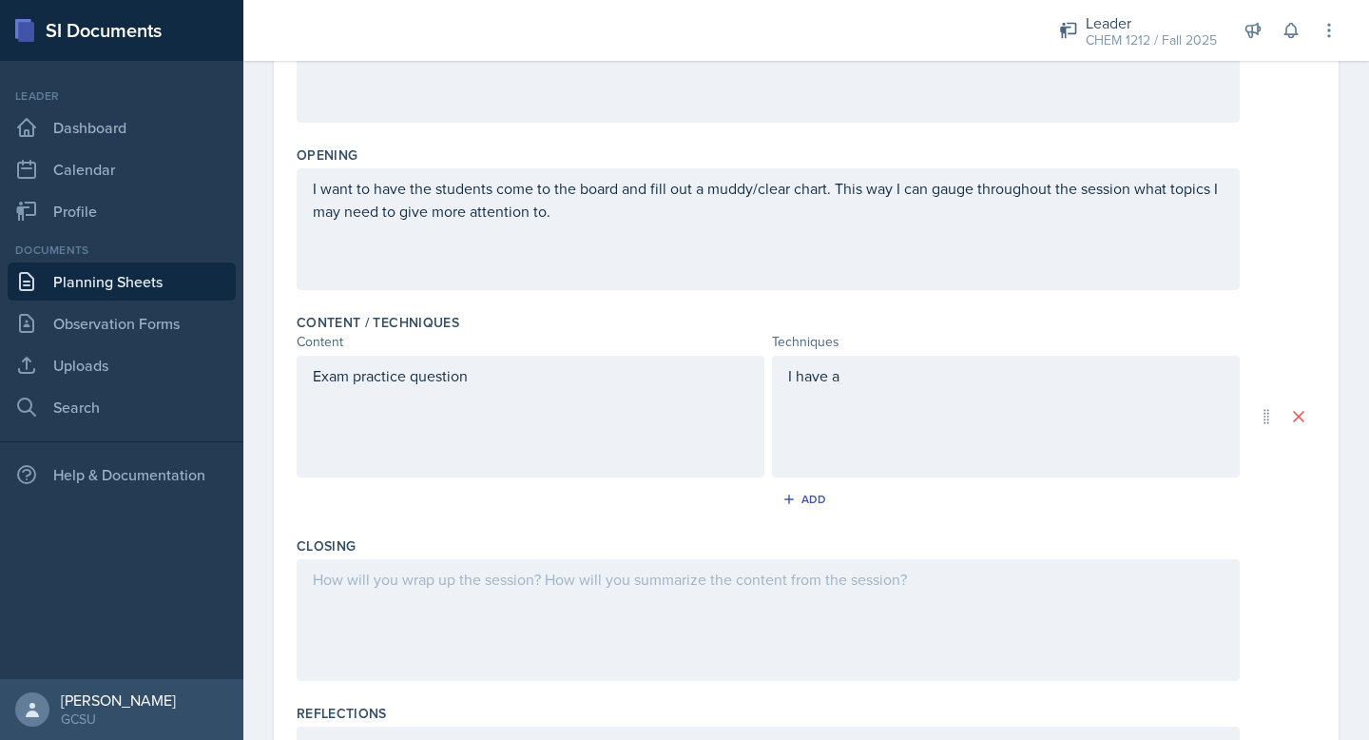
click at [908, 372] on div "I have a" at bounding box center [1006, 417] width 468 height 122
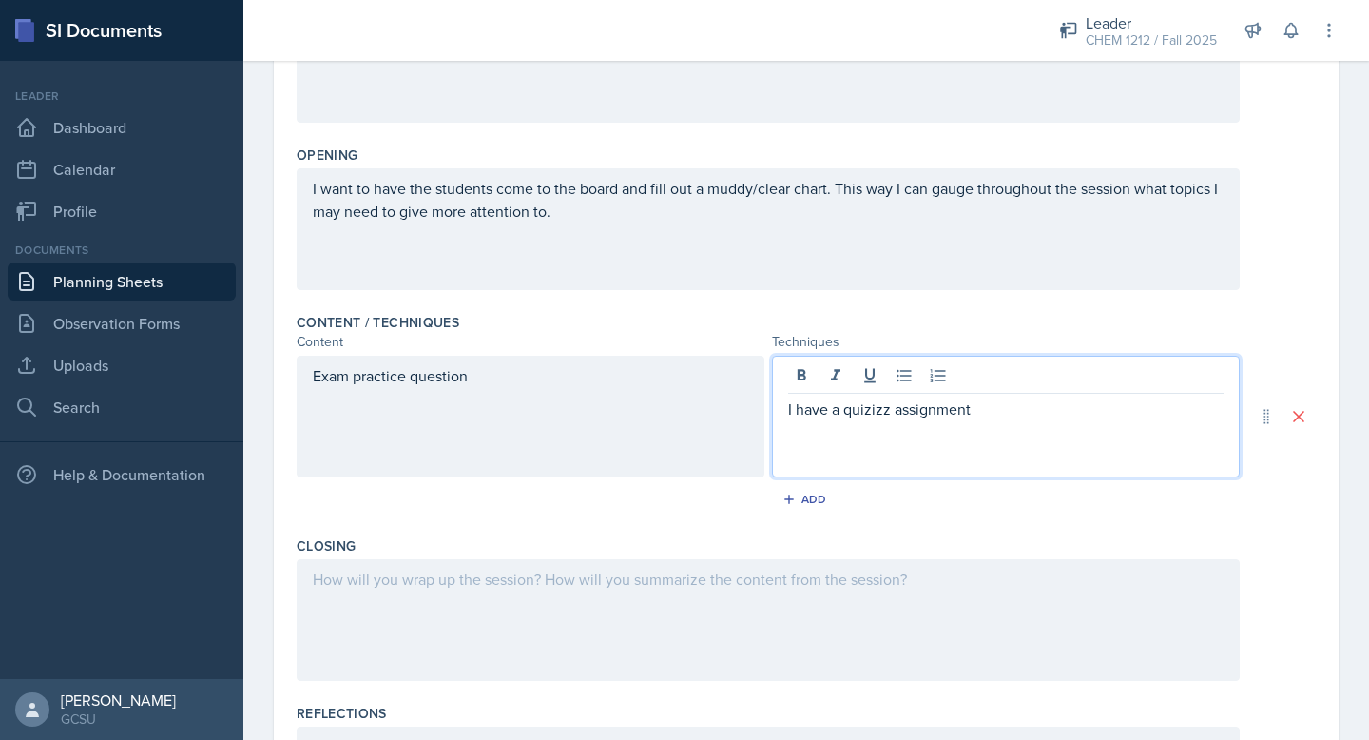
drag, startPoint x: 895, startPoint y: 411, endPoint x: 1086, endPoint y: 407, distance: 191.2
click at [1087, 409] on p "I have a quizizz assignment" at bounding box center [1006, 409] width 436 height 23
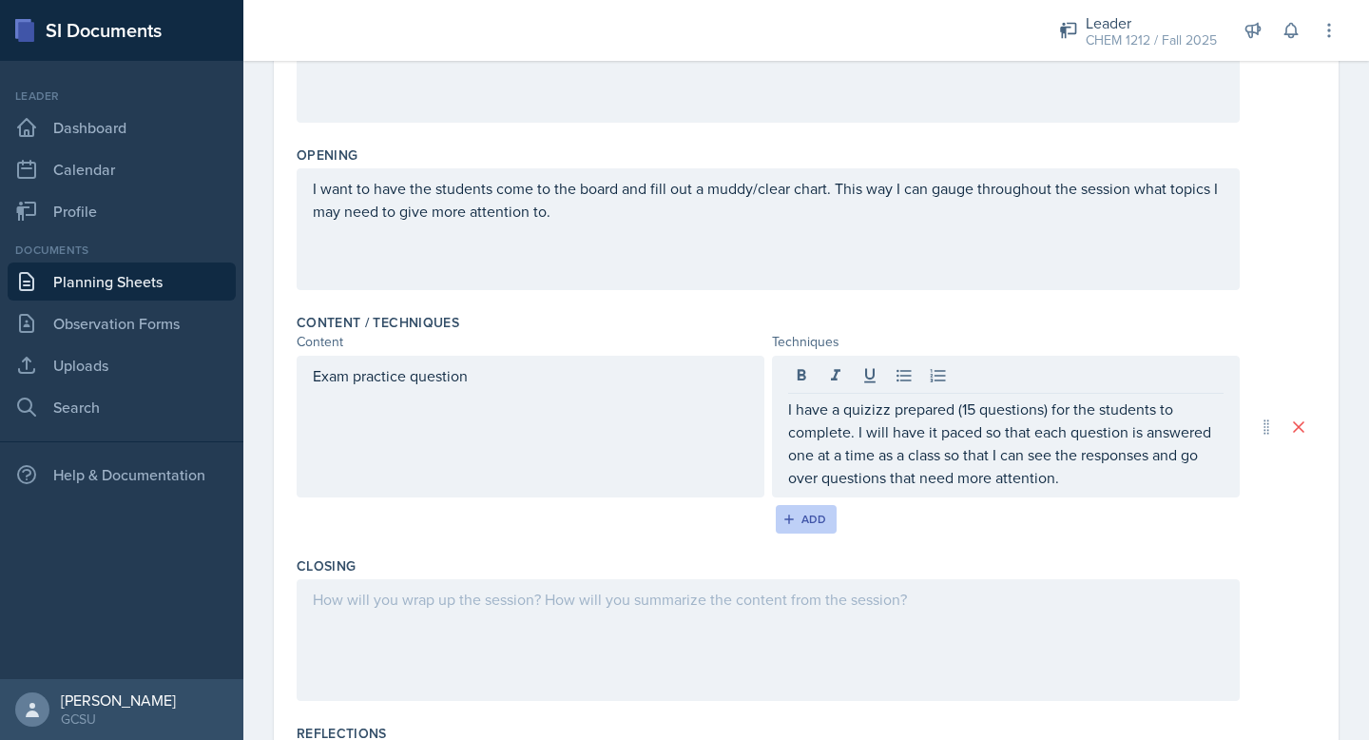
click at [808, 514] on div "Add" at bounding box center [806, 519] width 41 height 15
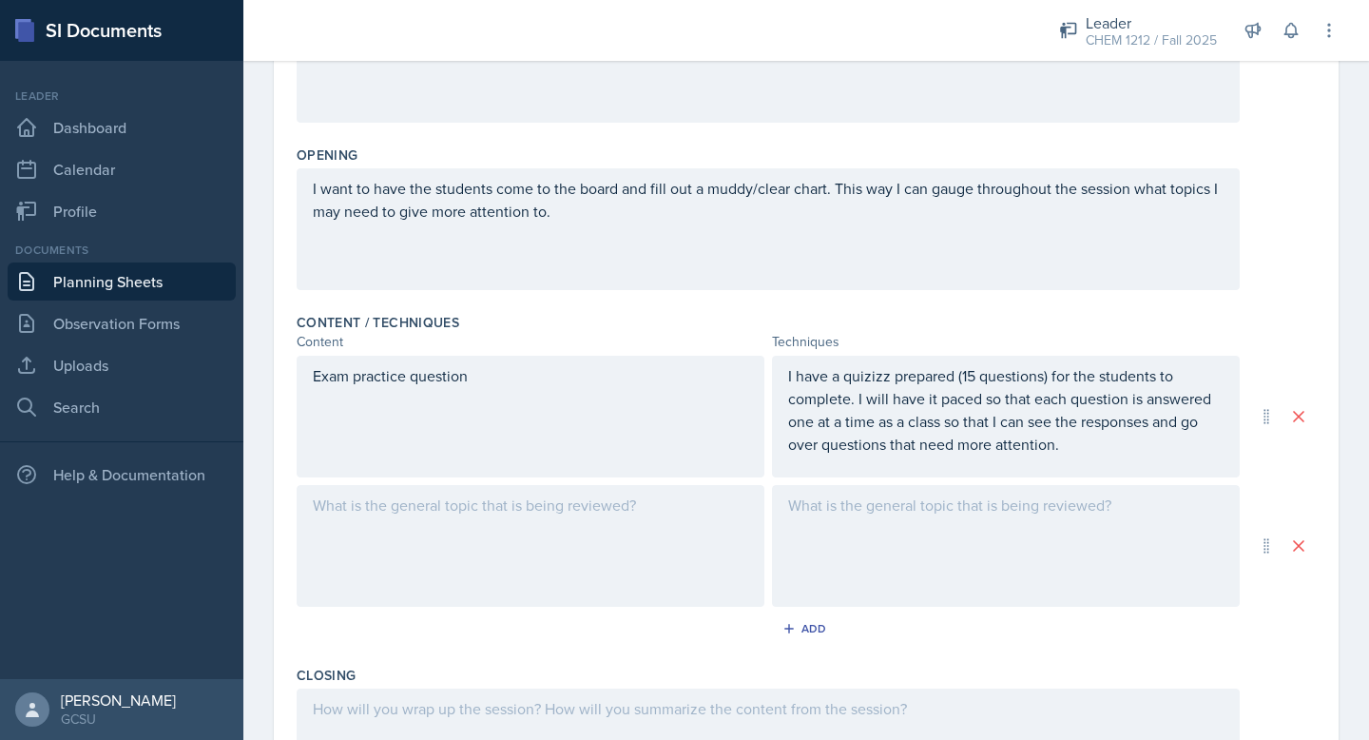
click at [527, 528] on div at bounding box center [531, 546] width 468 height 122
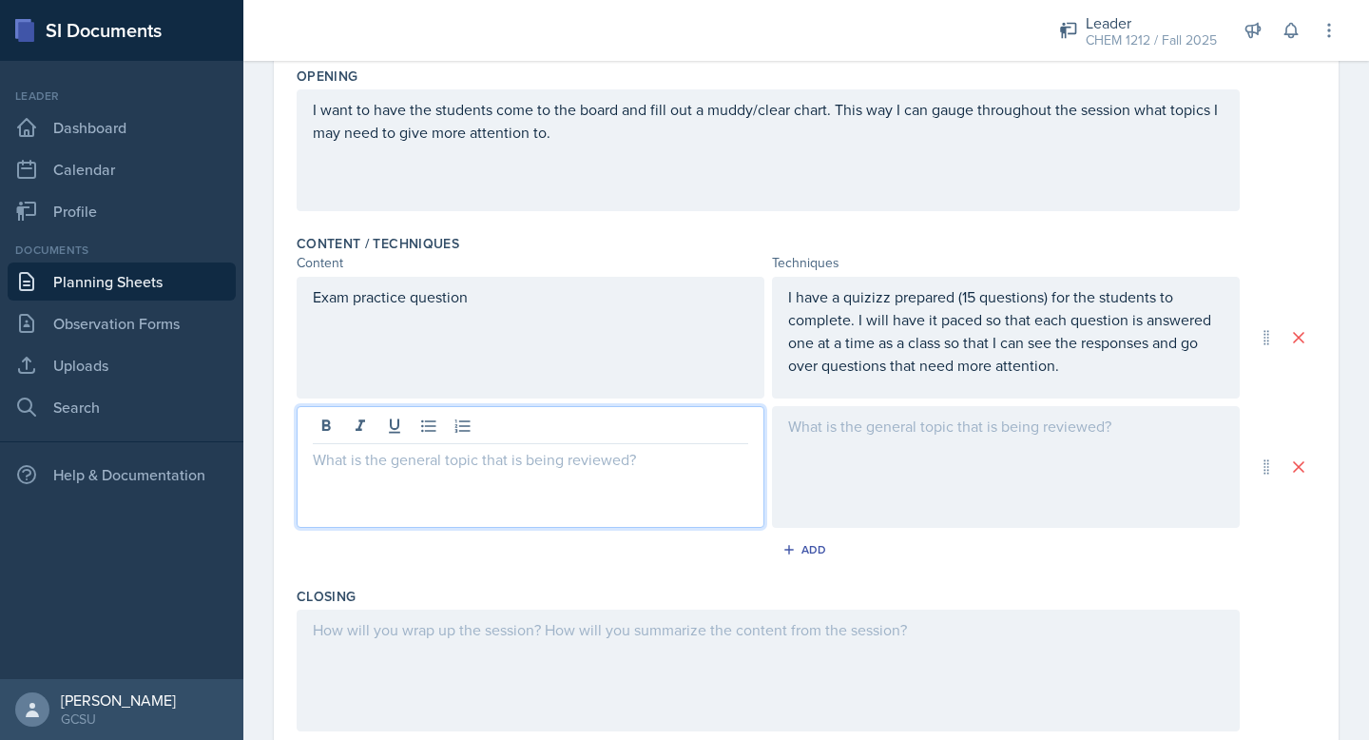
scroll to position [466, 0]
click at [988, 444] on div at bounding box center [1006, 469] width 468 height 122
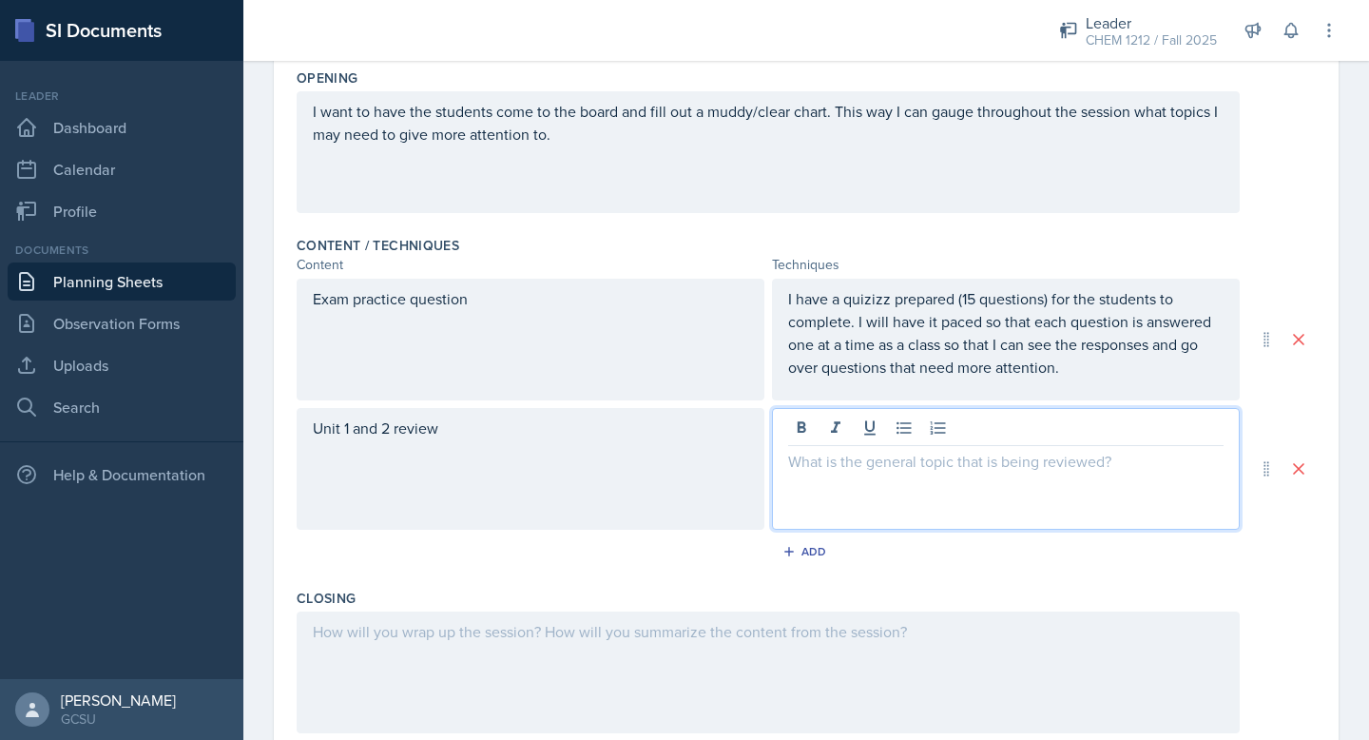
scroll to position [499, 0]
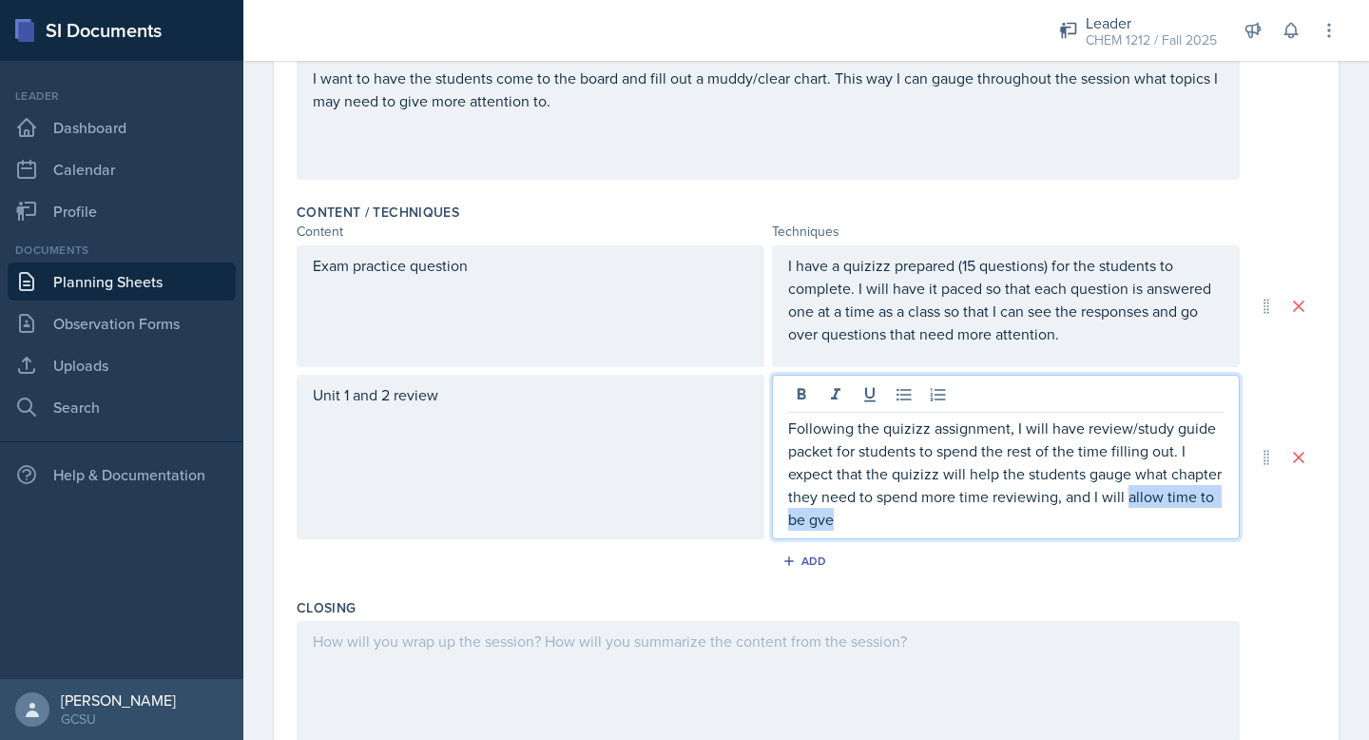
drag, startPoint x: 1128, startPoint y: 501, endPoint x: 1154, endPoint y: 565, distance: 69.1
click at [1154, 565] on div "Content / Techniques Content Techniques Exam practice question I have a quizizz…" at bounding box center [806, 393] width 1019 height 396
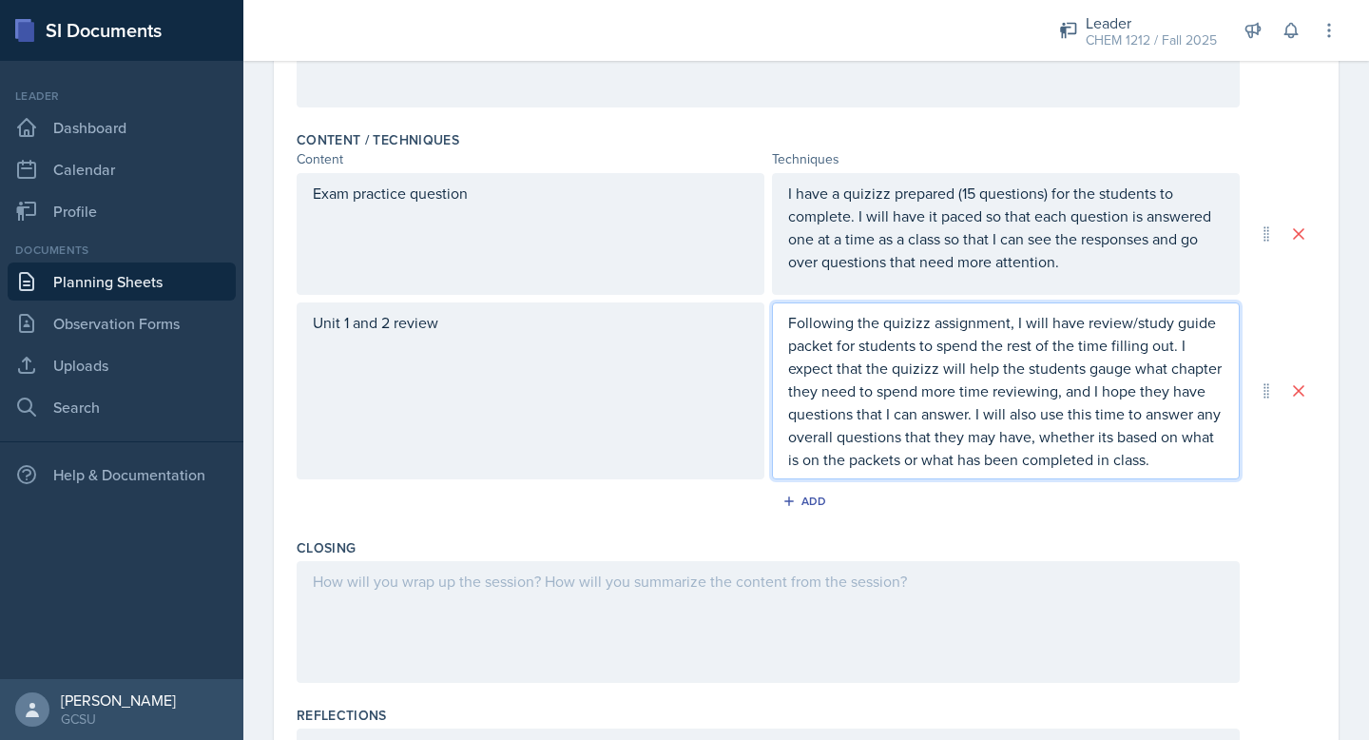
scroll to position [758, 0]
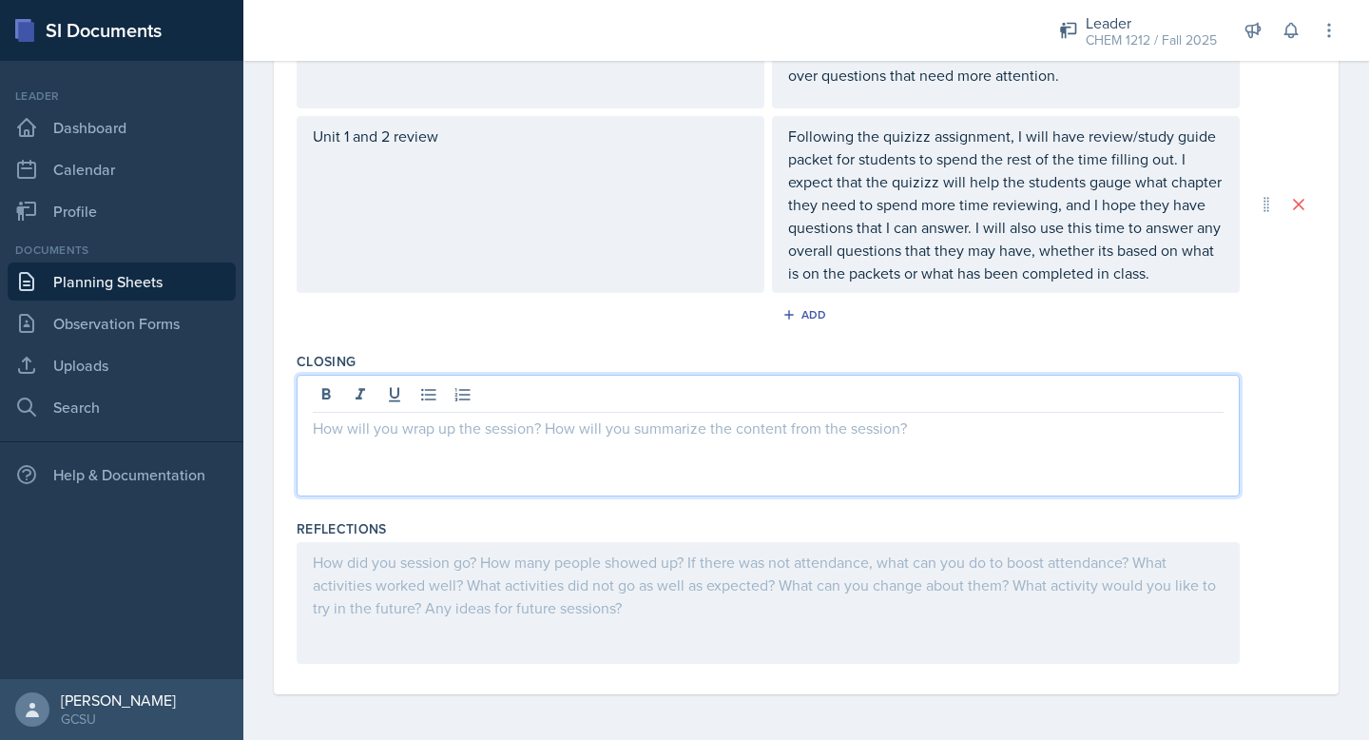
click at [522, 390] on div at bounding box center [768, 436] width 943 height 122
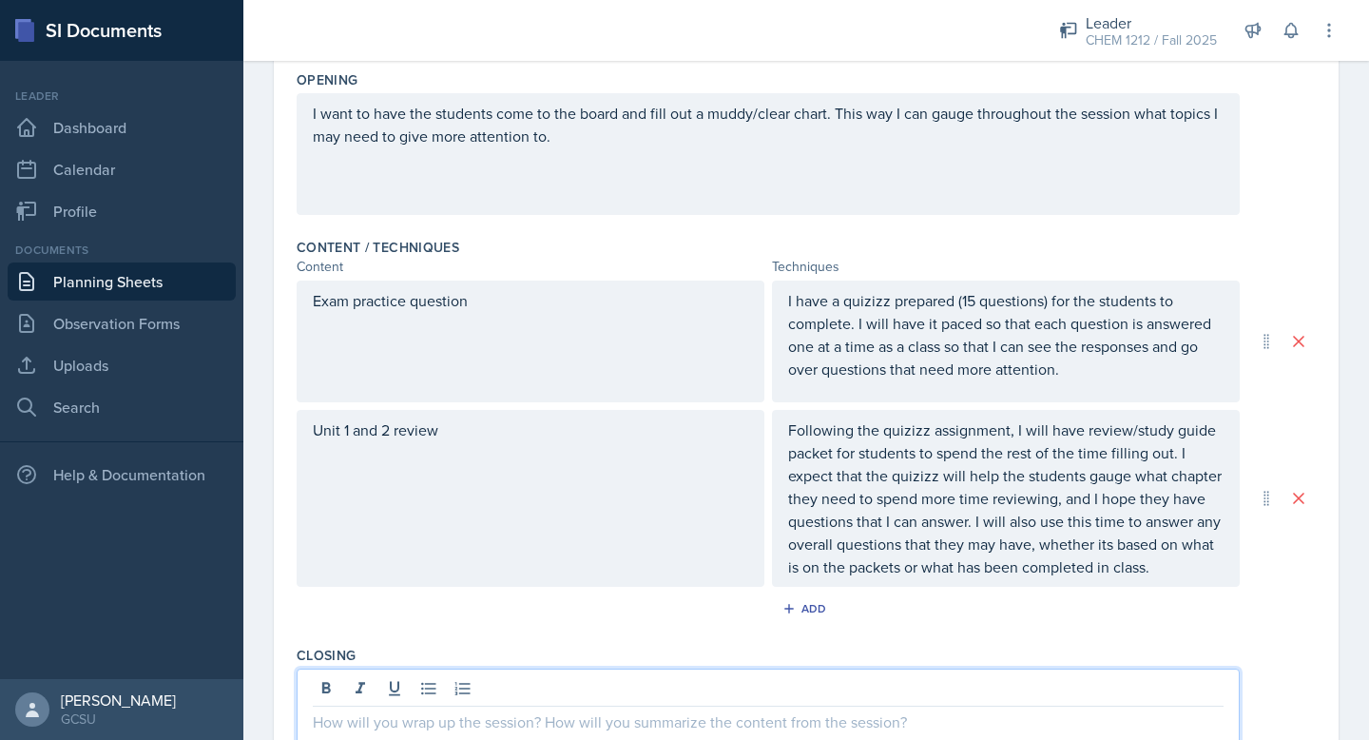
scroll to position [463, 0]
